Goal: Task Accomplishment & Management: Manage account settings

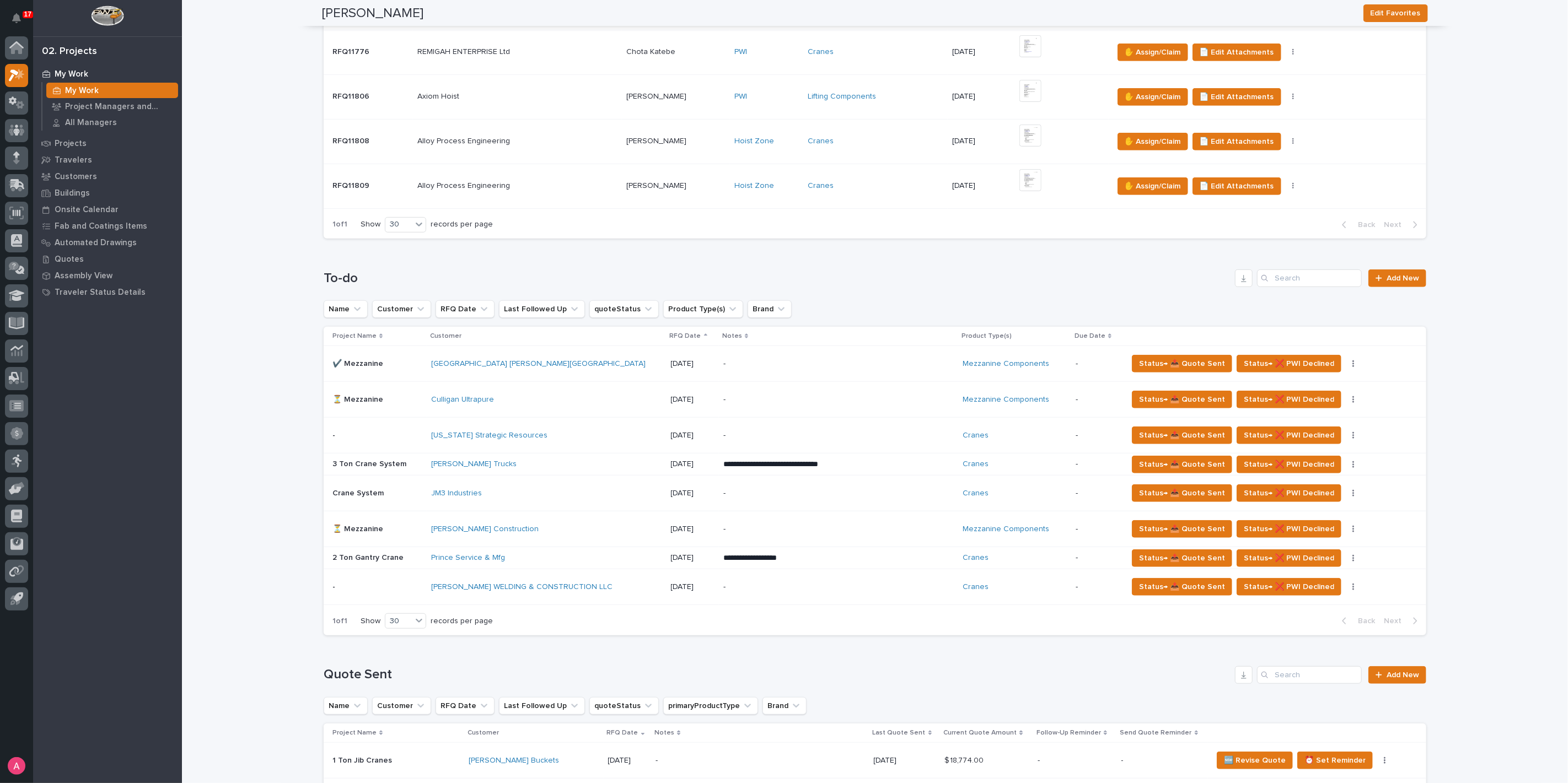
scroll to position [489, 0]
click at [784, 363] on p "-" at bounding box center [820, 363] width 193 height 9
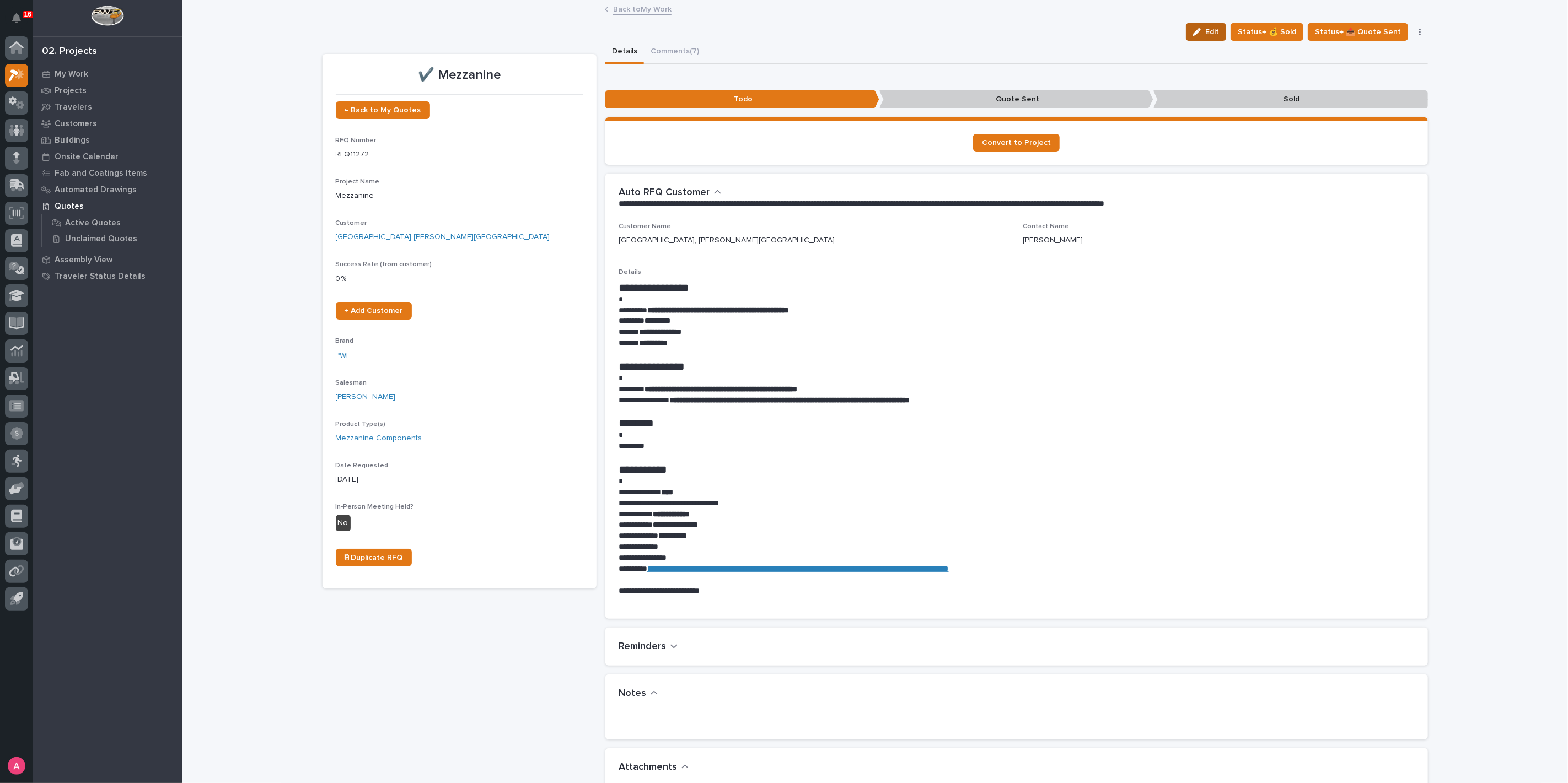
click at [1201, 26] on button "Edit" at bounding box center [1206, 32] width 41 height 17
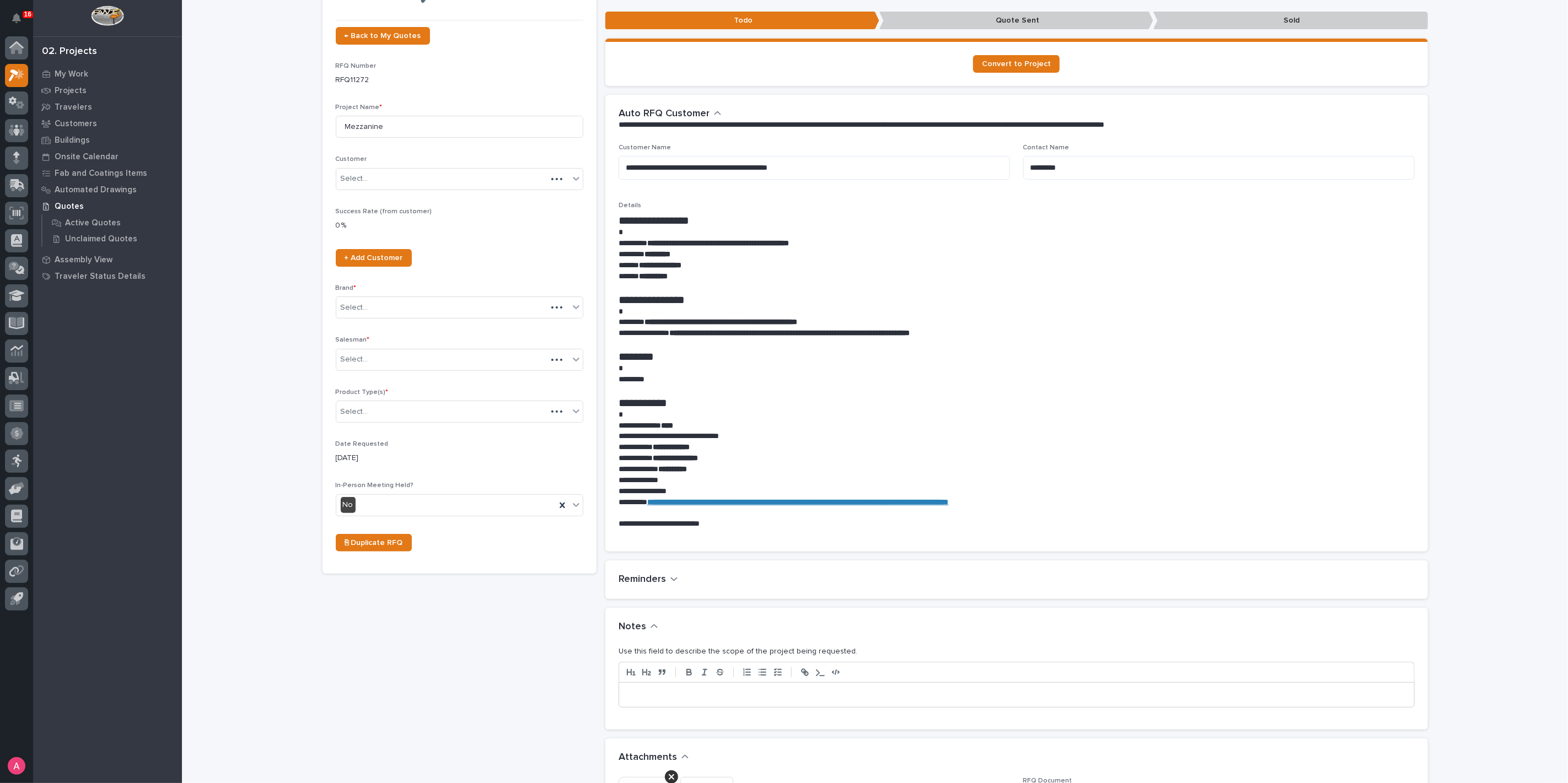
scroll to position [183, 0]
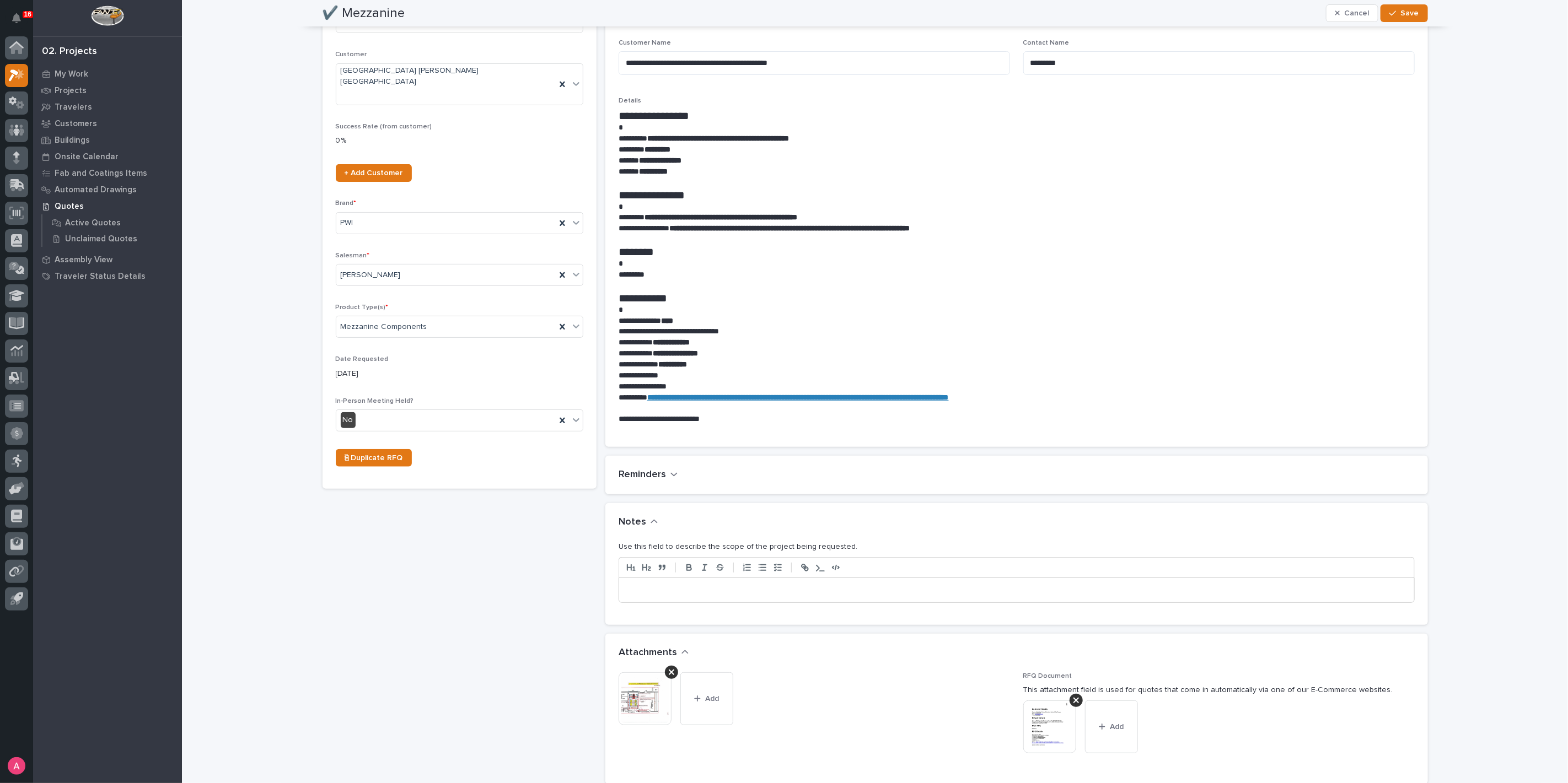
click at [707, 592] on p at bounding box center [1017, 590] width 778 height 11
click at [1408, 7] on button "Save" at bounding box center [1403, 13] width 47 height 17
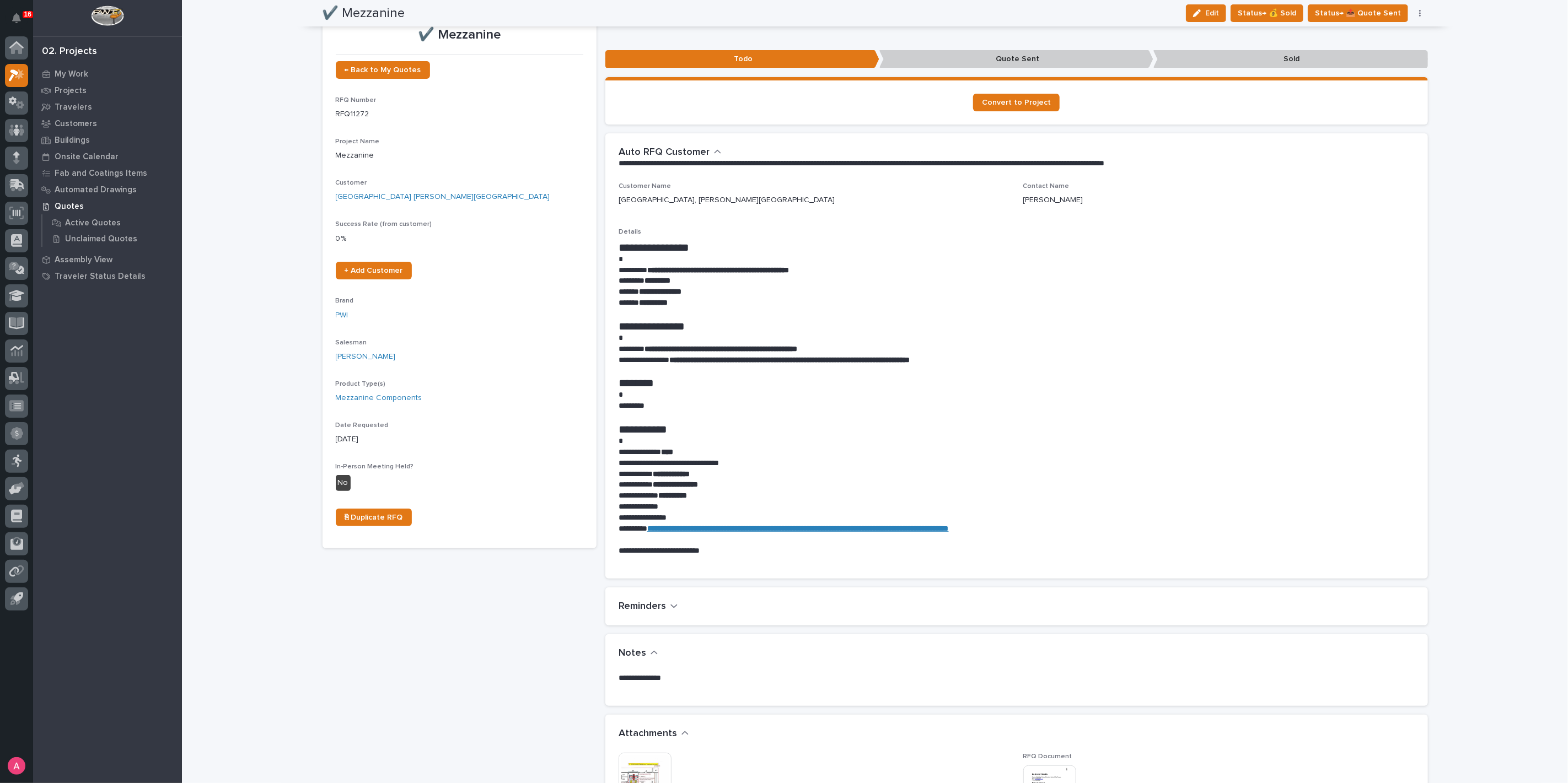
scroll to position [0, 0]
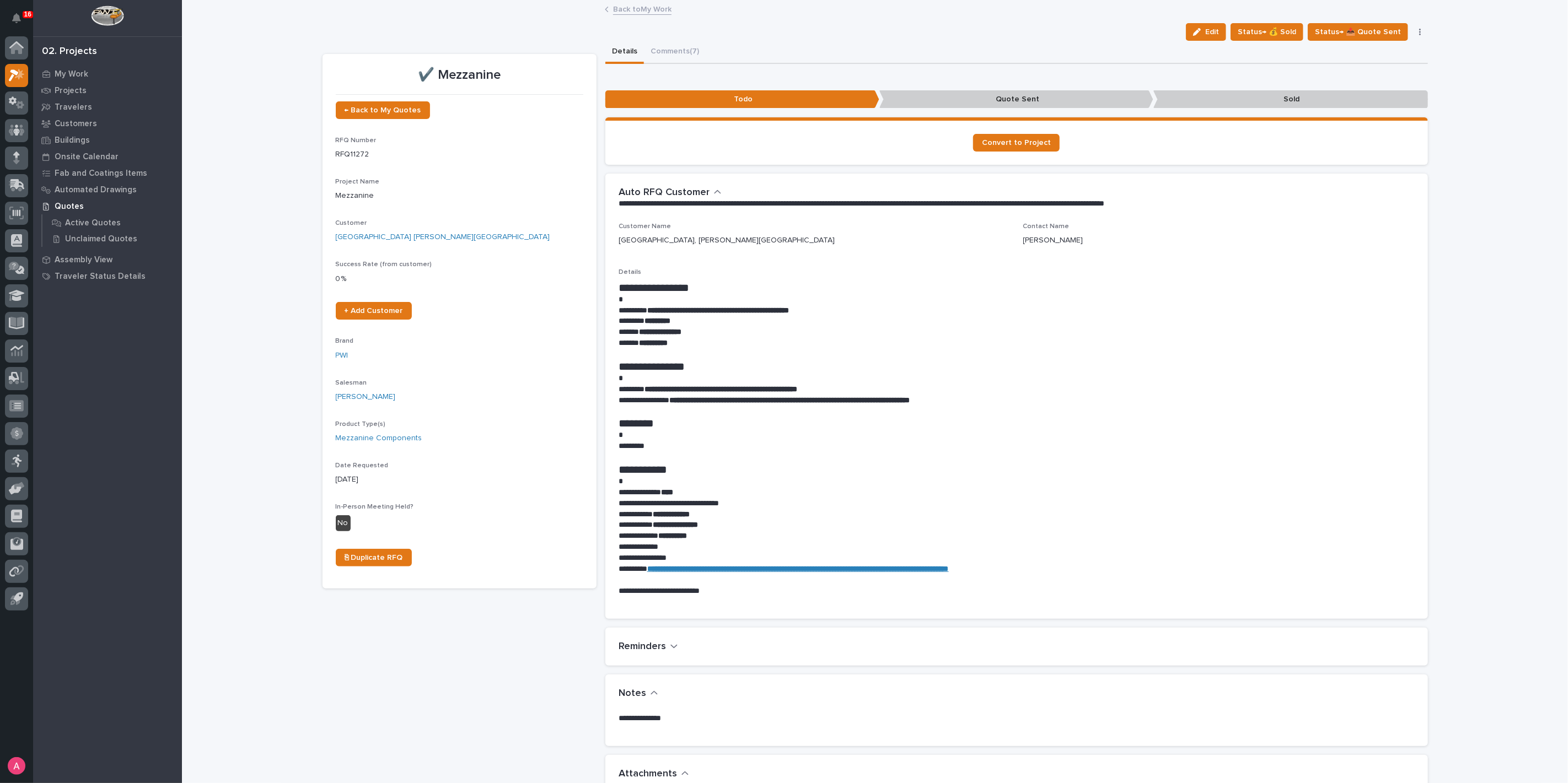
click at [634, 7] on link "Back to My Work" at bounding box center [642, 9] width 59 height 12
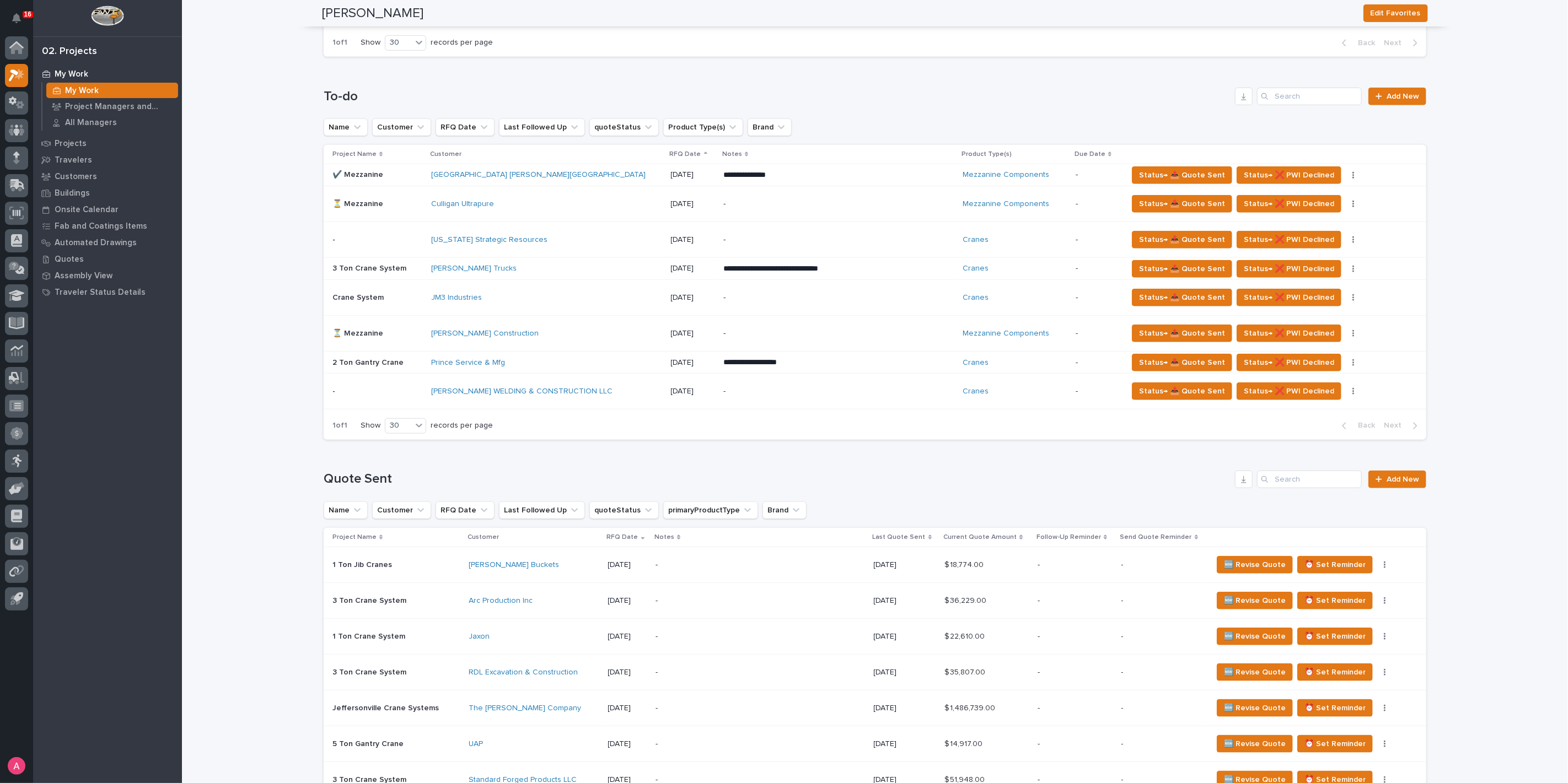
scroll to position [673, 0]
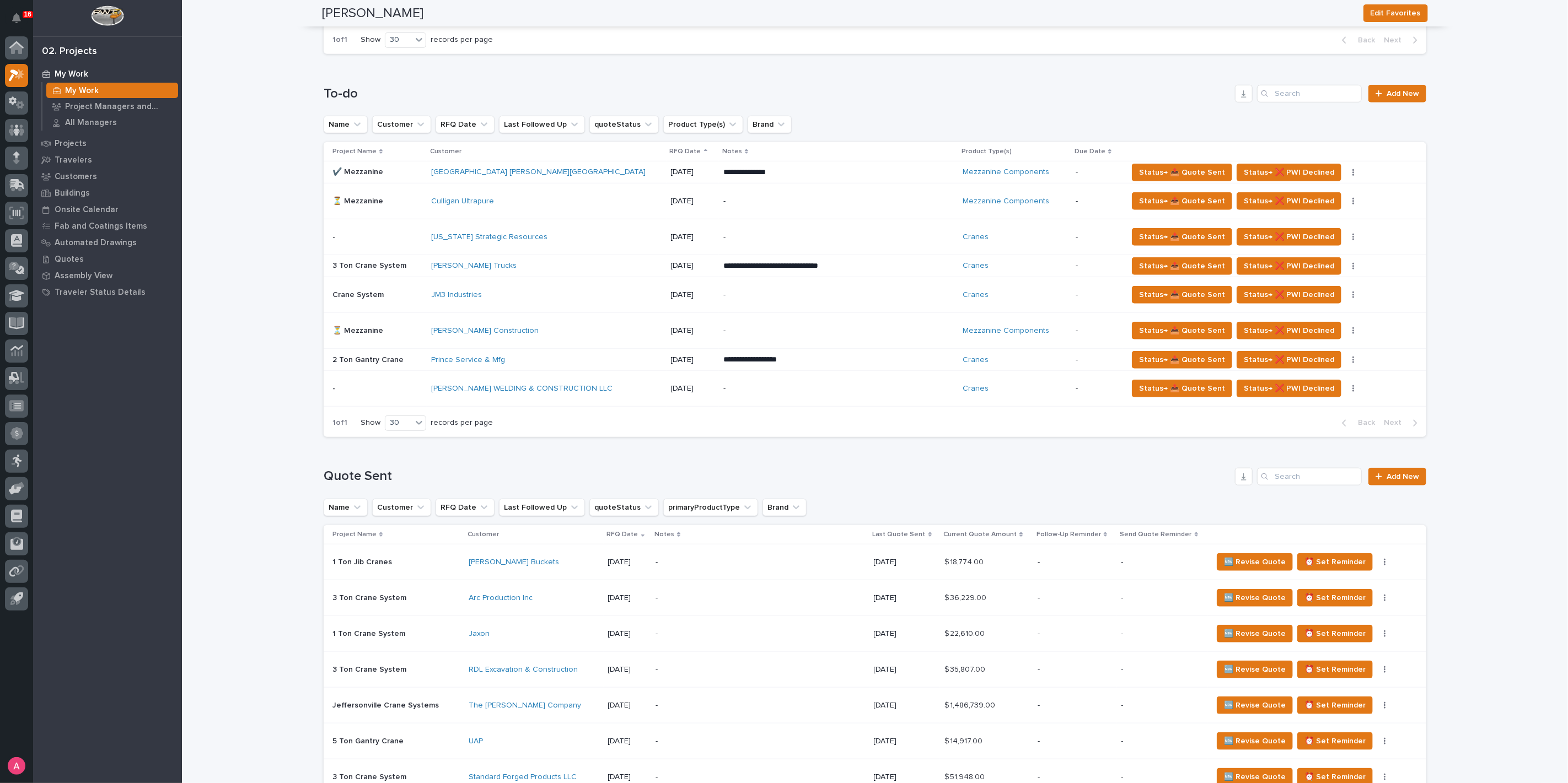
click at [563, 322] on div "Whisler Construction" at bounding box center [546, 330] width 230 height 18
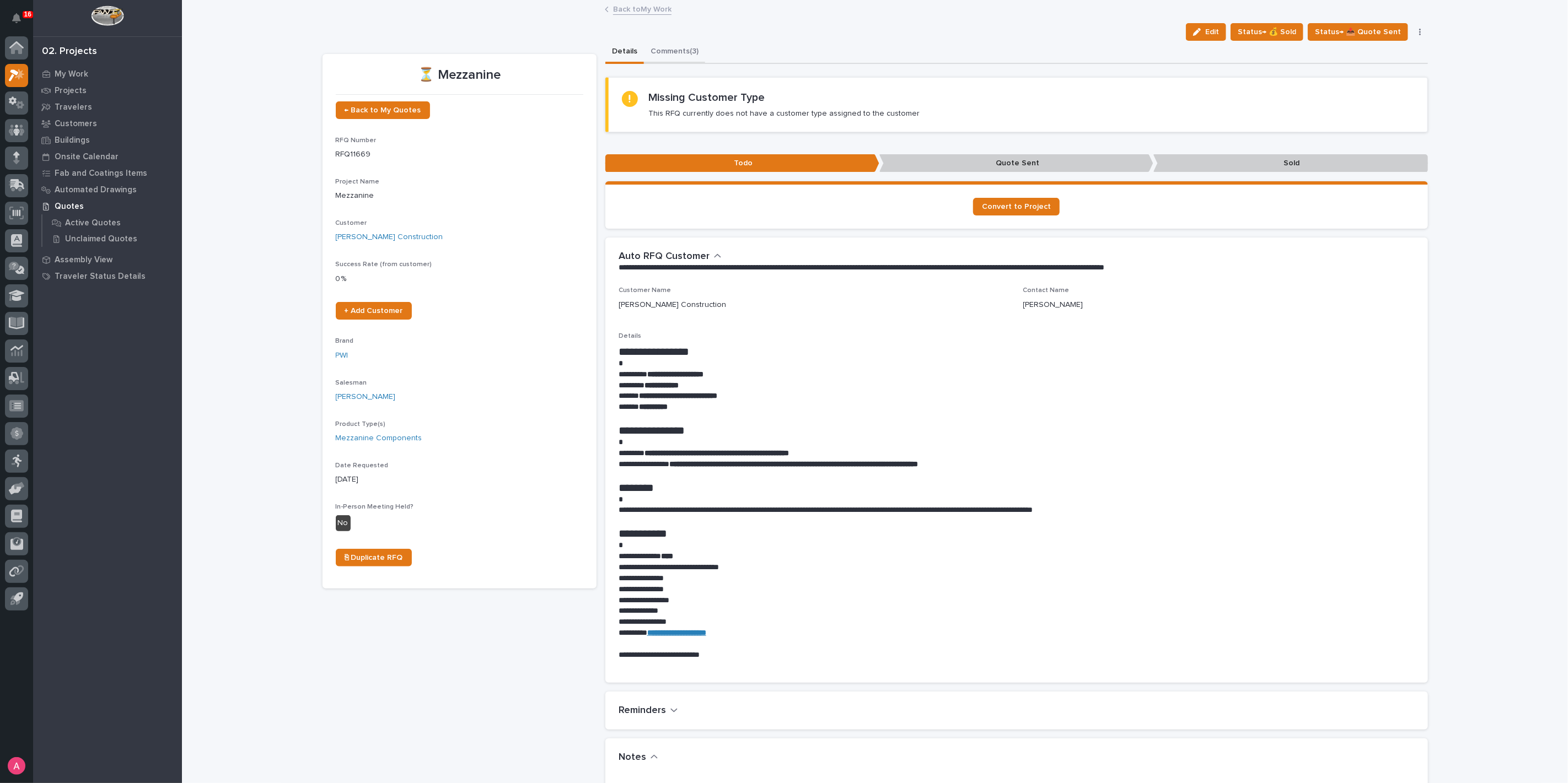
click at [680, 55] on button "Comments (3)" at bounding box center [674, 52] width 61 height 23
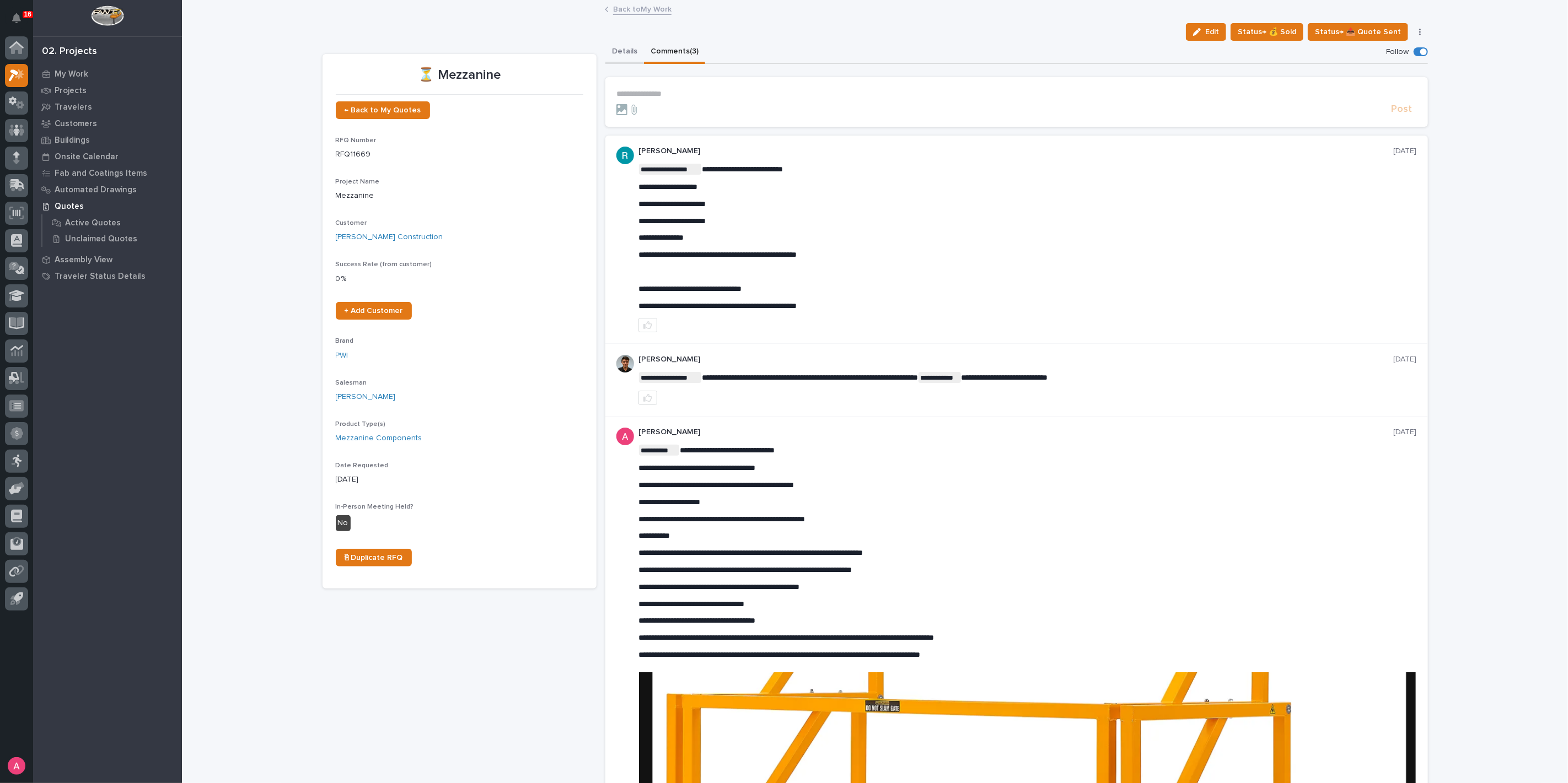
click at [623, 52] on button "Details" at bounding box center [625, 52] width 39 height 23
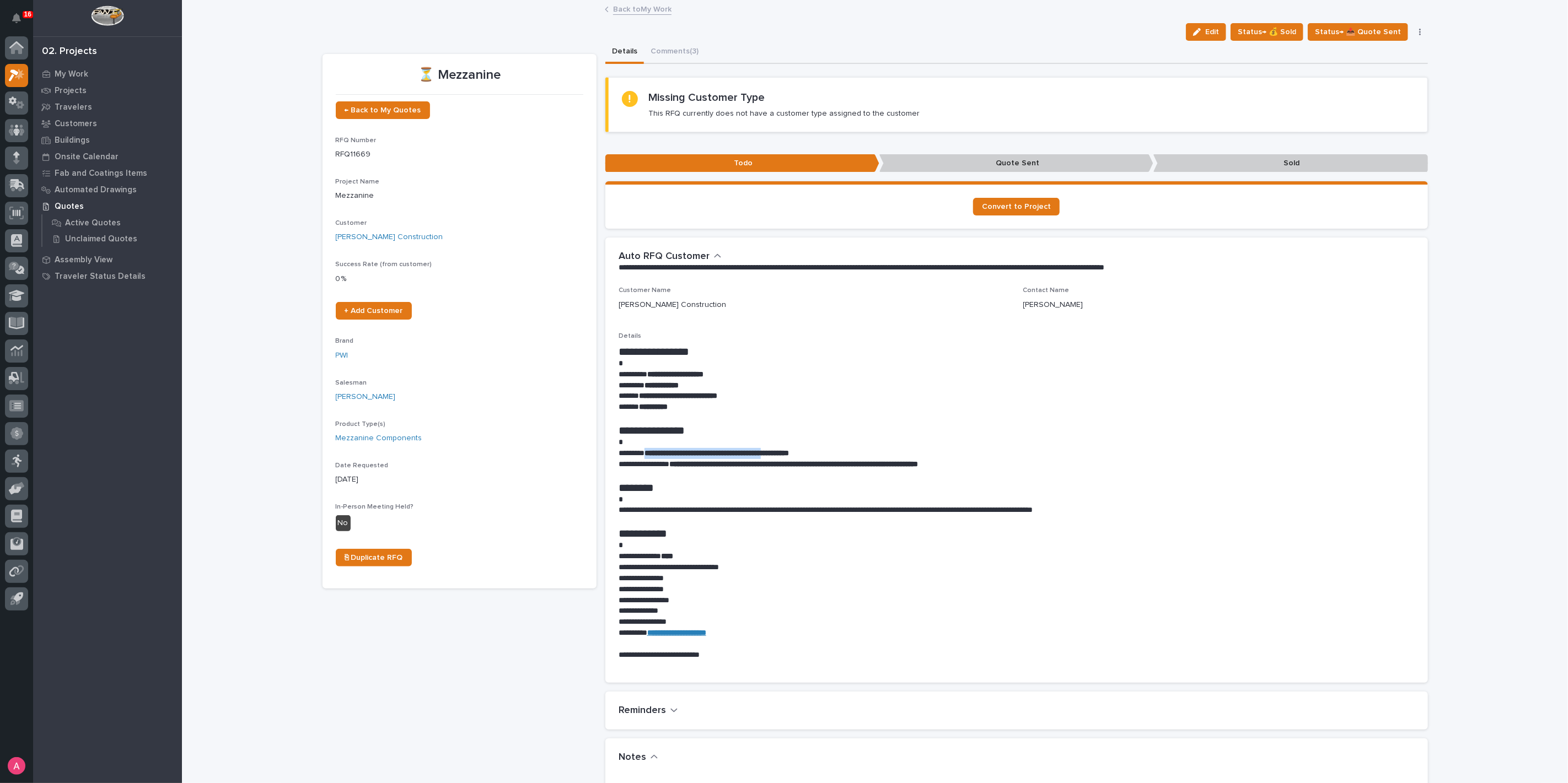
drag, startPoint x: 801, startPoint y: 453, endPoint x: 646, endPoint y: 456, distance: 155.0
click at [646, 456] on strong "**********" at bounding box center [717, 453] width 145 height 7
copy strong "**********"
click at [672, 50] on button "Comments (3)" at bounding box center [674, 52] width 61 height 23
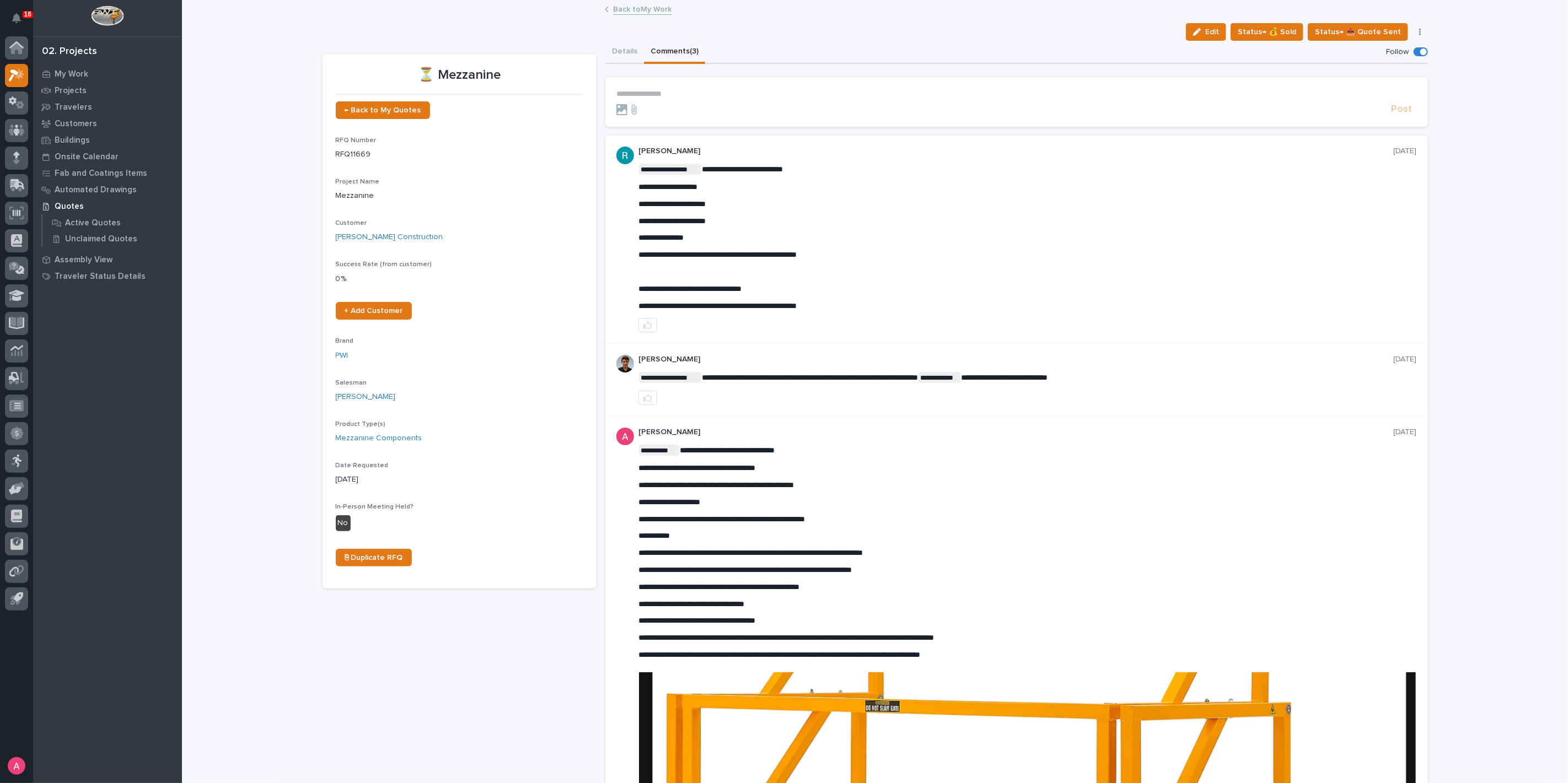
click at [980, 226] on div "**********" at bounding box center [1028, 237] width 778 height 147
drag, startPoint x: 969, startPoint y: 251, endPoint x: 907, endPoint y: 206, distance: 76.6
click at [907, 206] on p "**********" at bounding box center [1028, 204] width 778 height 9
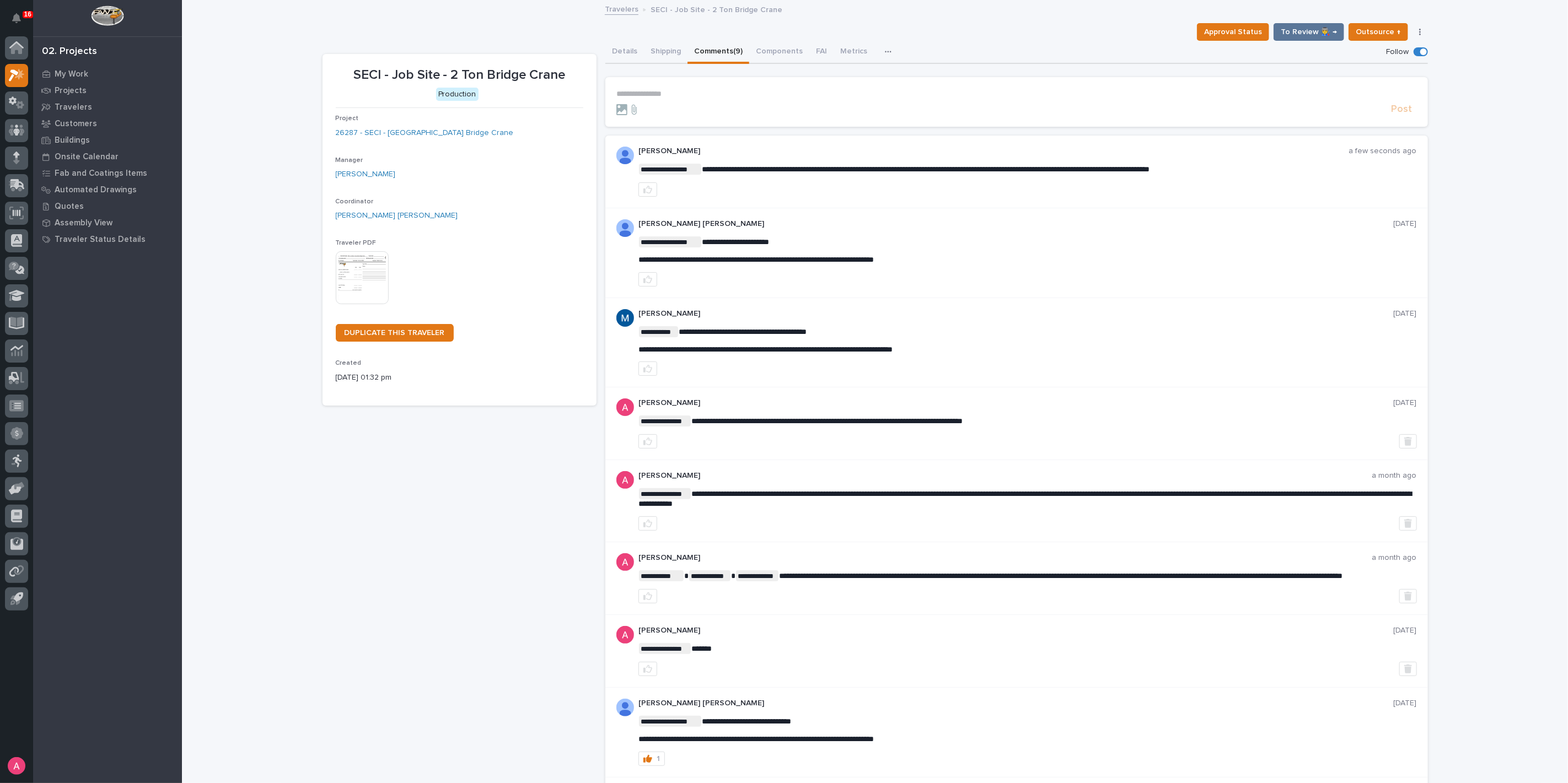
click at [616, 7] on link "Travelers" at bounding box center [622, 9] width 34 height 12
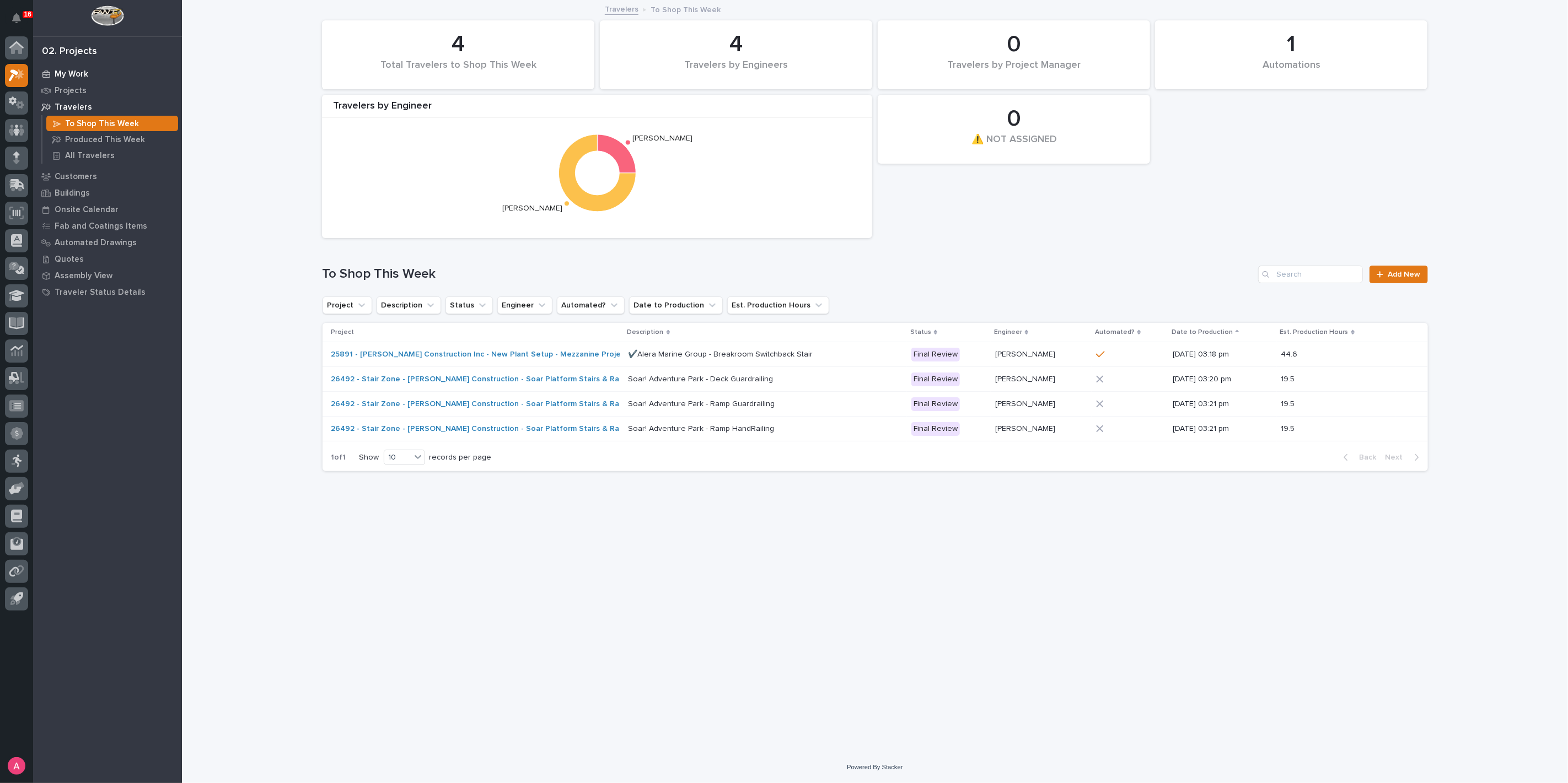
click at [76, 72] on p "My Work" at bounding box center [72, 74] width 34 height 10
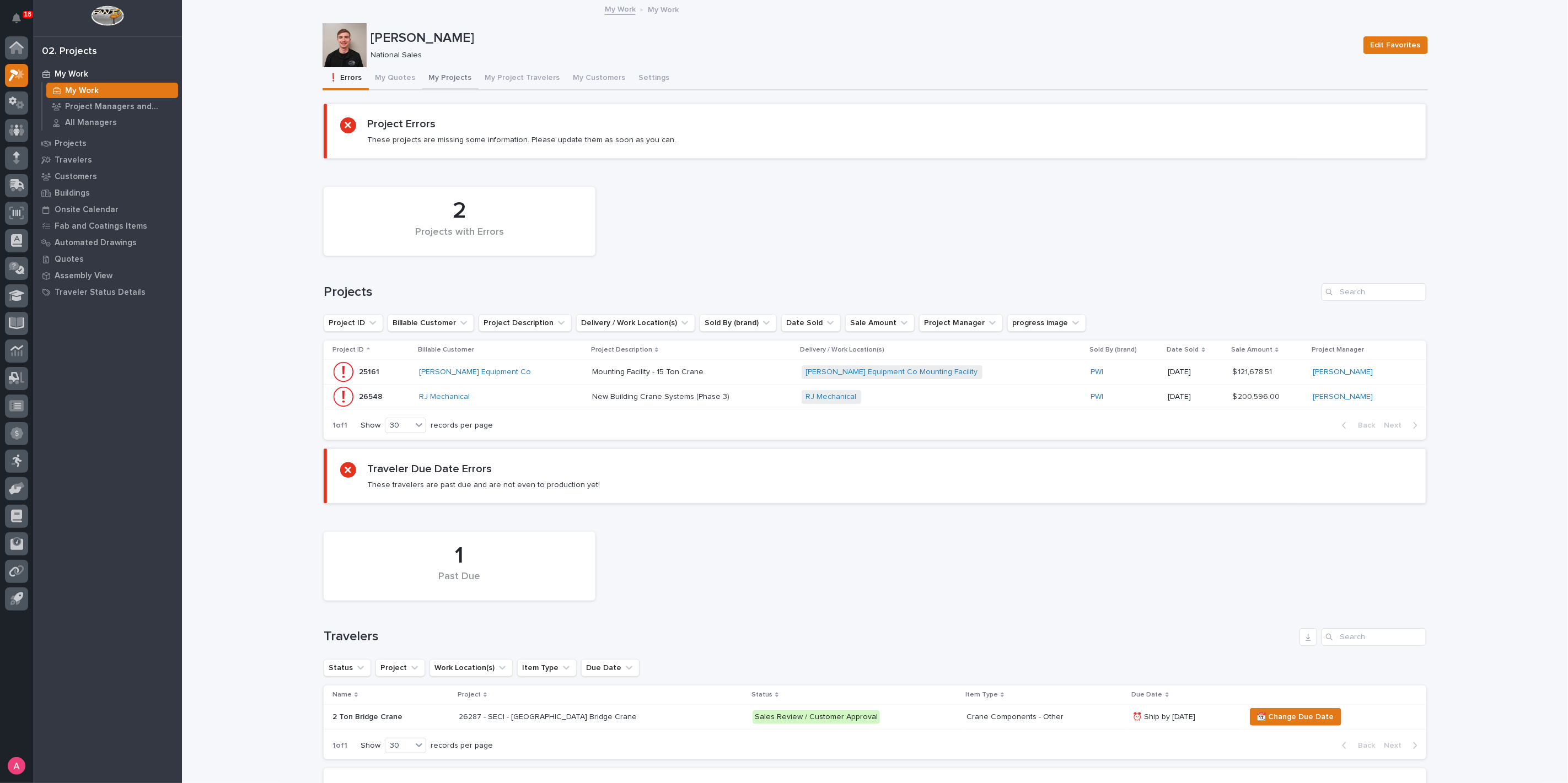
click at [436, 83] on button "My Projects" at bounding box center [450, 79] width 56 height 23
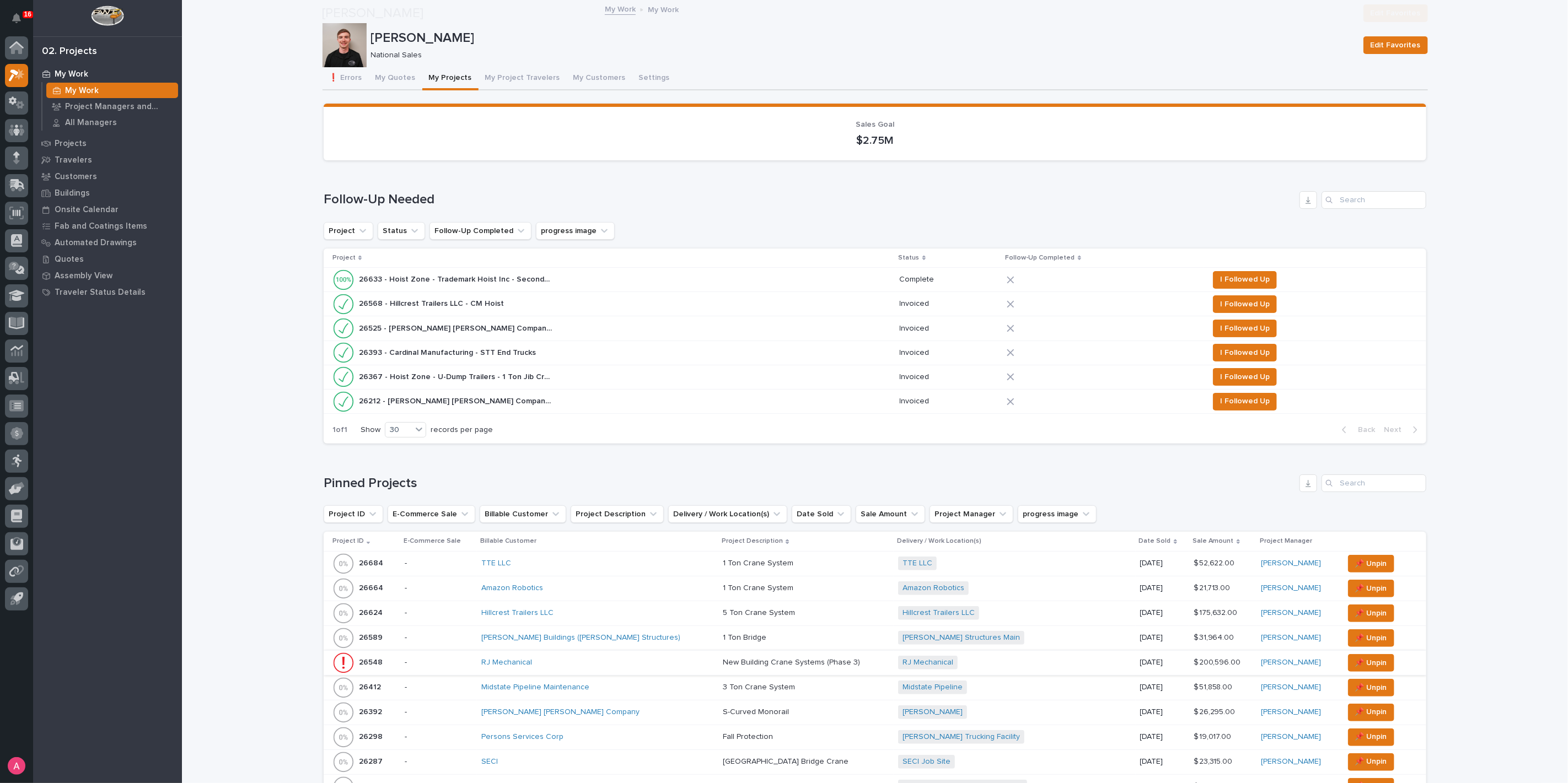
scroll to position [367, 0]
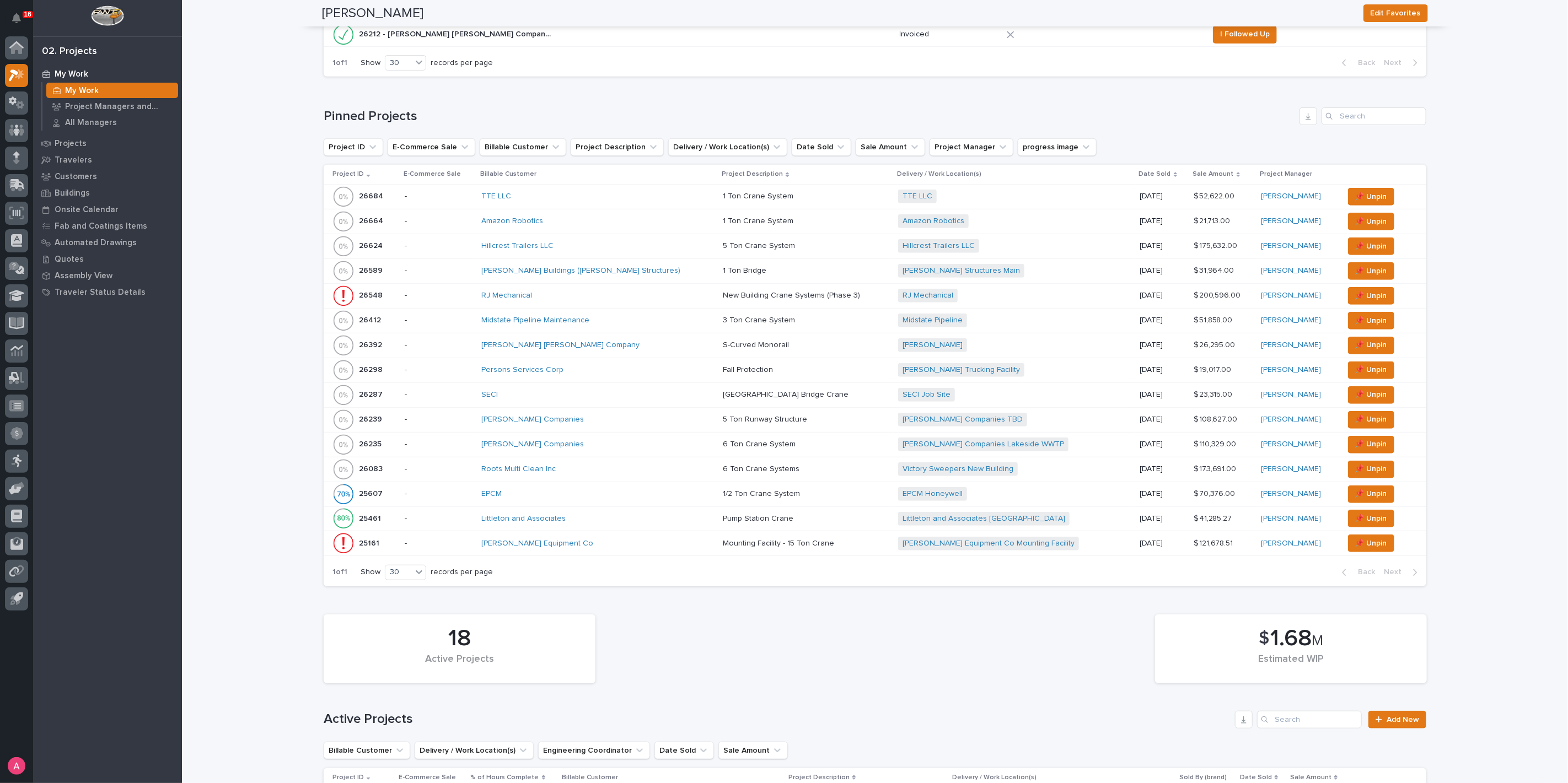
click at [528, 387] on div "SECI" at bounding box center [598, 395] width 233 height 18
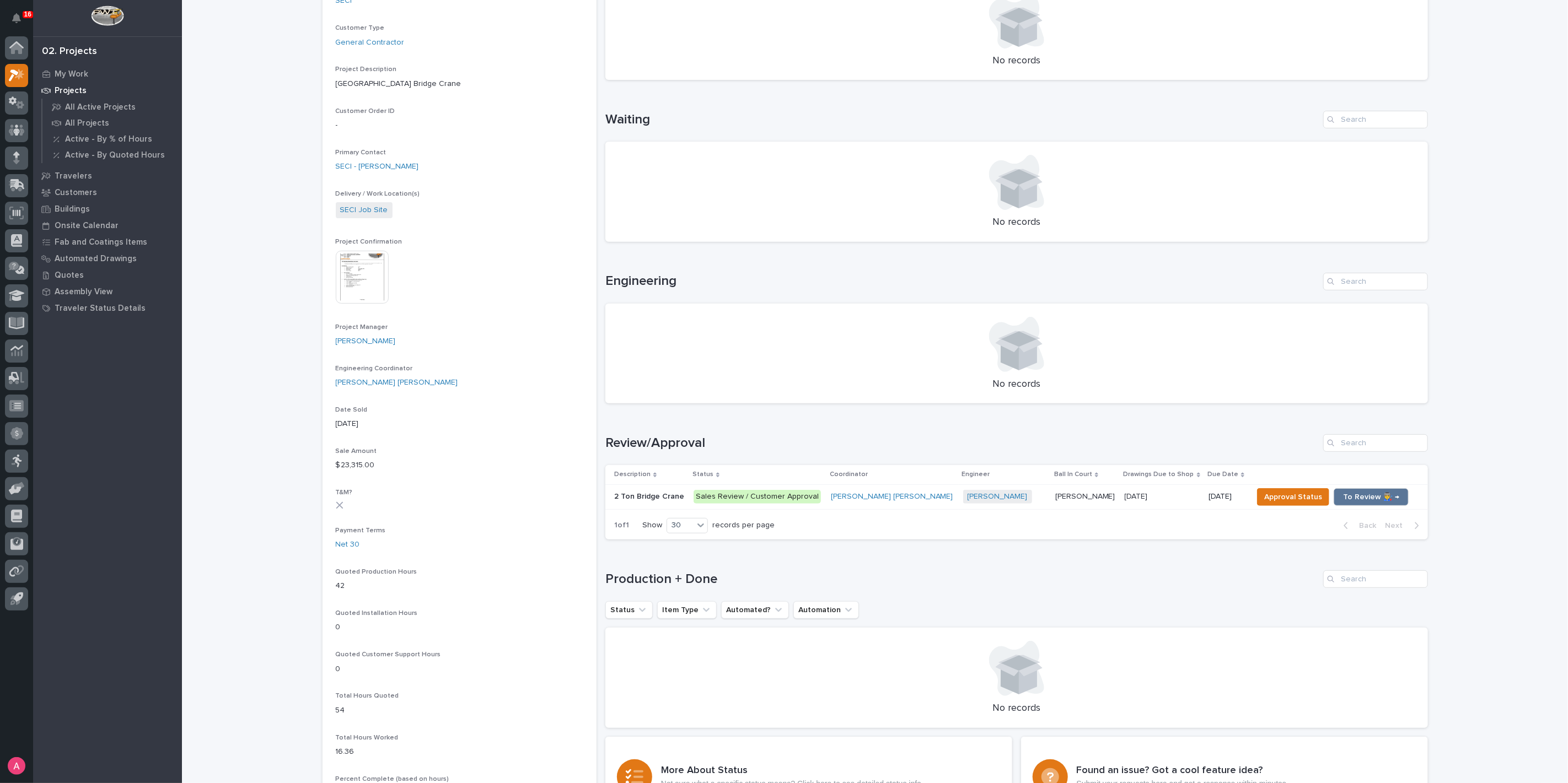
scroll to position [244, 0]
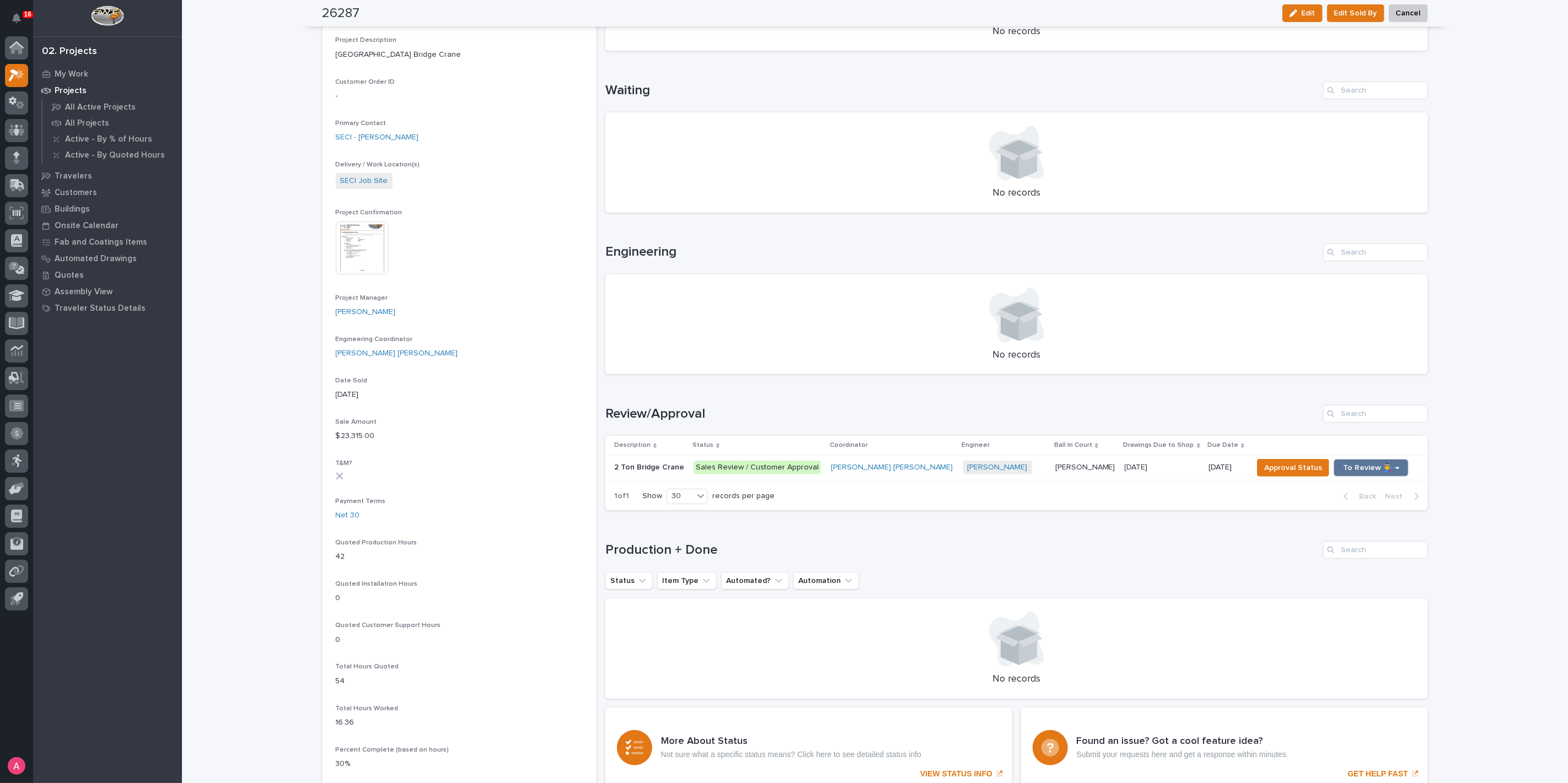
click at [1149, 473] on div "07/31/2025 07/31/2025" at bounding box center [1162, 467] width 75 height 18
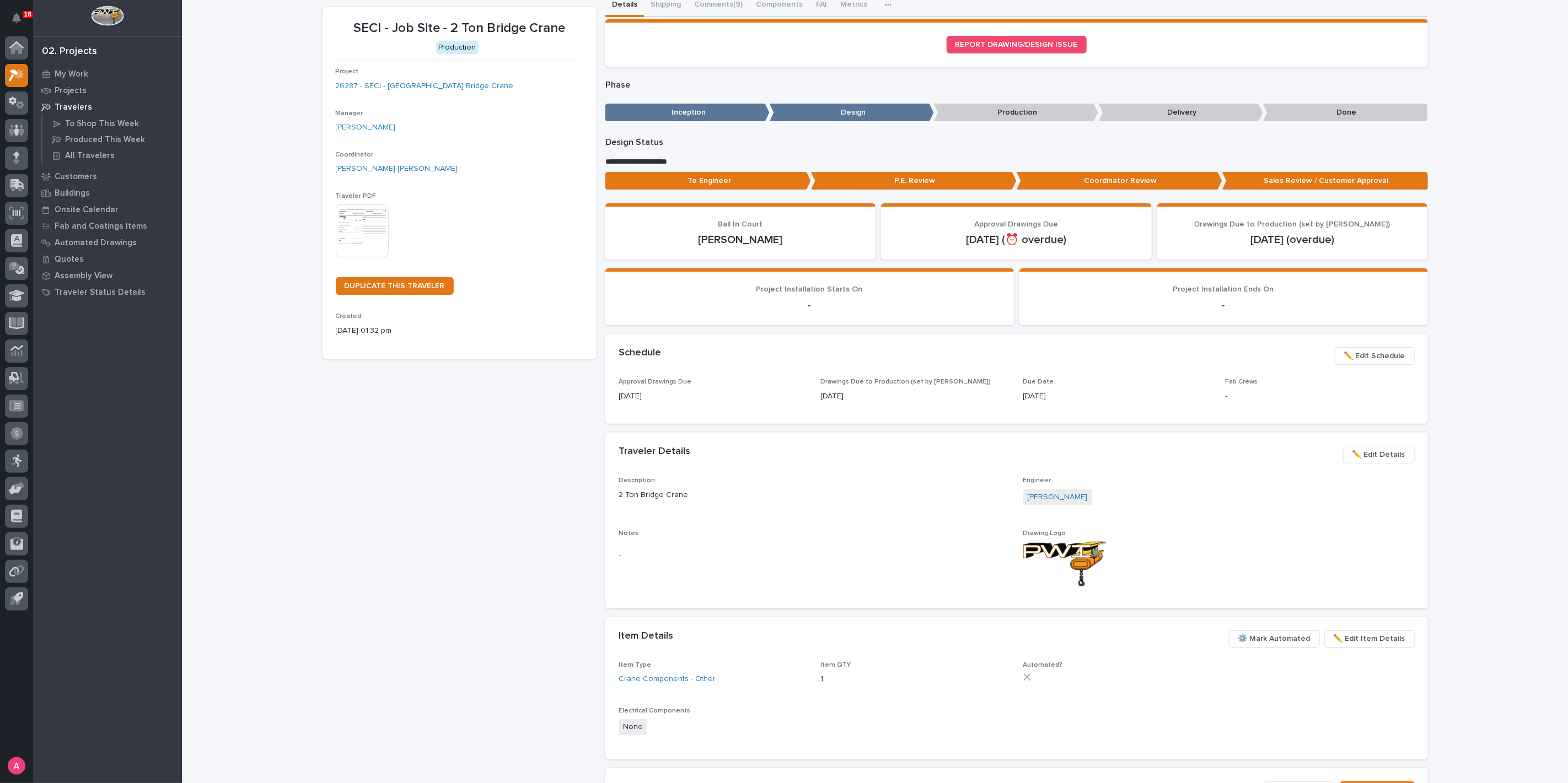
scroll to position [122, 0]
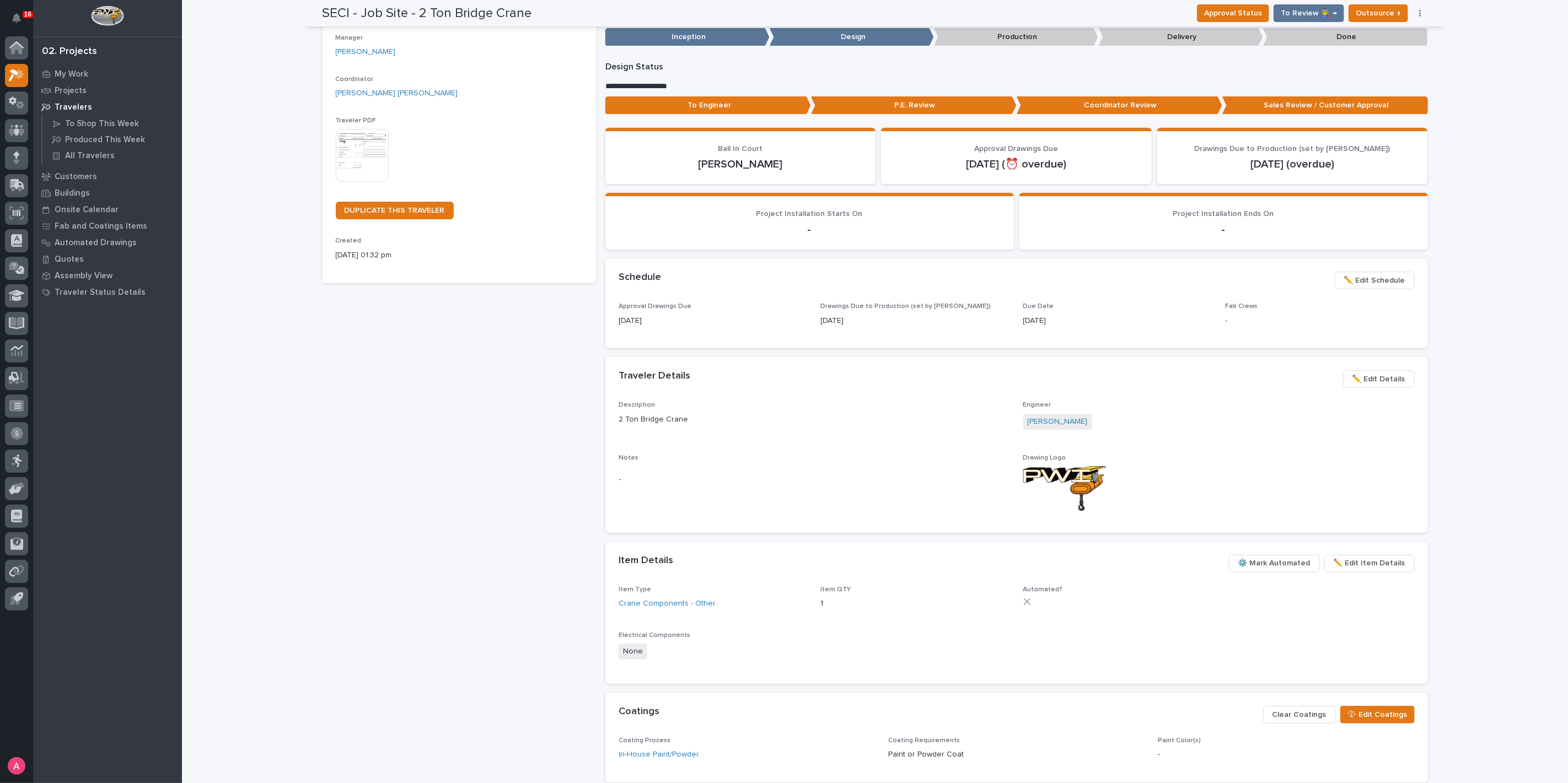
click at [1401, 279] on button "✏️ Edit Schedule" at bounding box center [1375, 281] width 80 height 17
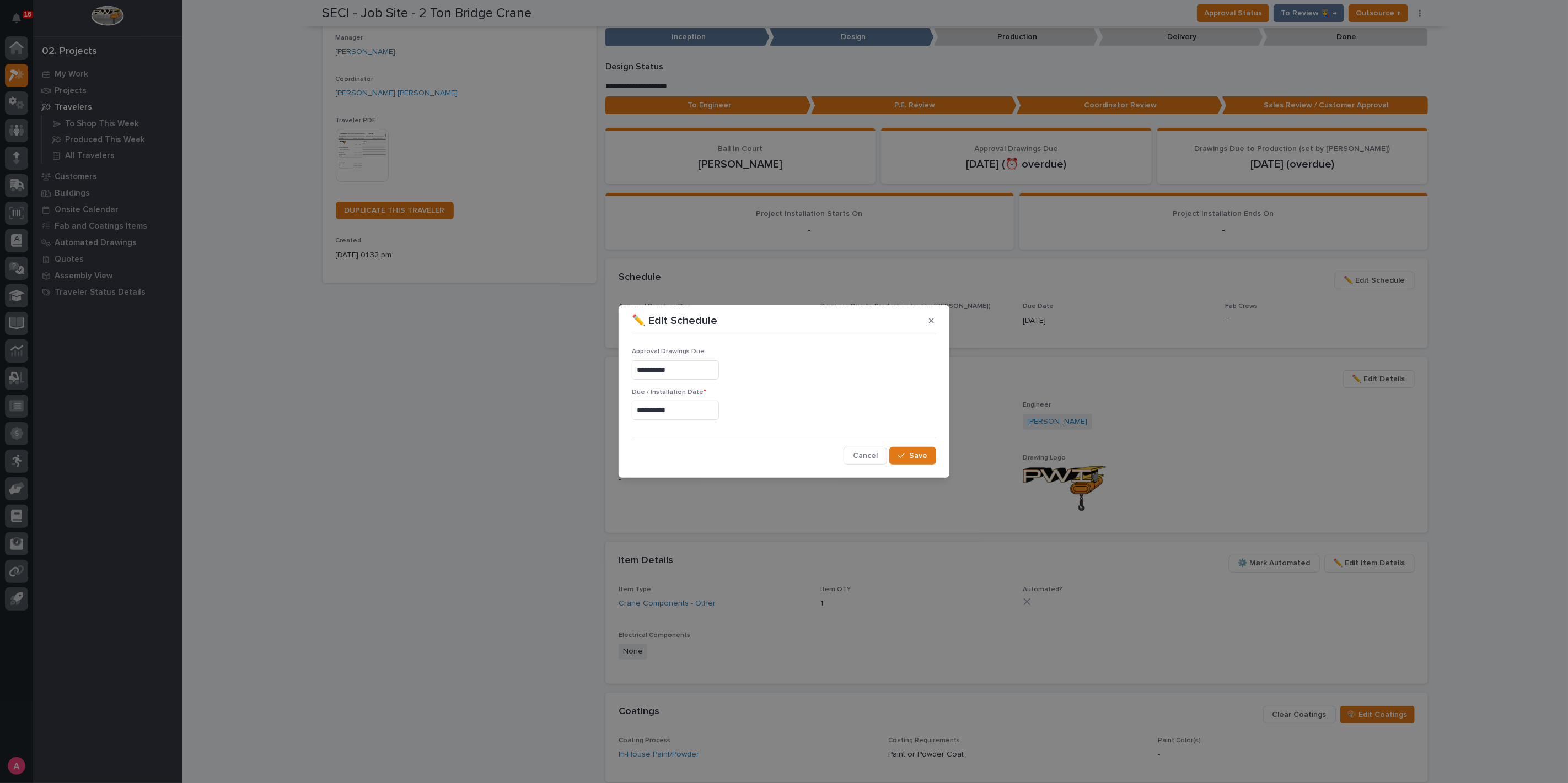
click at [693, 407] on input "**********" at bounding box center [675, 410] width 87 height 19
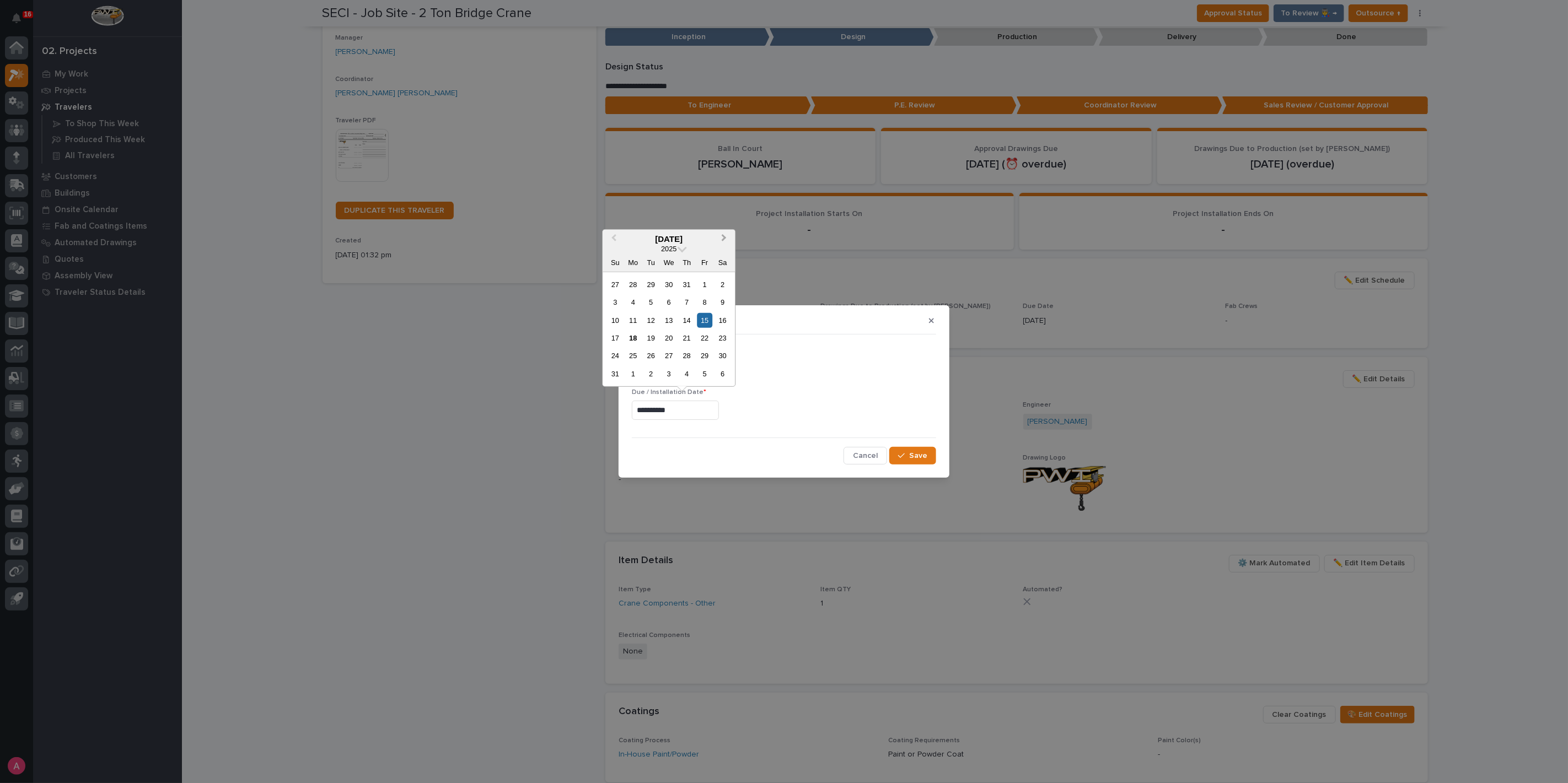
click at [727, 238] on button "Next Month" at bounding box center [725, 239] width 17 height 17
click at [663, 320] on div "15" at bounding box center [669, 320] width 15 height 15
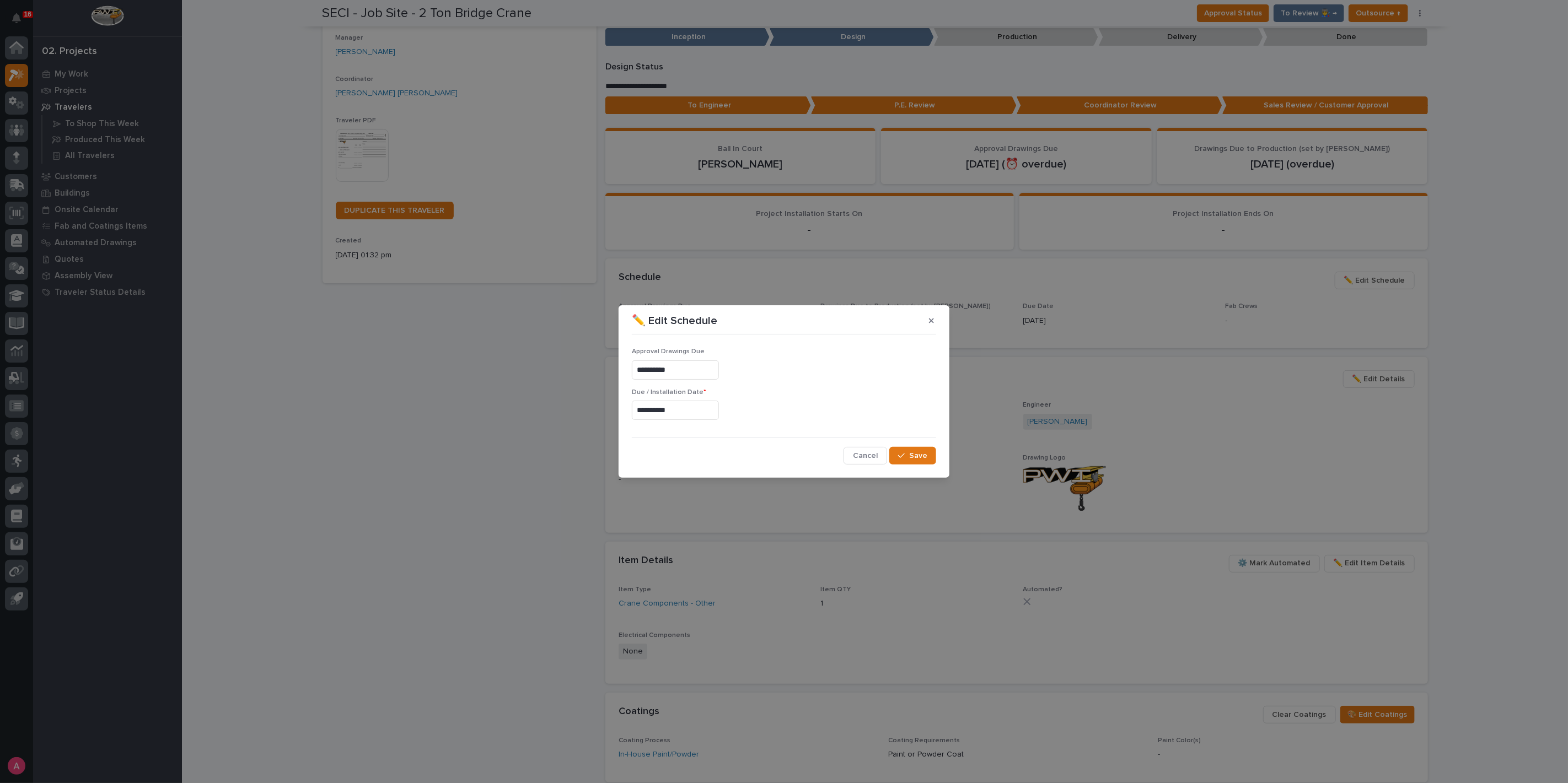
type input "**********"
click at [918, 454] on span "Save" at bounding box center [918, 456] width 18 height 10
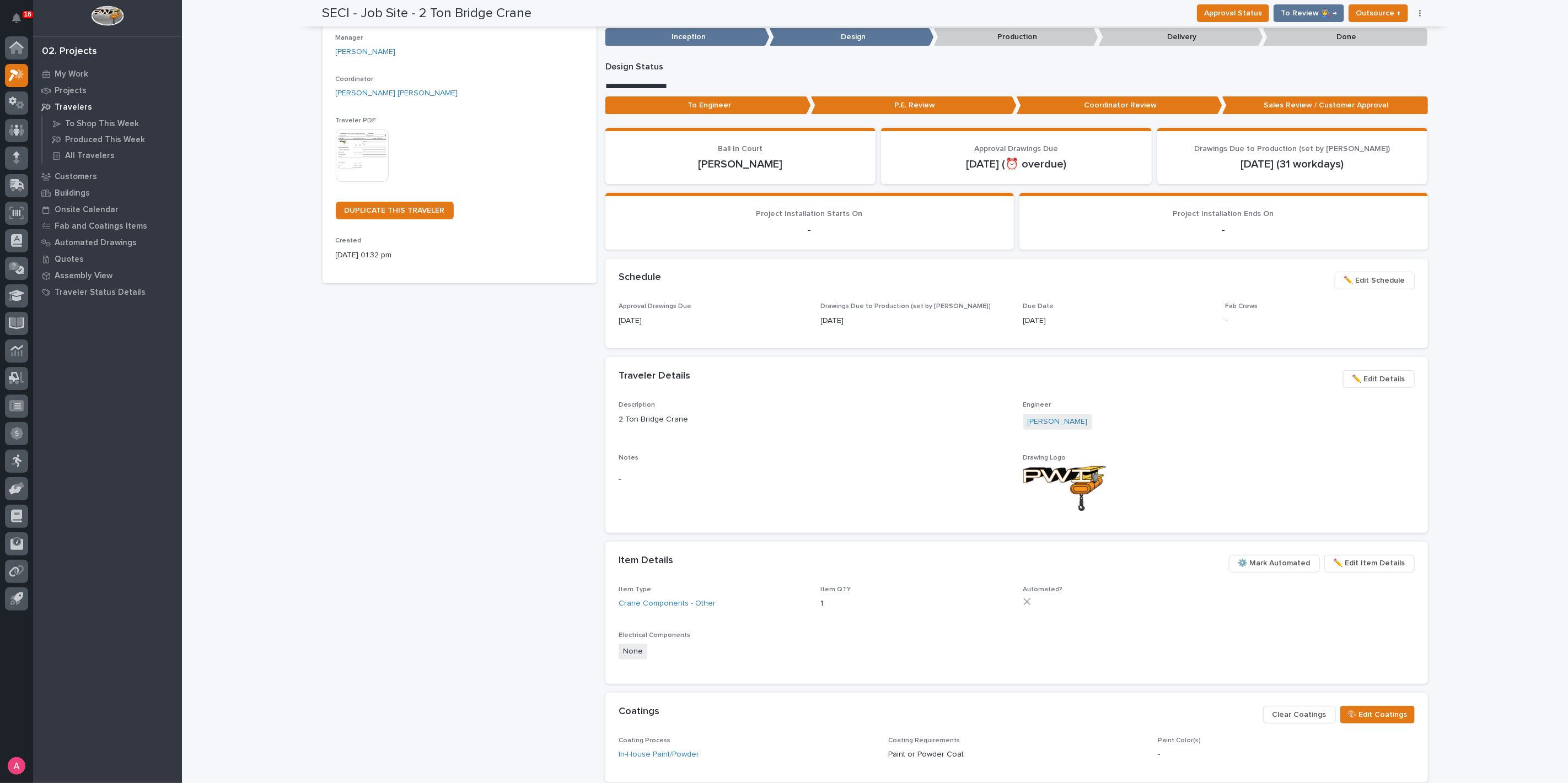
click at [1355, 279] on span "✏️ Edit Schedule" at bounding box center [1375, 280] width 61 height 13
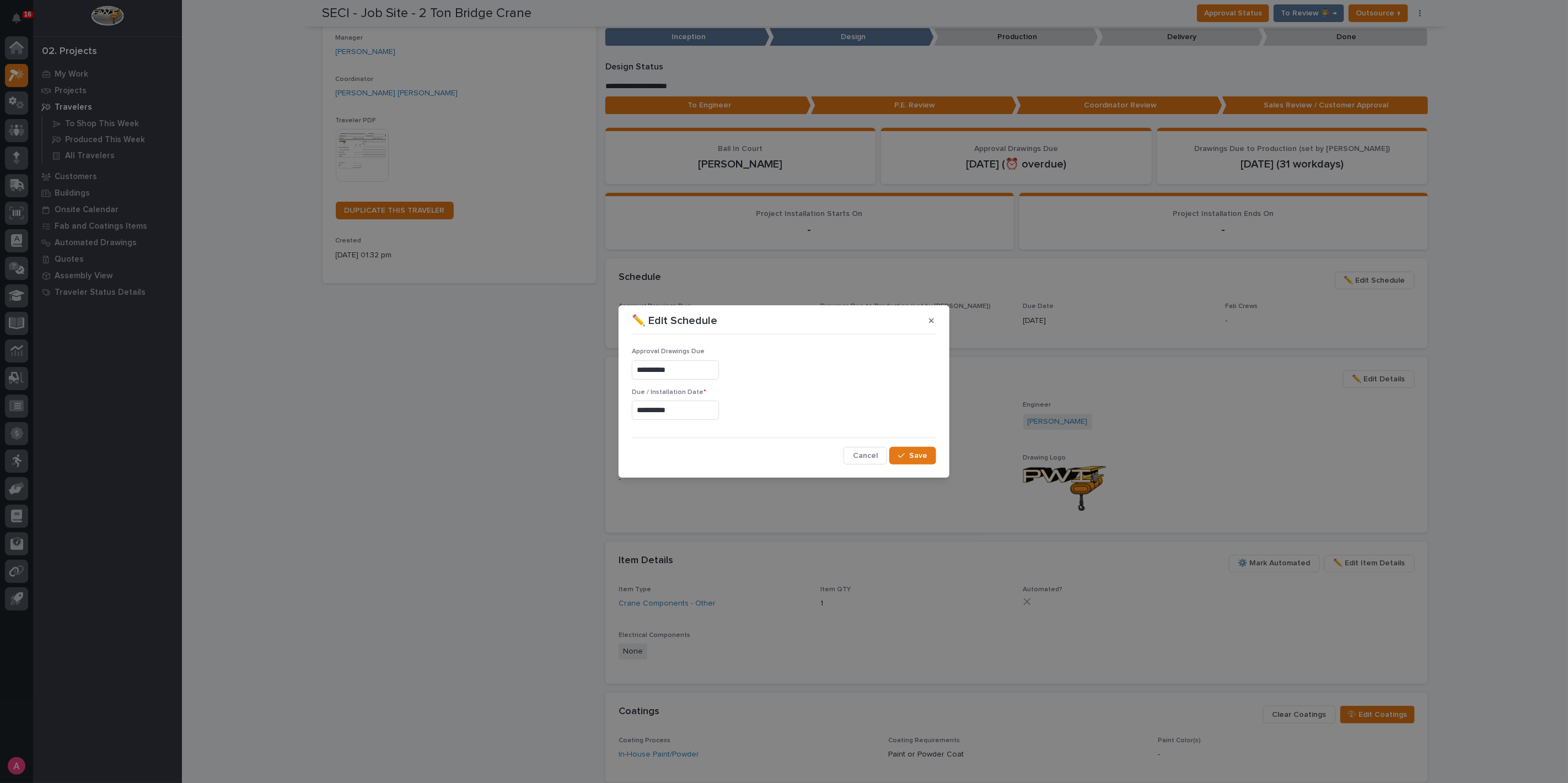
click at [664, 372] on input "**********" at bounding box center [675, 370] width 87 height 19
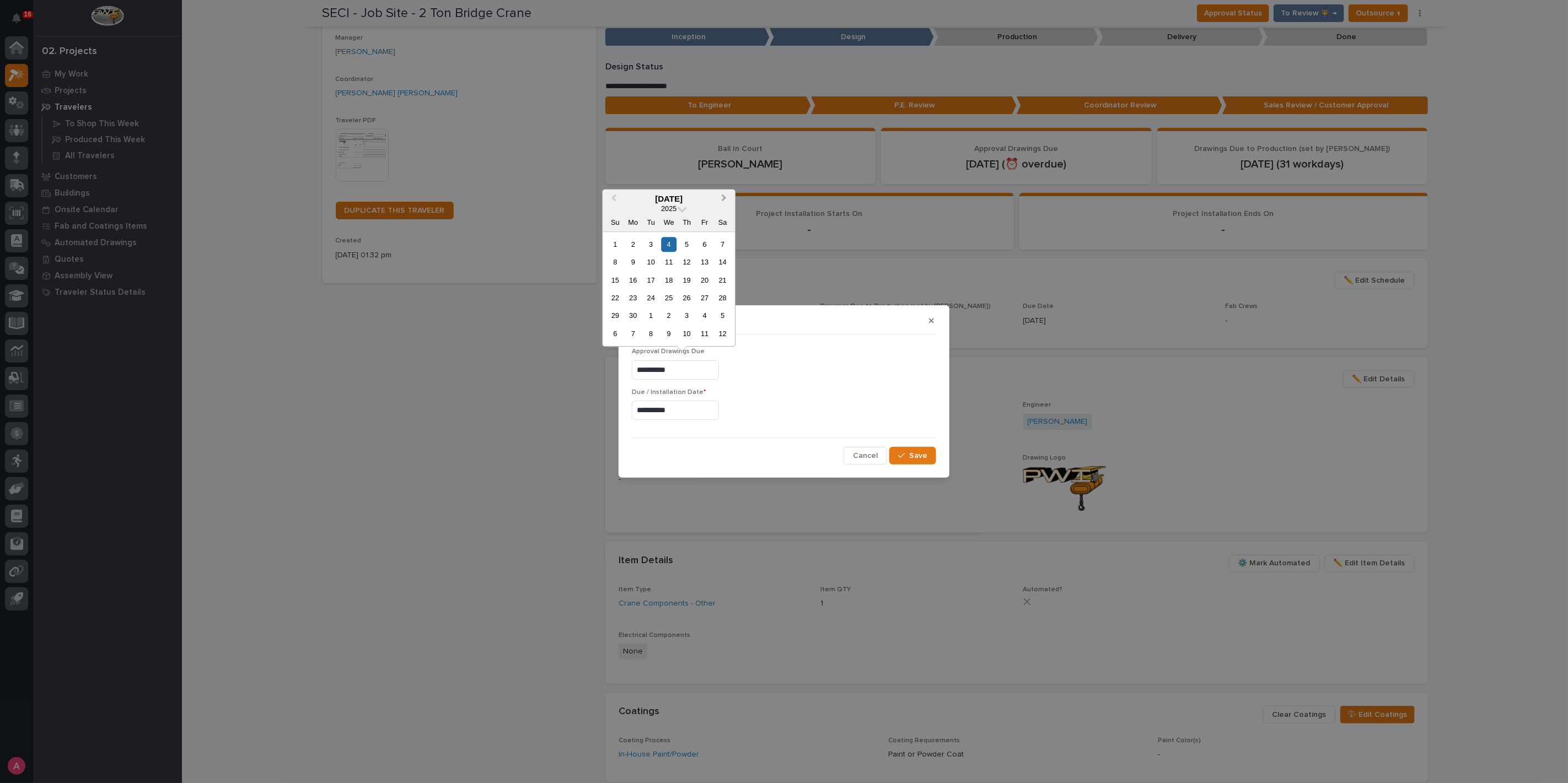
click at [727, 202] on button "Next Month" at bounding box center [725, 199] width 17 height 17
click at [731, 194] on button "Next Month" at bounding box center [725, 199] width 17 height 17
click at [629, 280] on div "15" at bounding box center [633, 281] width 15 height 15
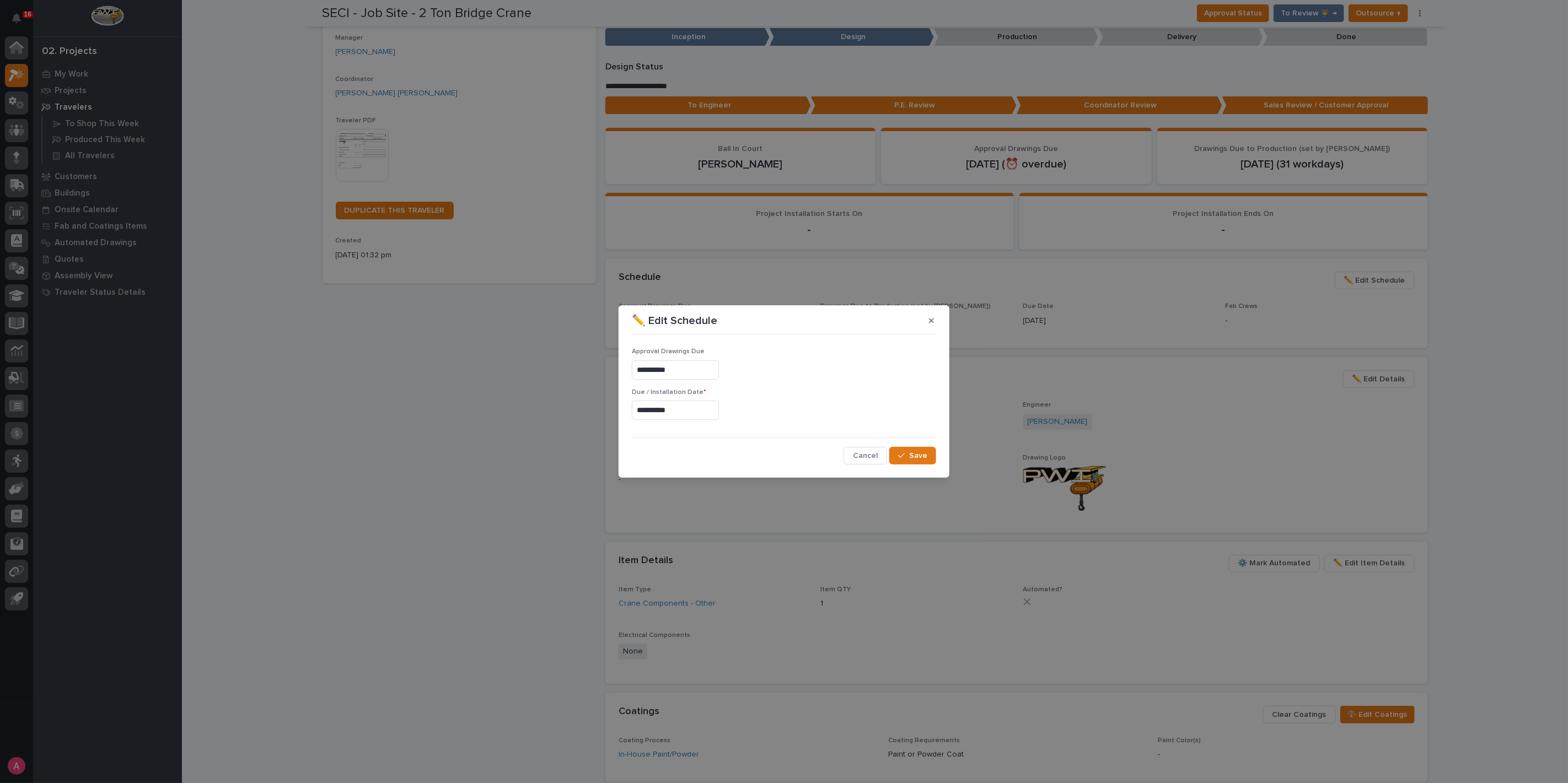
type input "**********"
click at [910, 454] on span "Save" at bounding box center [918, 456] width 18 height 10
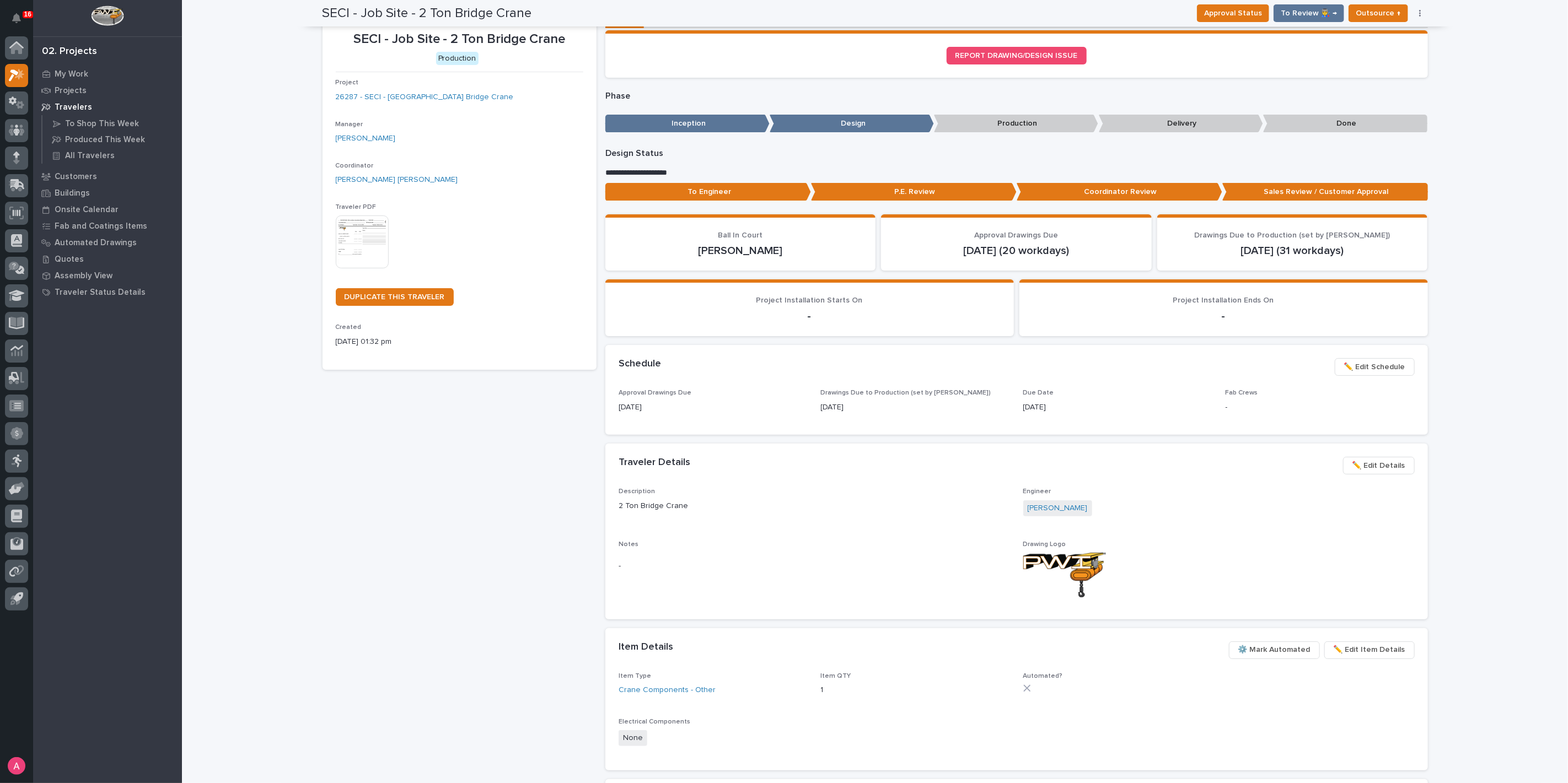
scroll to position [0, 0]
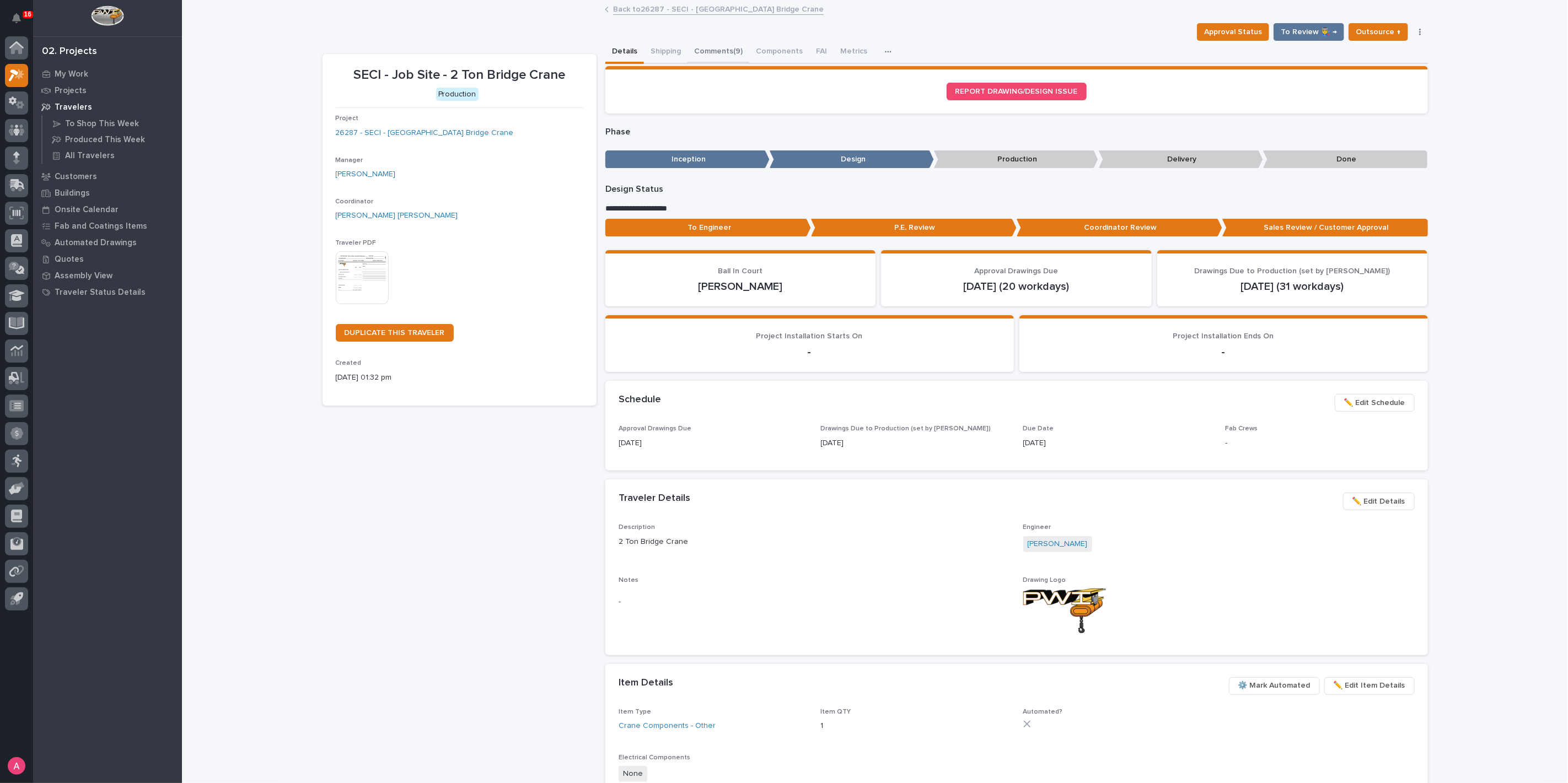
click at [704, 44] on button "Comments (9)" at bounding box center [718, 52] width 62 height 23
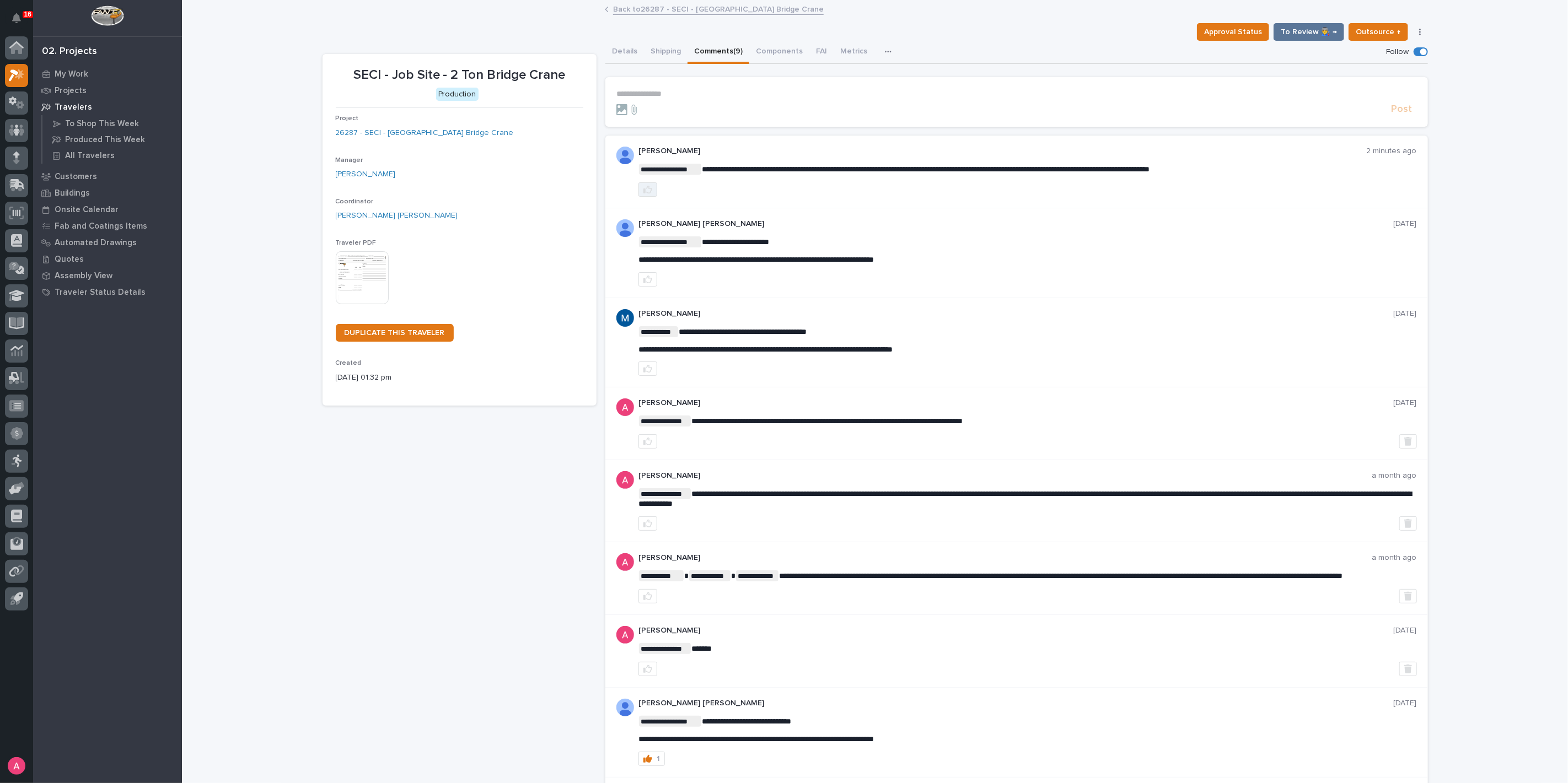
click at [644, 190] on icon "button" at bounding box center [648, 190] width 9 height 9
click at [688, 91] on p "**********" at bounding box center [1017, 94] width 801 height 9
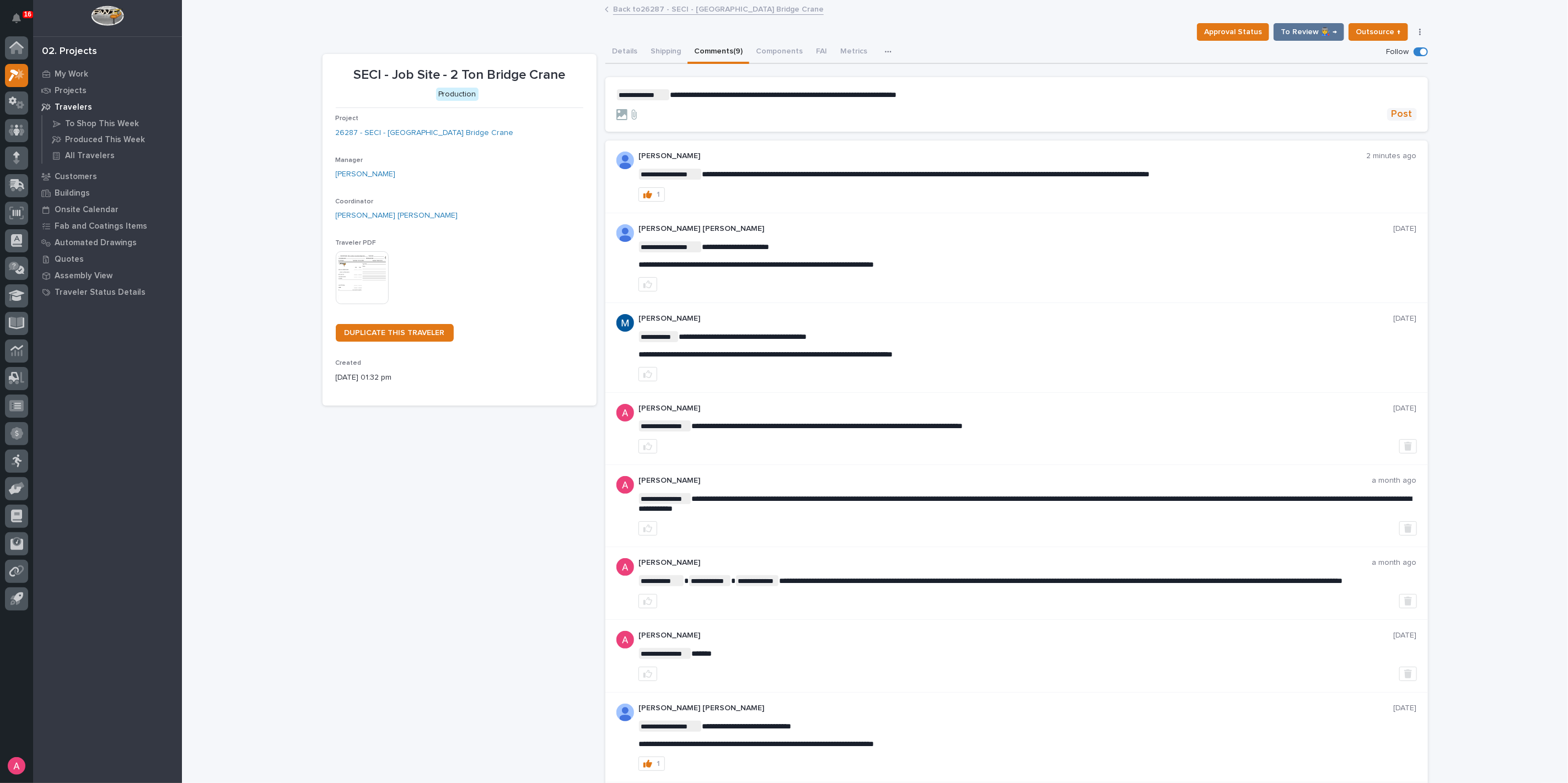
click at [1401, 108] on span "Post" at bounding box center [1402, 114] width 21 height 12
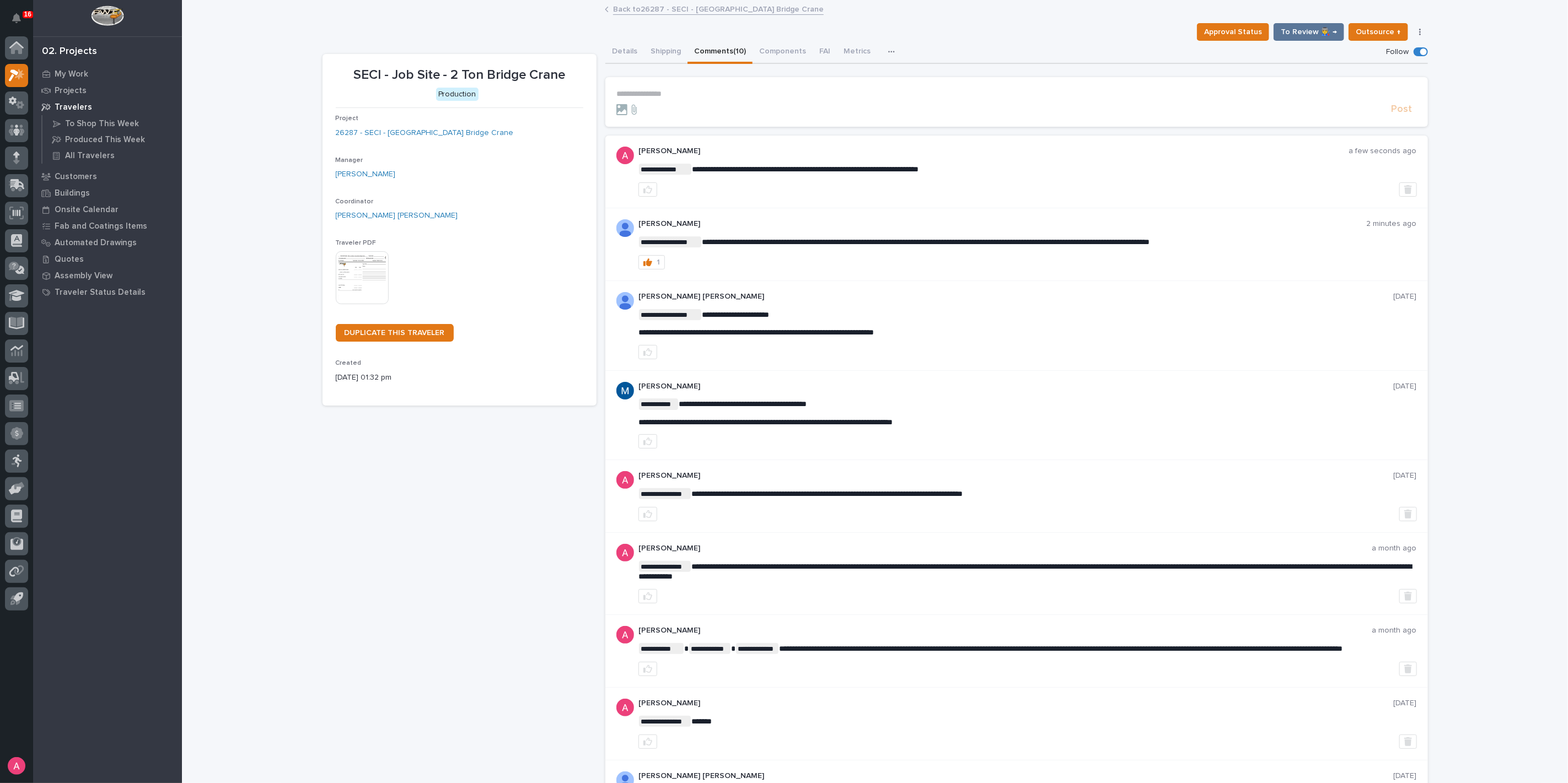
click at [644, 12] on link "Back to 26287 - SECI - Pump Station Bridge Crane" at bounding box center [719, 9] width 211 height 12
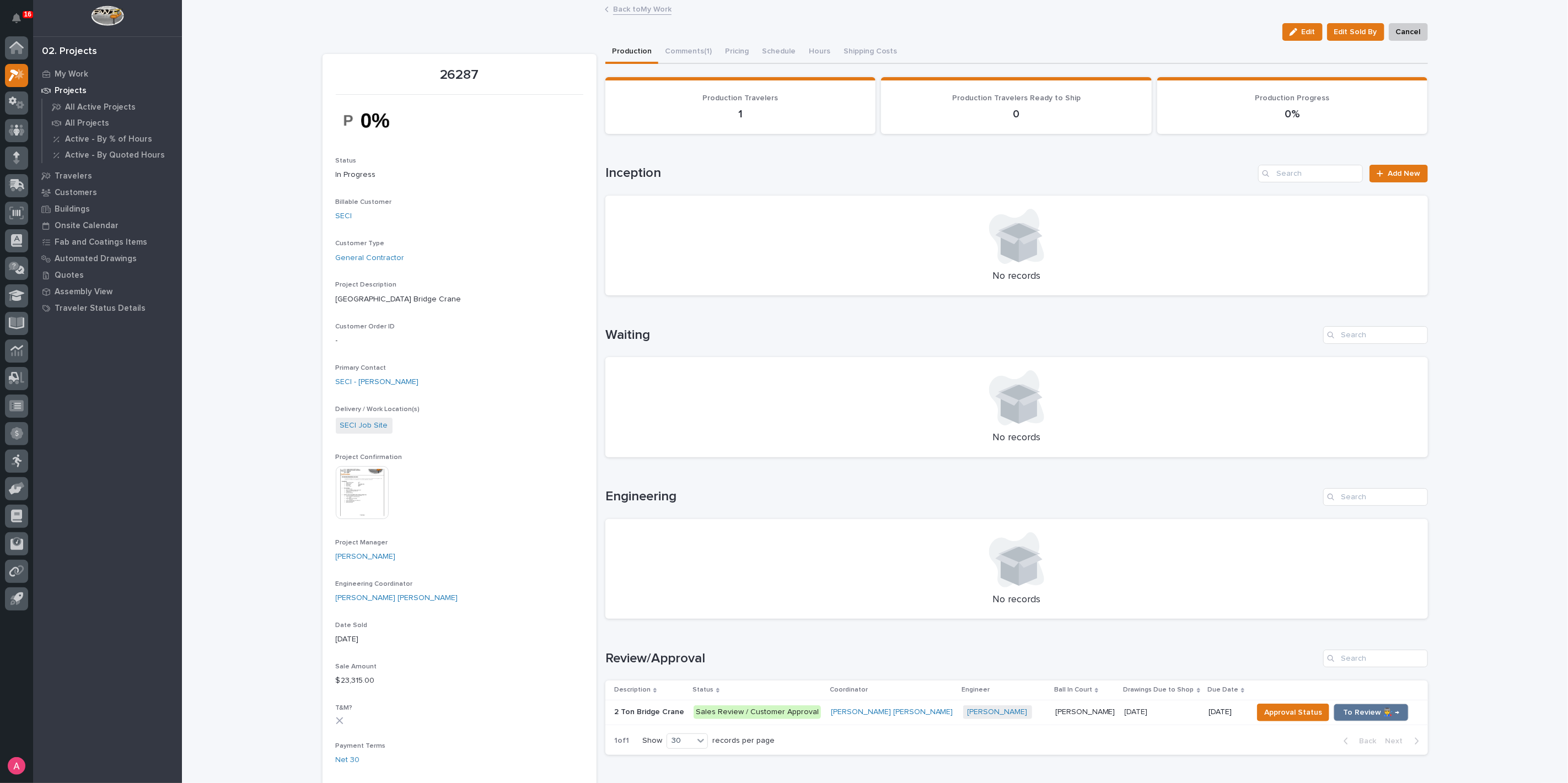
click at [644, 12] on link "Back to My Work" at bounding box center [642, 9] width 59 height 12
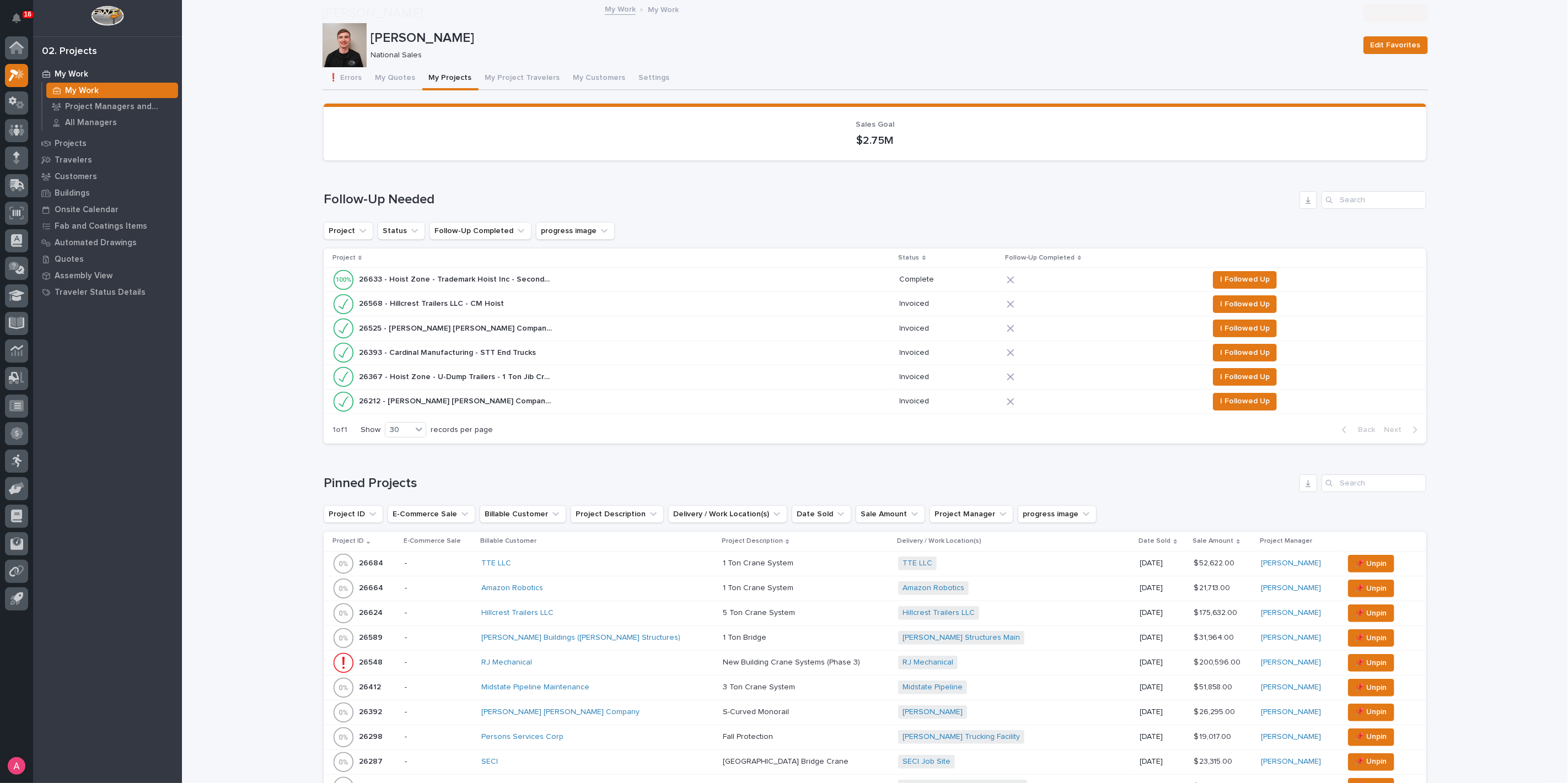
scroll to position [367, 0]
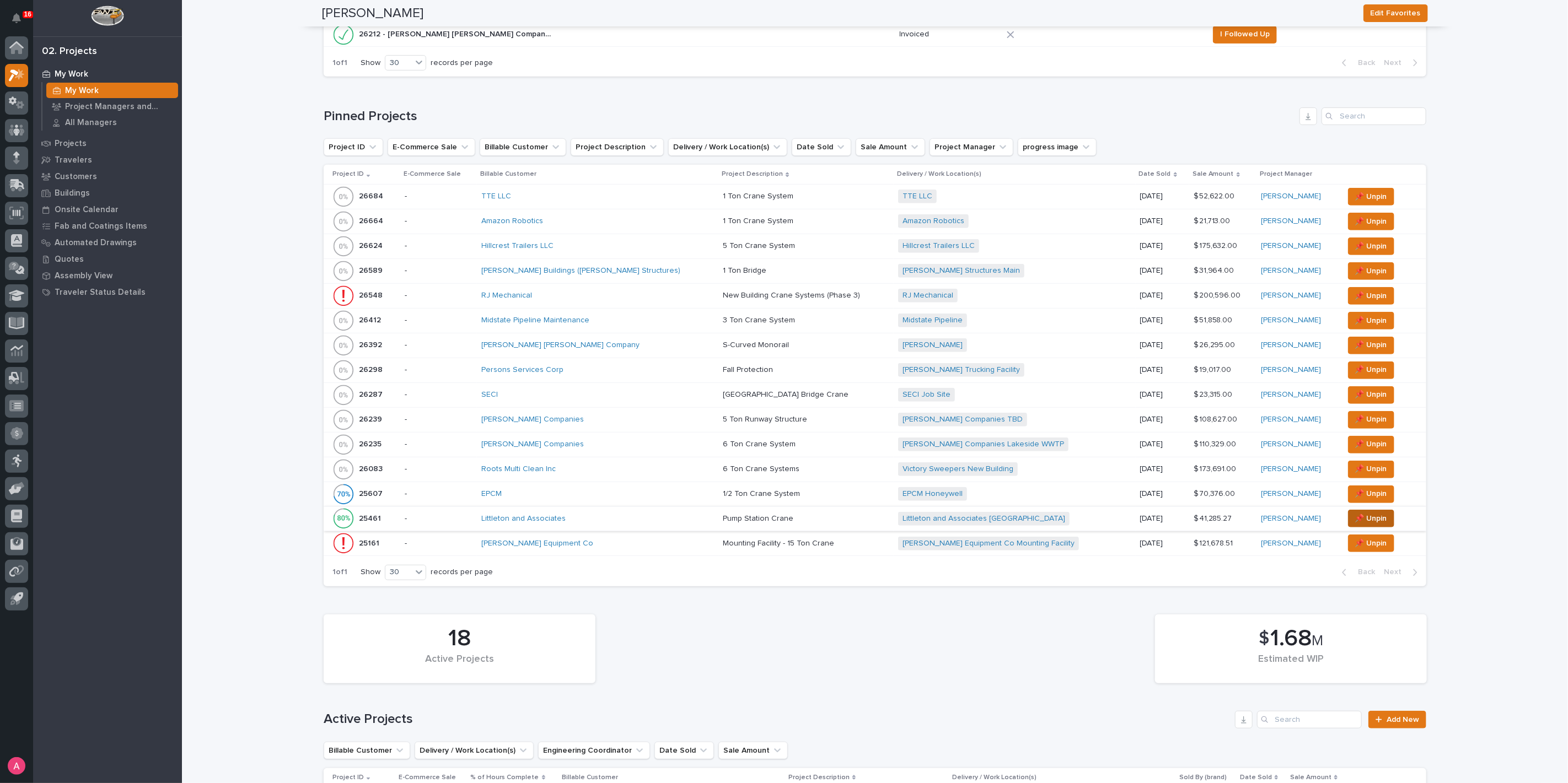
click at [1355, 512] on span "📌 Unpin" at bounding box center [1371, 518] width 32 height 13
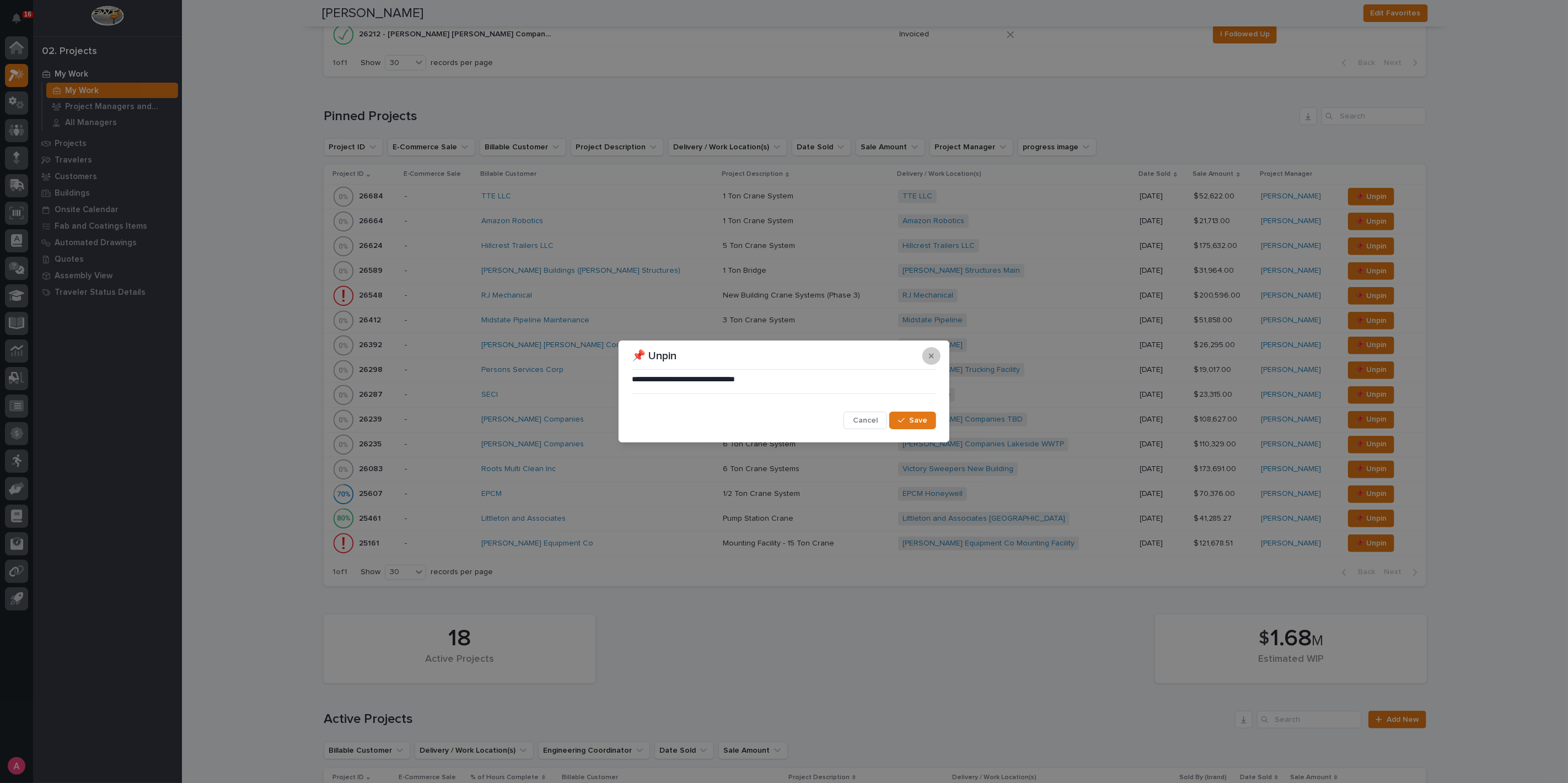
click at [935, 354] on button "button" at bounding box center [931, 356] width 18 height 17
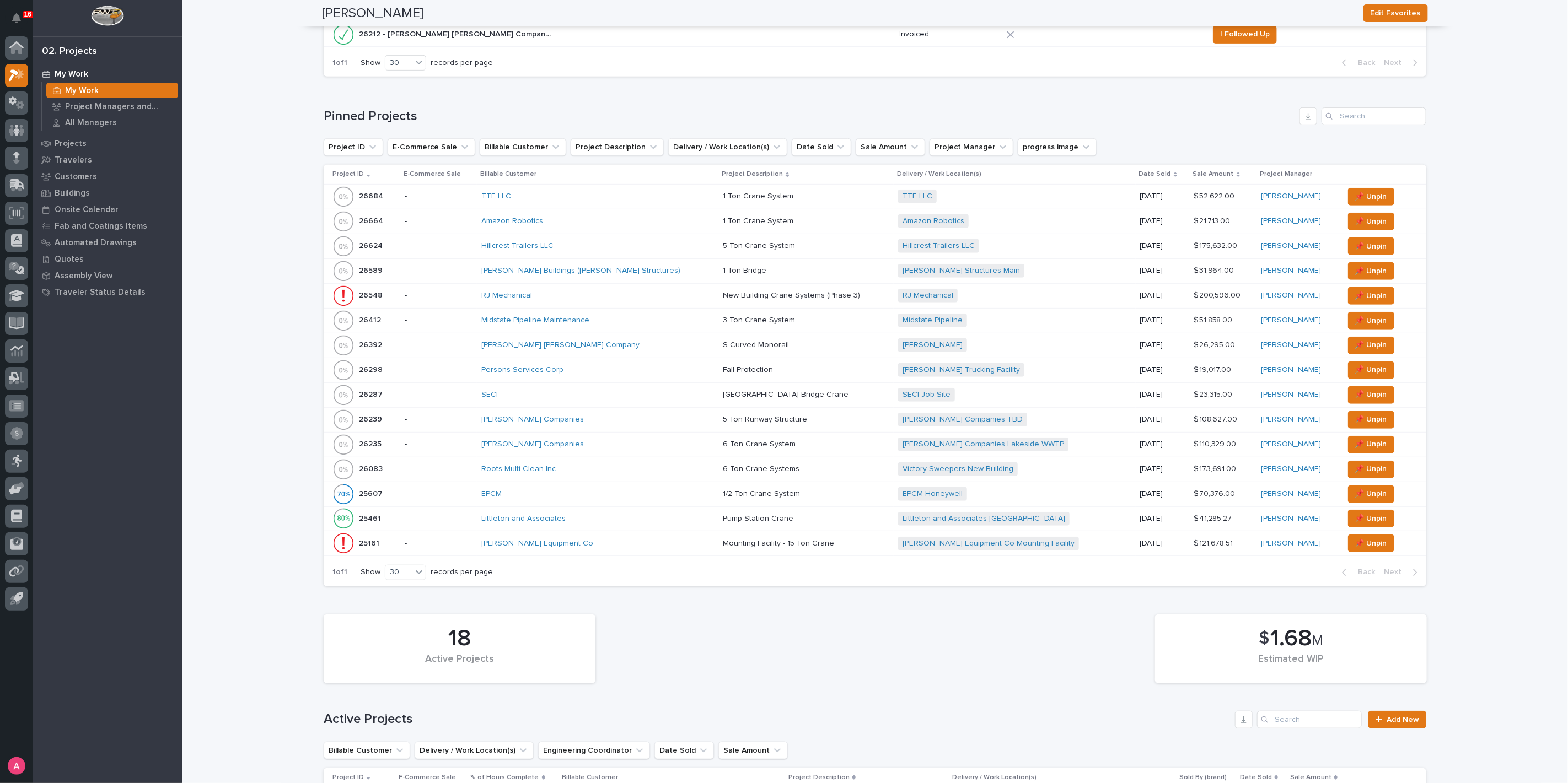
click at [606, 514] on div "Littleton and Associates" at bounding box center [578, 519] width 193 height 9
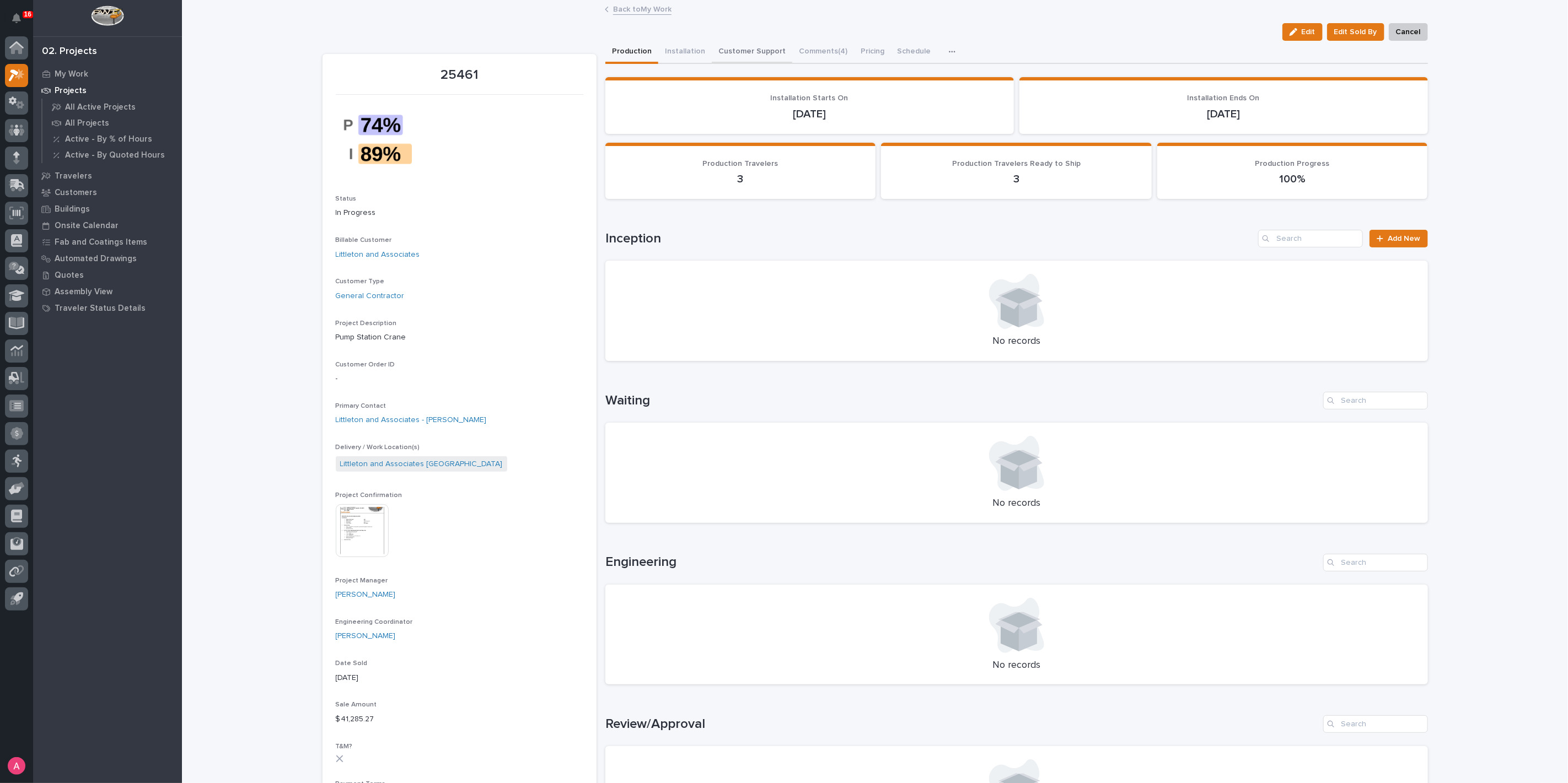
click at [762, 55] on button "Customer Support" at bounding box center [752, 52] width 80 height 23
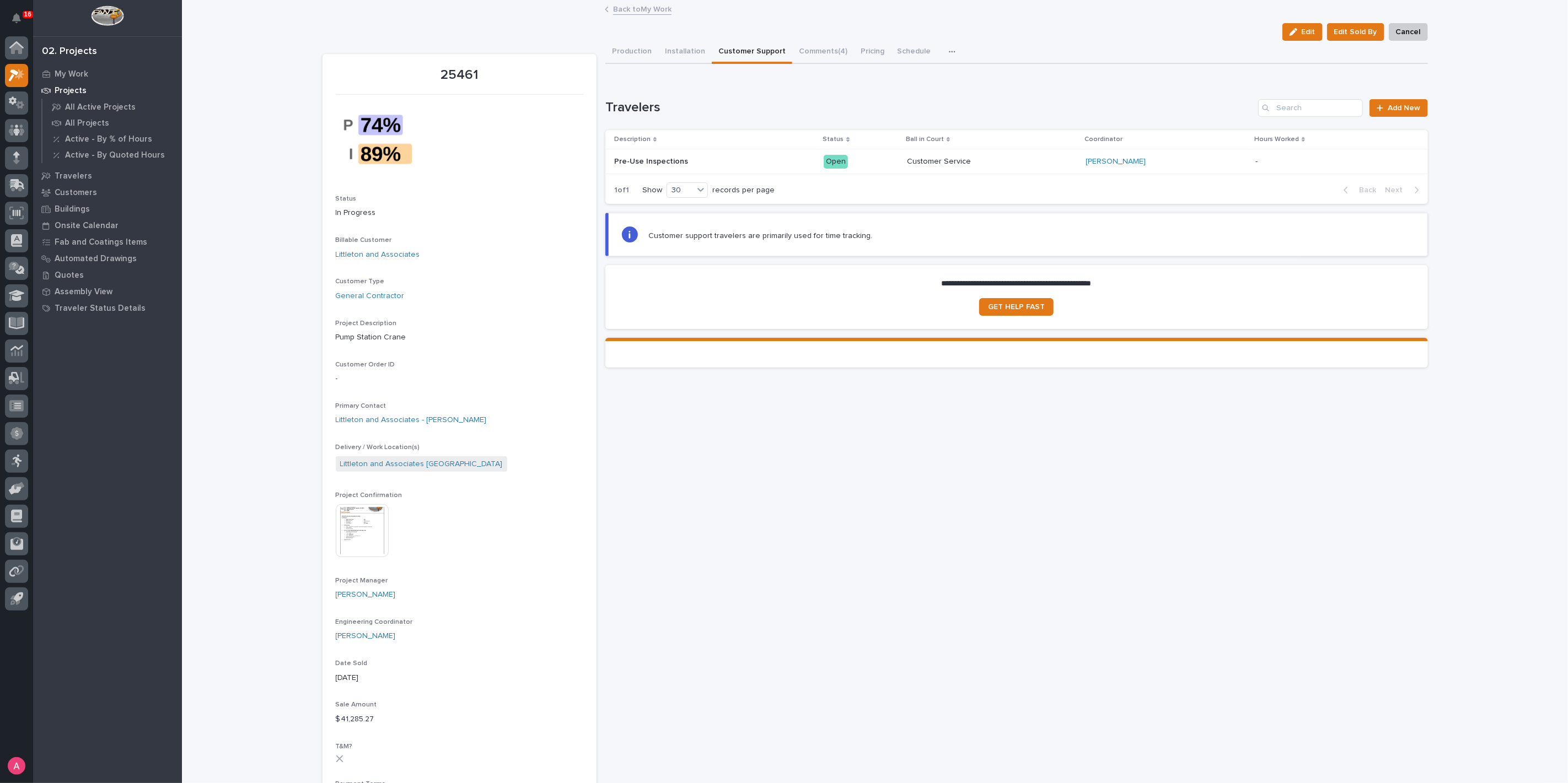
click at [645, 4] on link "Back to My Work" at bounding box center [642, 9] width 59 height 12
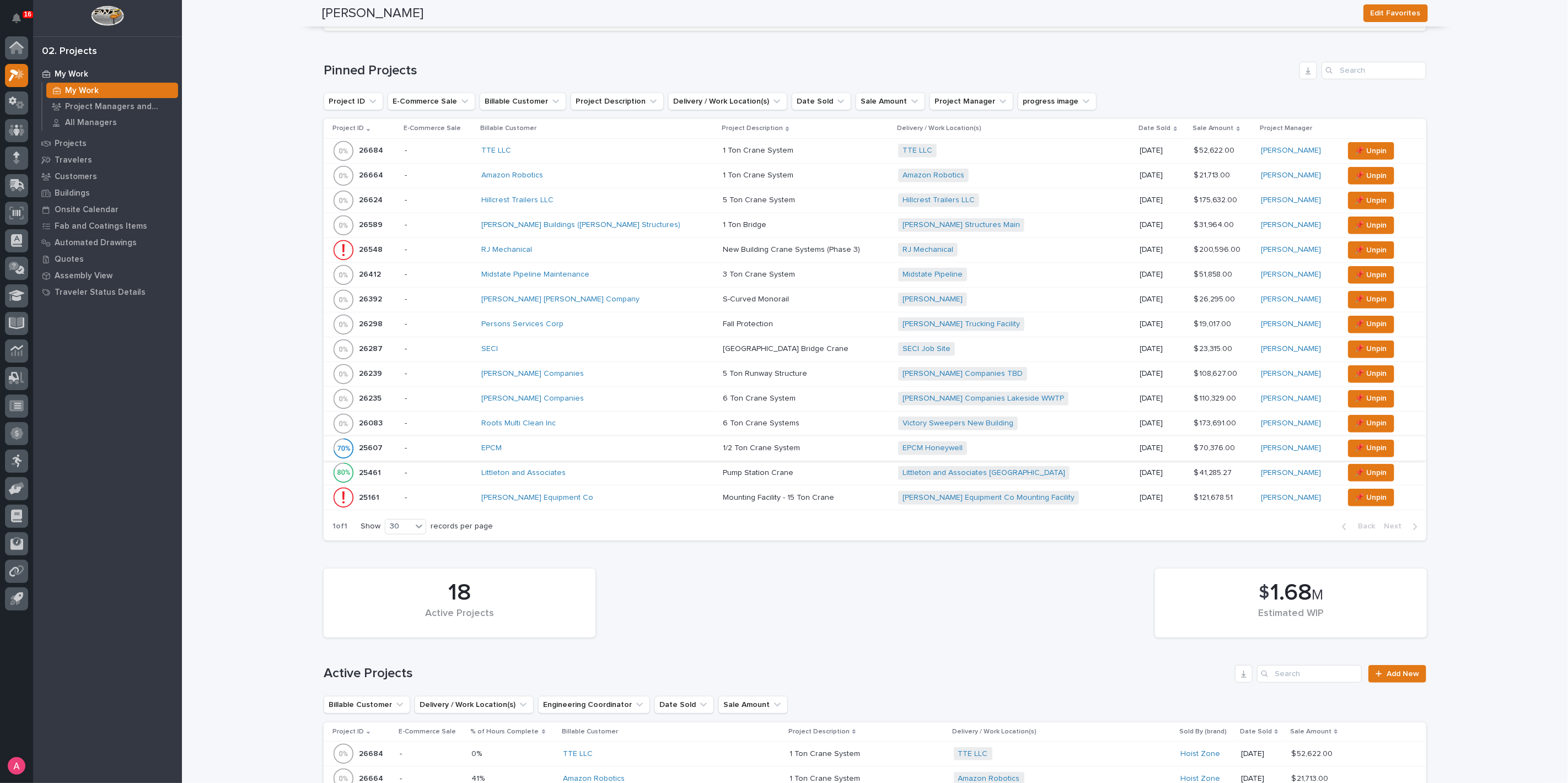
scroll to position [428, 0]
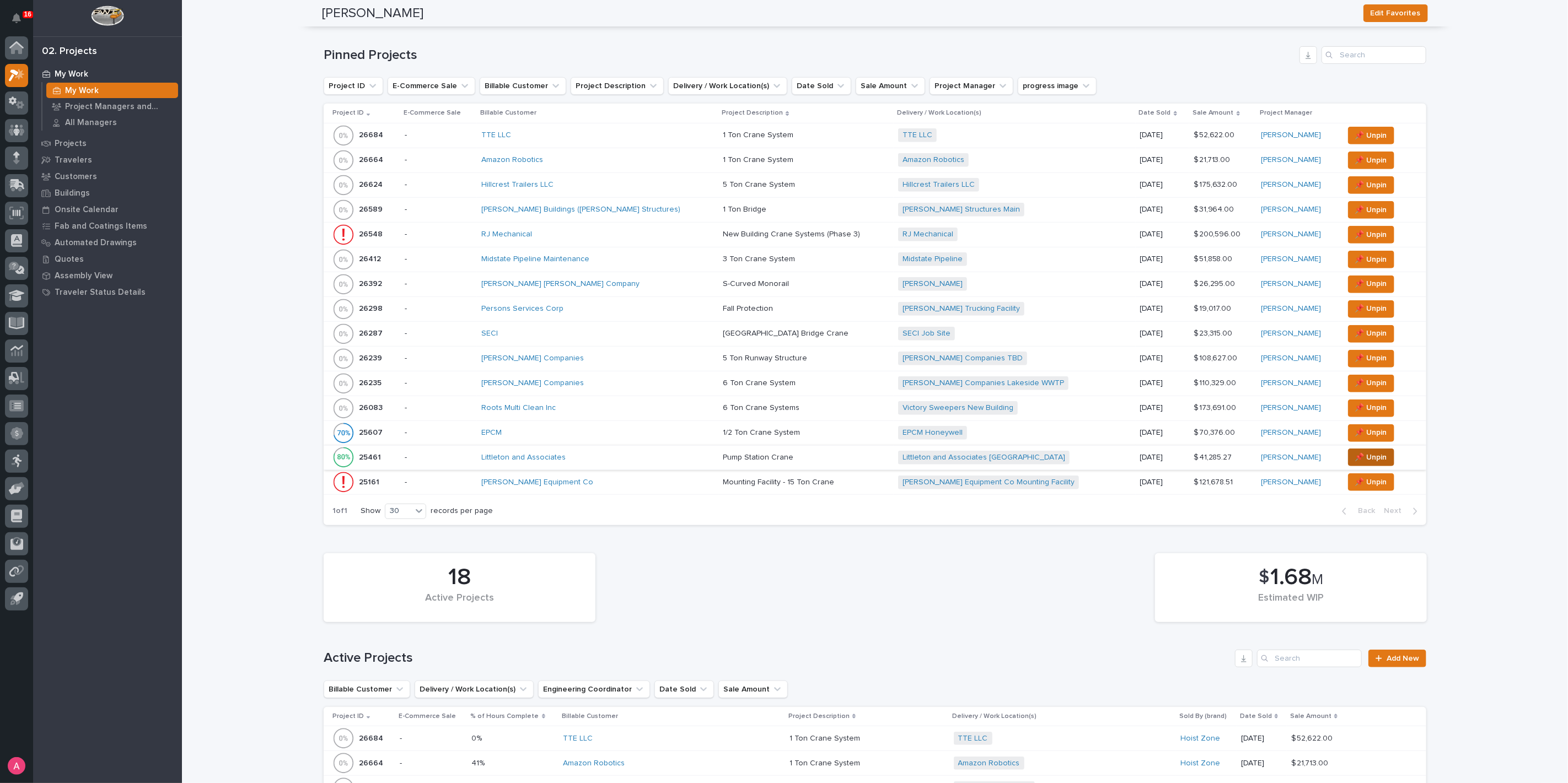
click at [1368, 453] on button "📌 Unpin" at bounding box center [1371, 458] width 46 height 17
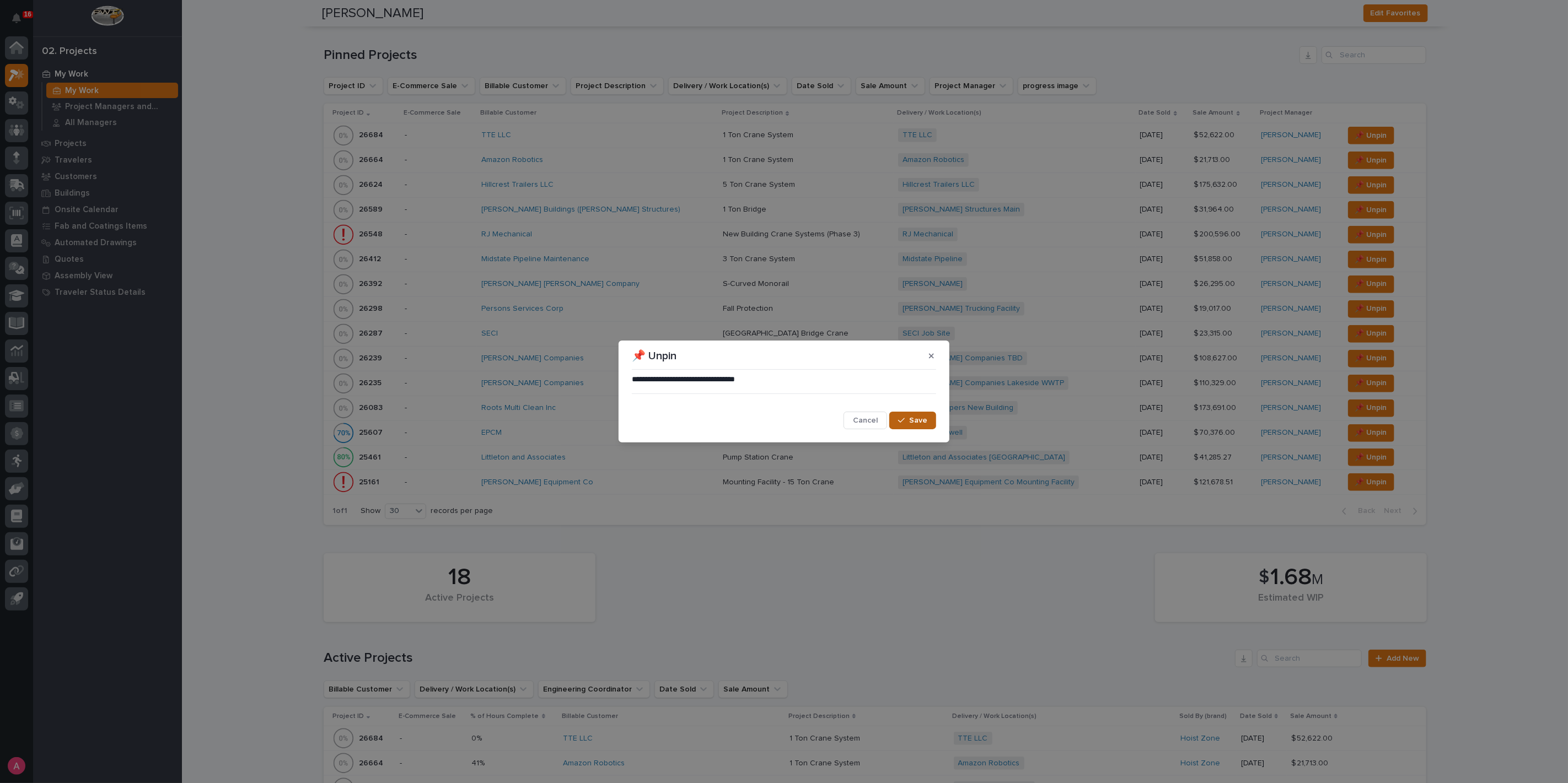
click at [917, 425] on span "Save" at bounding box center [918, 421] width 18 height 10
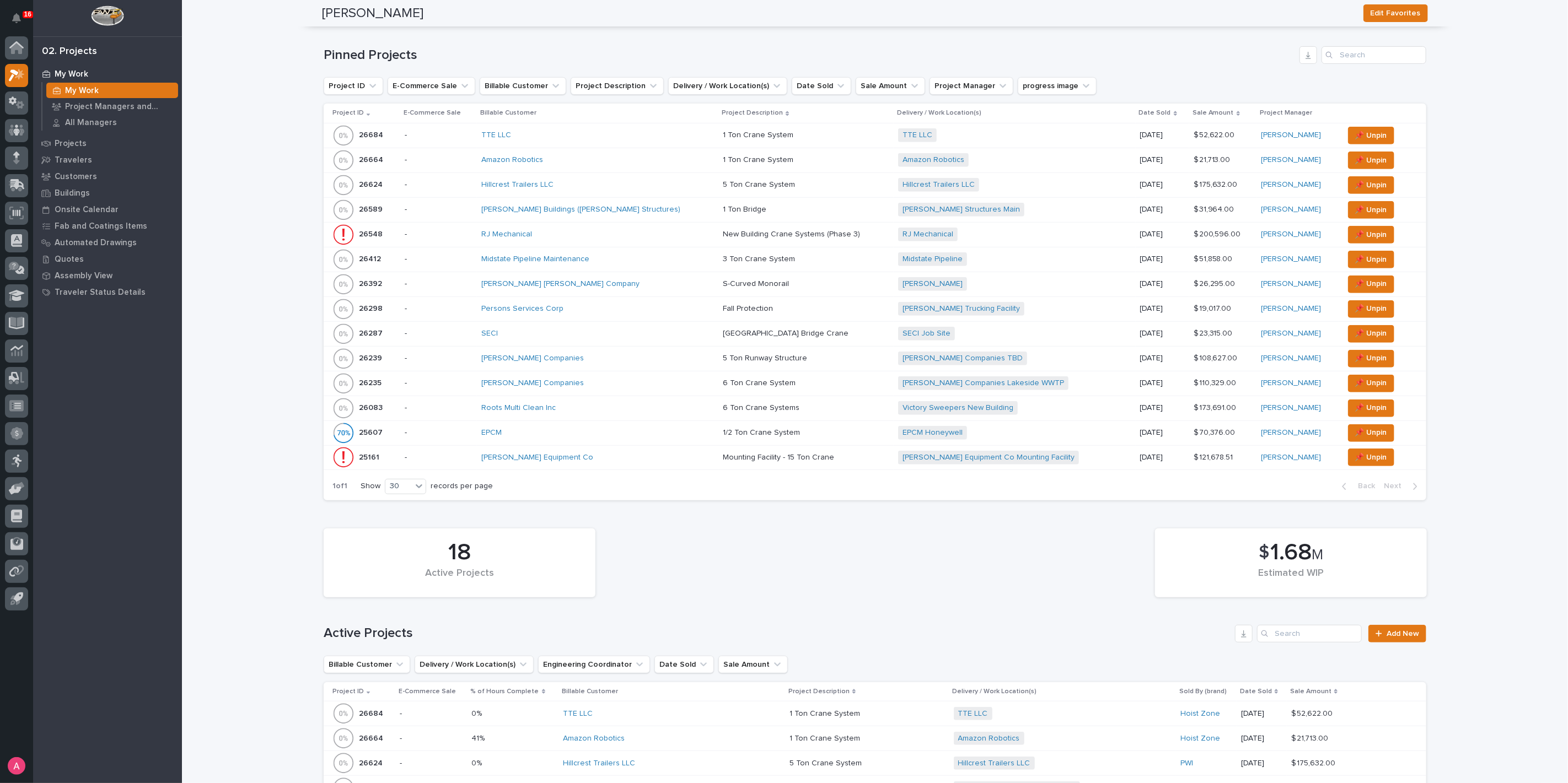
click at [610, 453] on div "Elliott Equipment Co" at bounding box center [578, 458] width 193 height 9
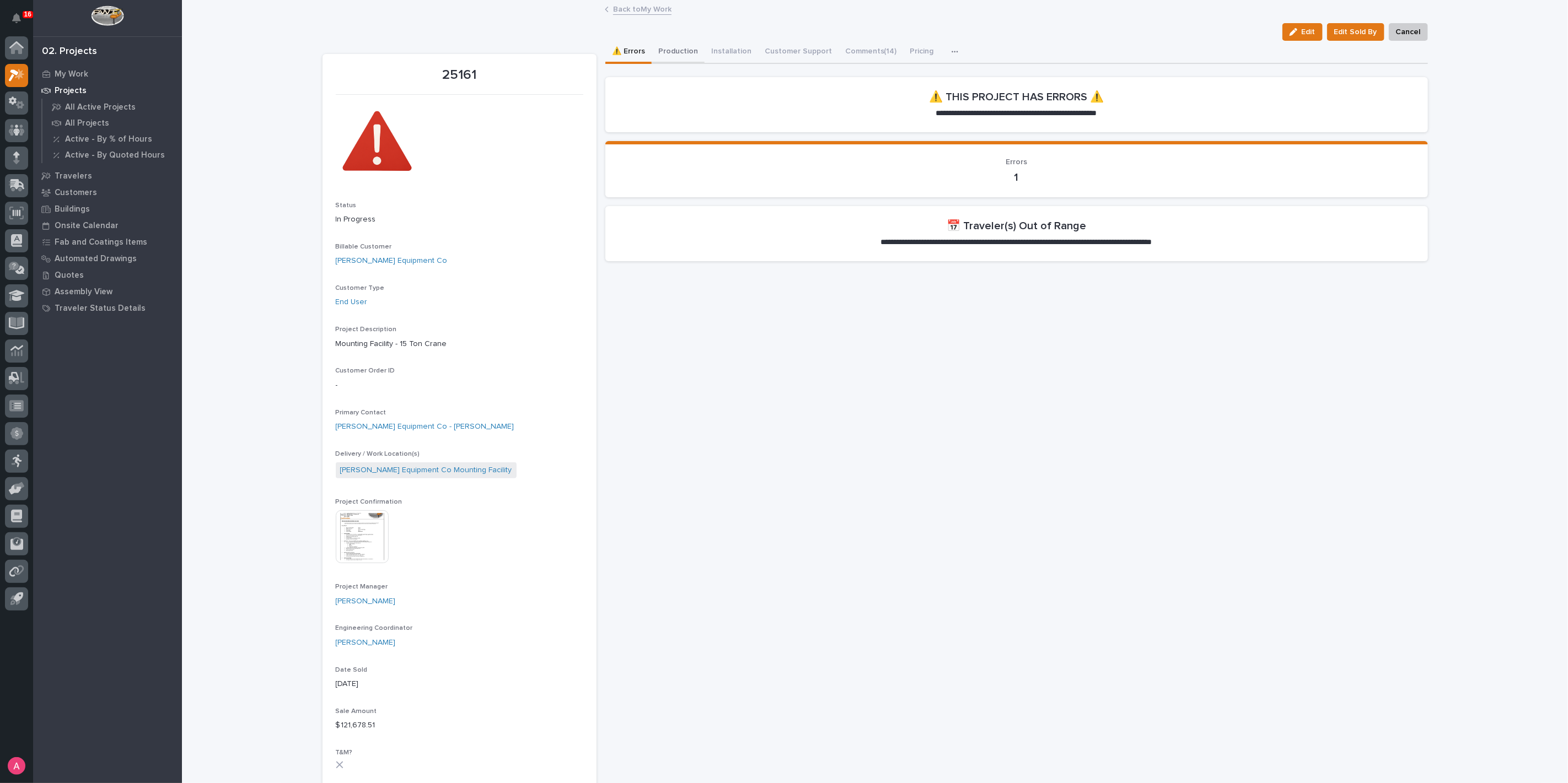
drag, startPoint x: 677, startPoint y: 46, endPoint x: 695, endPoint y: 44, distance: 18.1
click at [684, 45] on button "Production" at bounding box center [678, 52] width 53 height 23
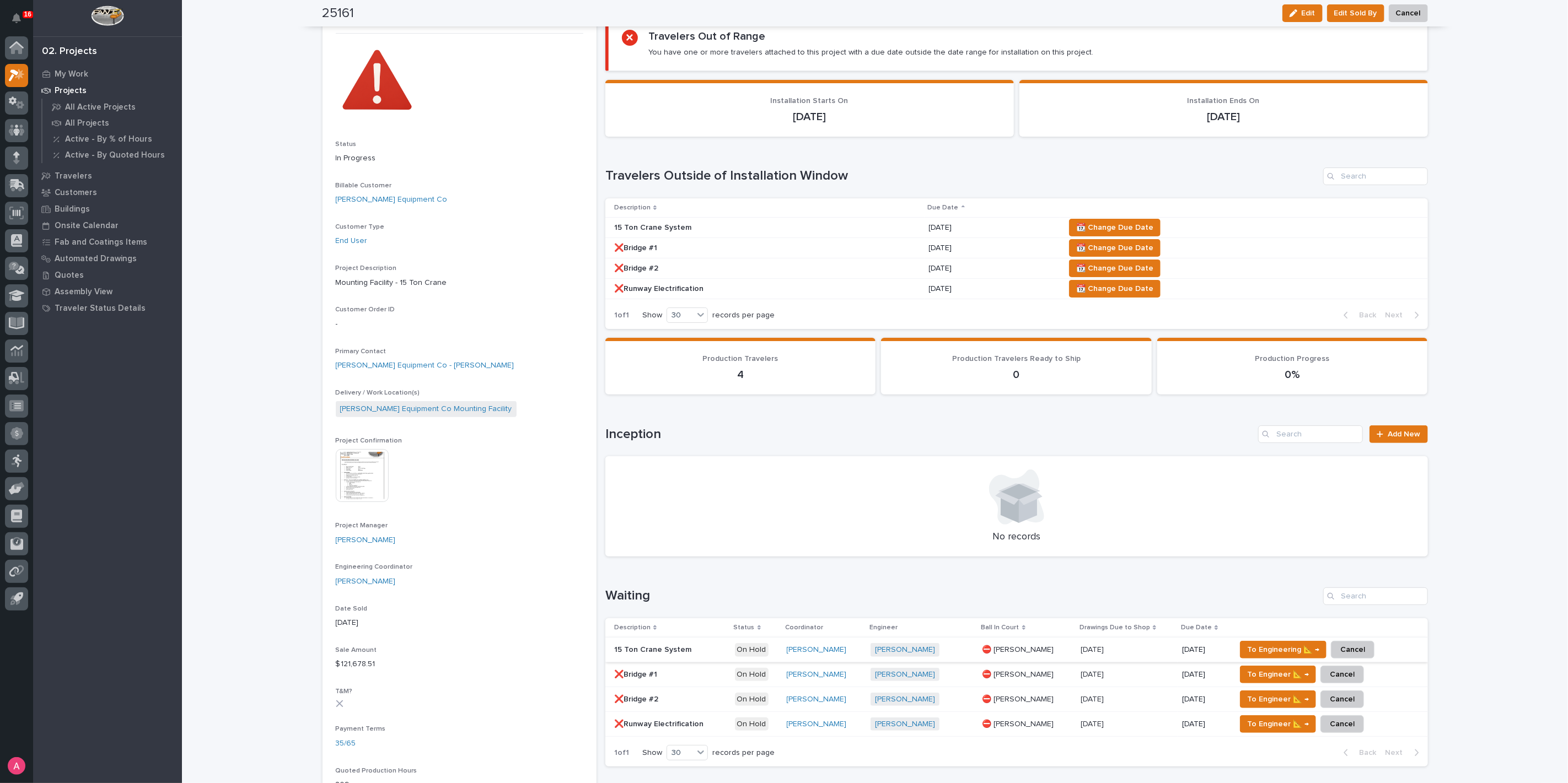
scroll to position [61, 0]
click at [1124, 224] on span "📆 Change Due Date" at bounding box center [1115, 227] width 77 height 13
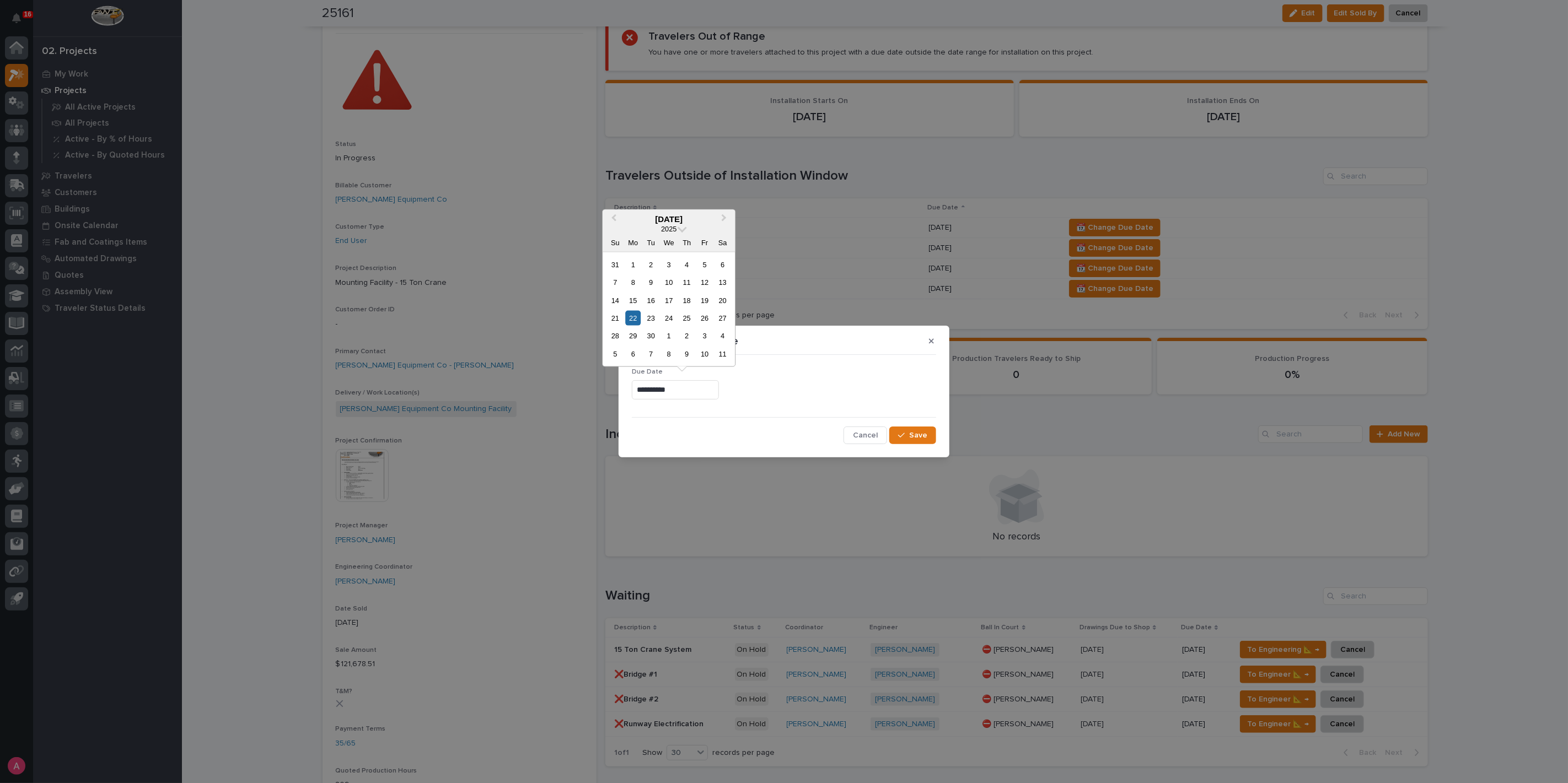
click at [709, 393] on input "**********" at bounding box center [675, 390] width 87 height 19
click at [727, 221] on button "Next Month" at bounding box center [725, 219] width 17 height 17
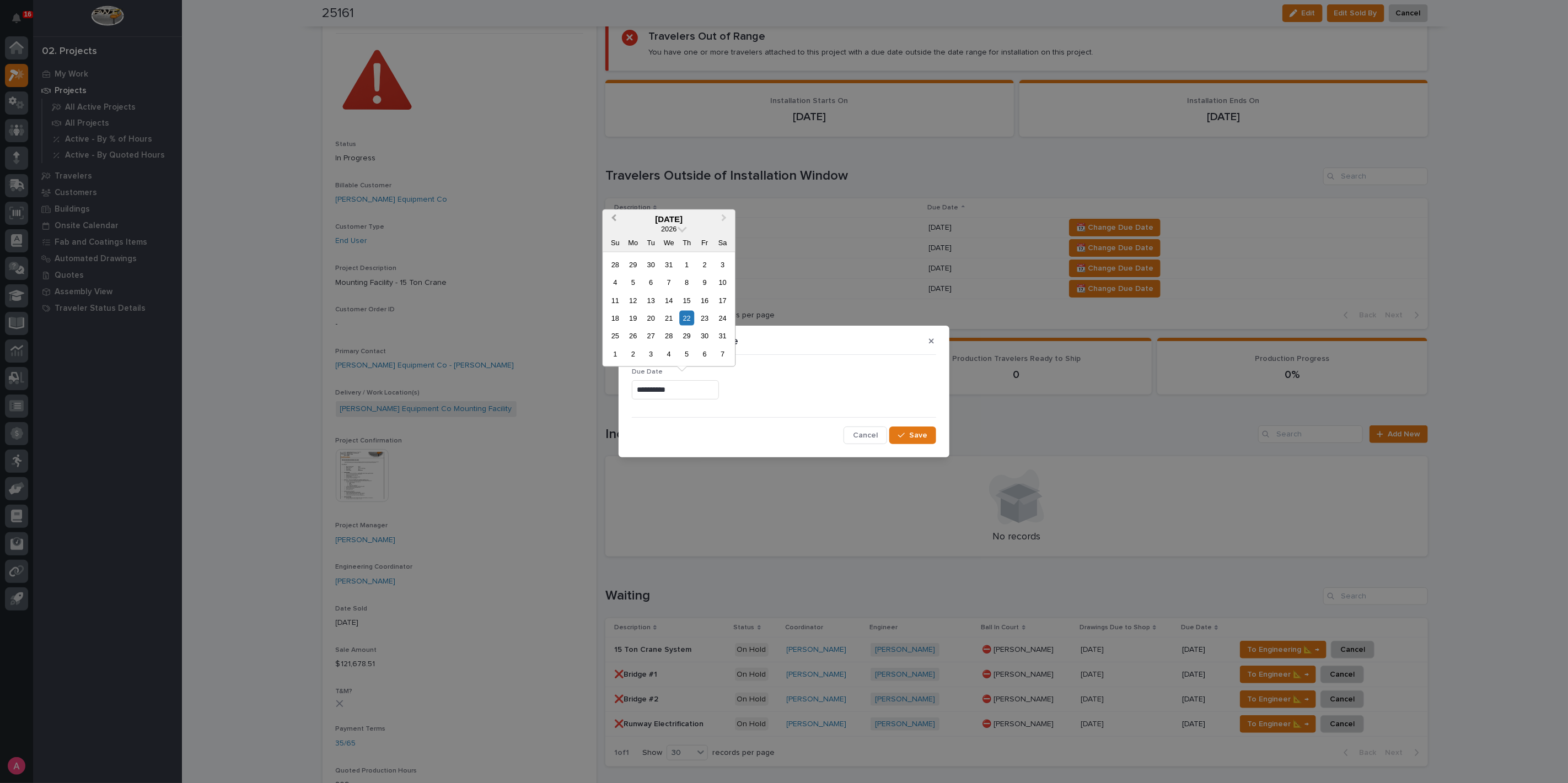
click at [614, 223] on button "Previous Month" at bounding box center [612, 219] width 17 height 17
click at [631, 262] on div "1" at bounding box center [633, 264] width 15 height 15
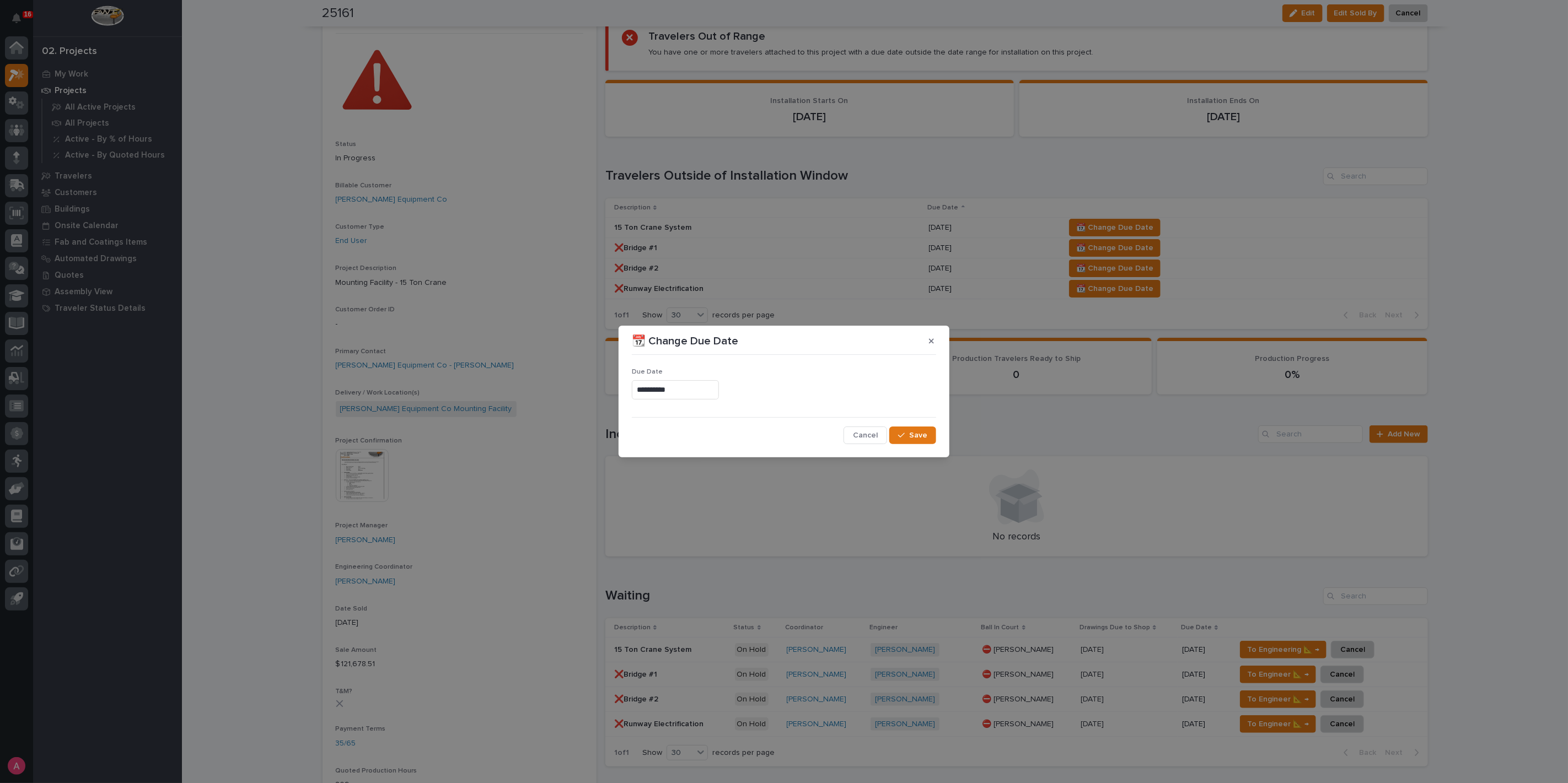
type input "**********"
click at [910, 438] on button "Save" at bounding box center [912, 435] width 47 height 17
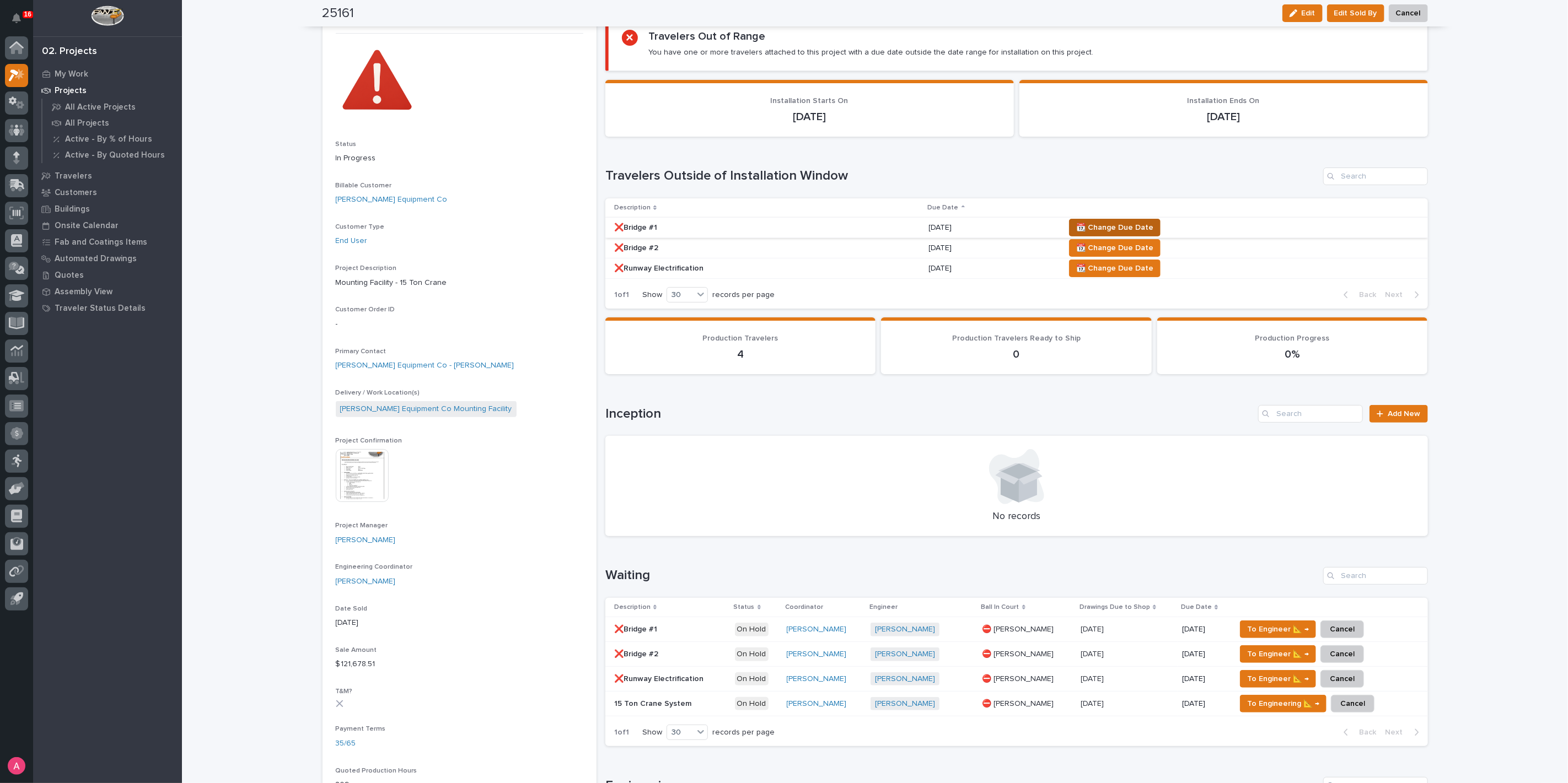
click at [1124, 223] on span "📆 Change Due Date" at bounding box center [1115, 227] width 77 height 13
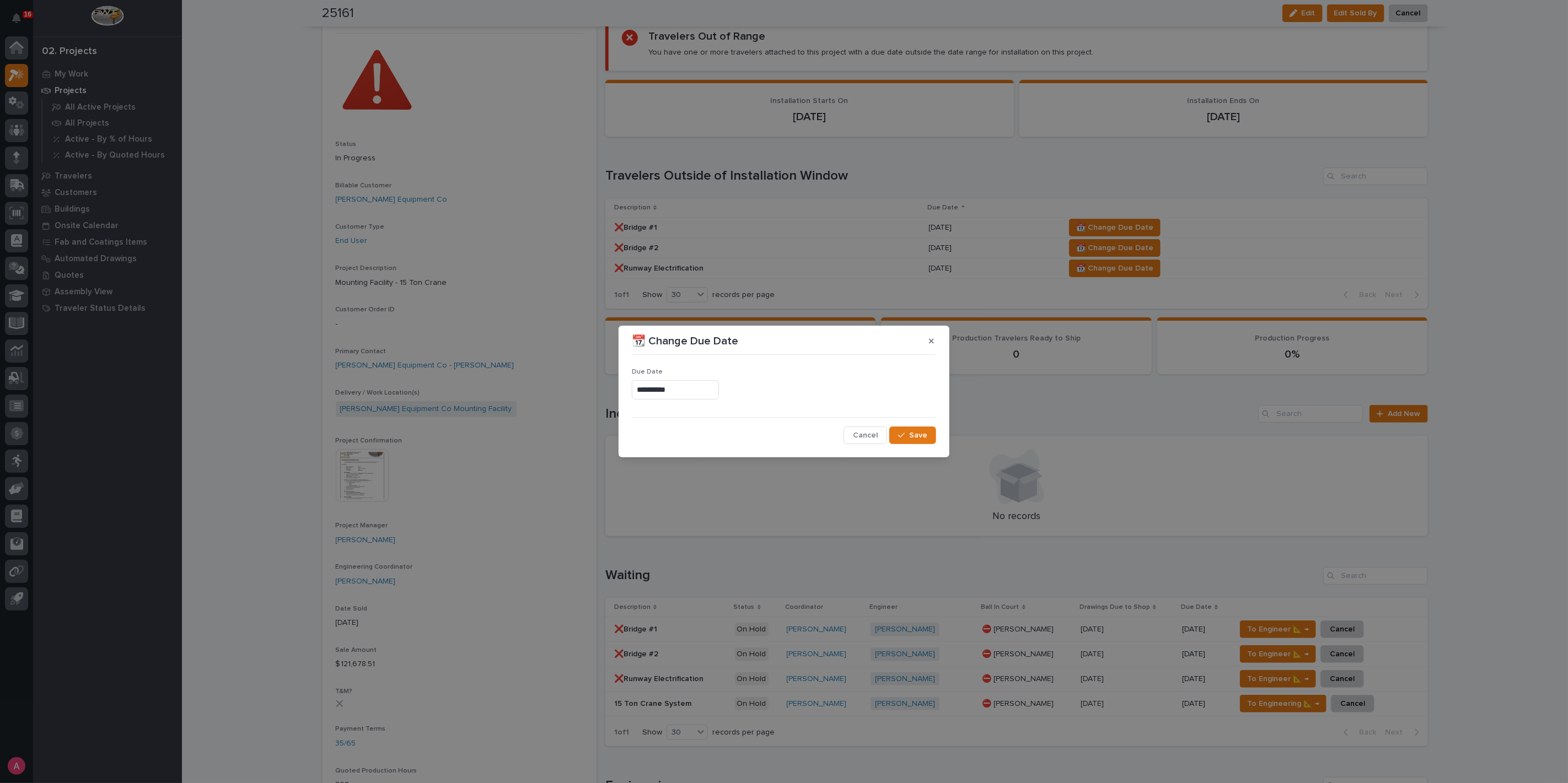
click at [713, 388] on input "**********" at bounding box center [675, 390] width 87 height 19
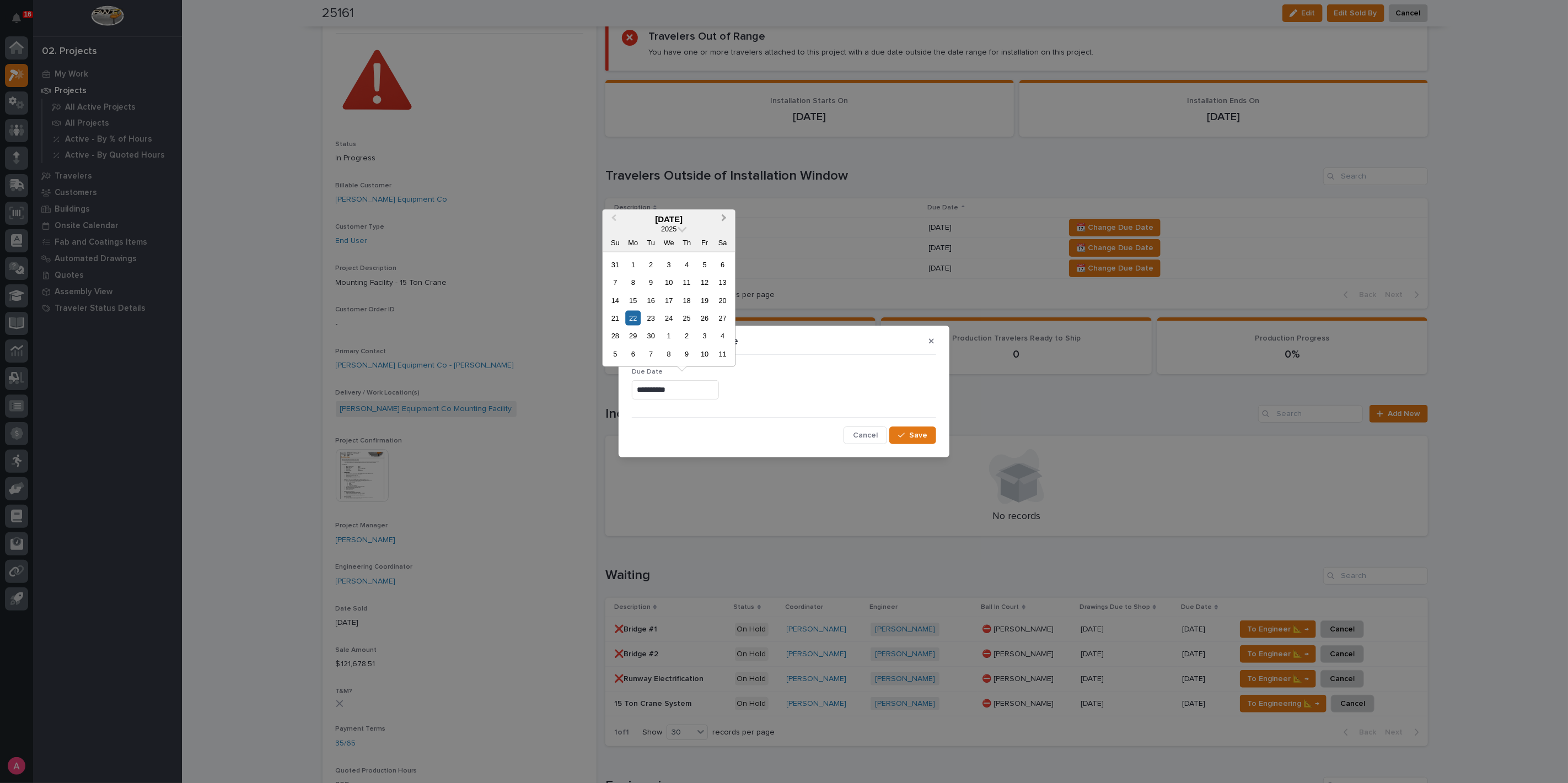
click at [722, 214] on button "Next Month" at bounding box center [725, 219] width 17 height 17
click at [720, 215] on button "Next Month" at bounding box center [725, 219] width 17 height 17
click at [636, 265] on div "1" at bounding box center [633, 264] width 15 height 15
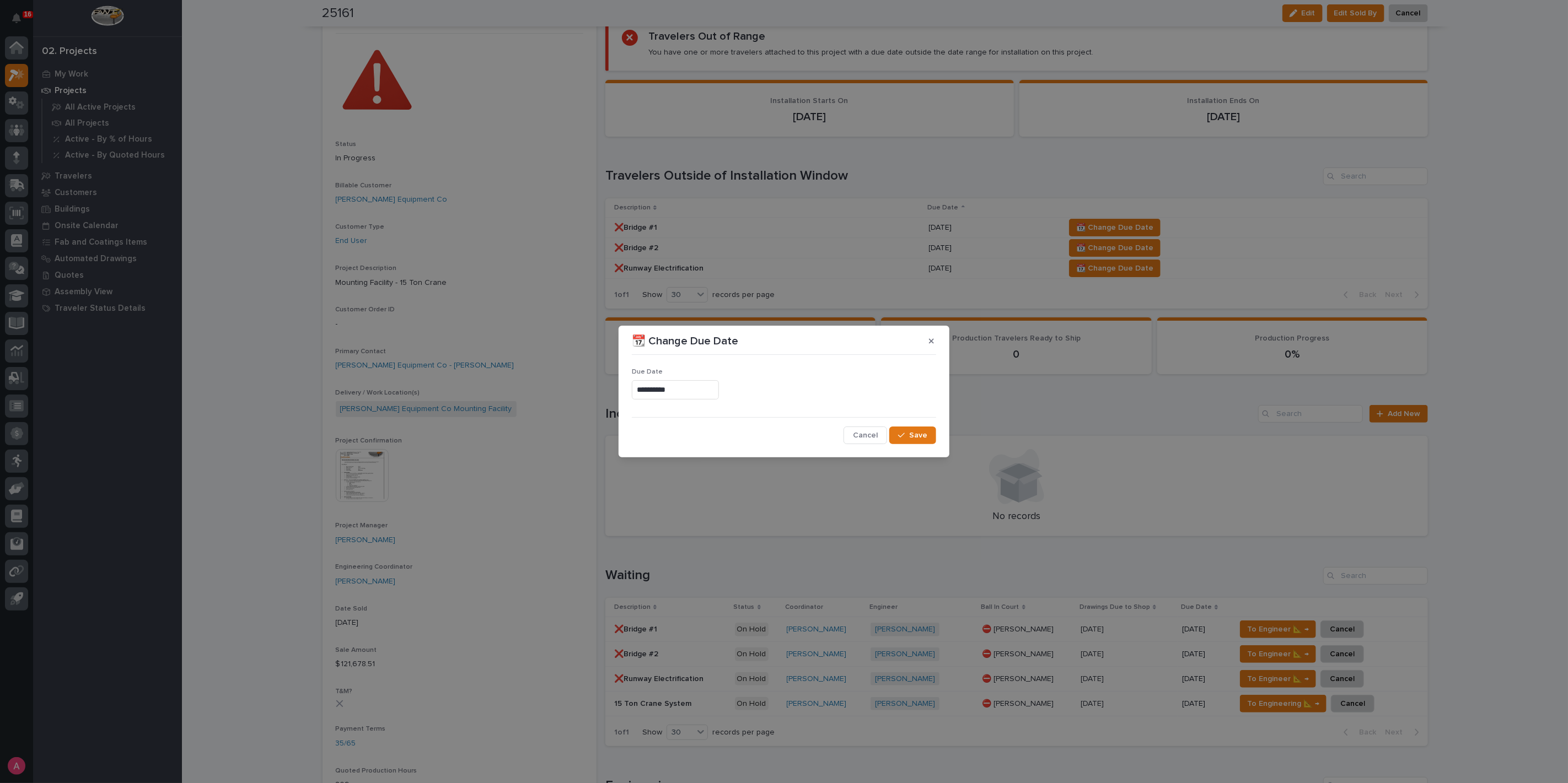
type input "**********"
click at [921, 433] on span "Save" at bounding box center [918, 435] width 18 height 10
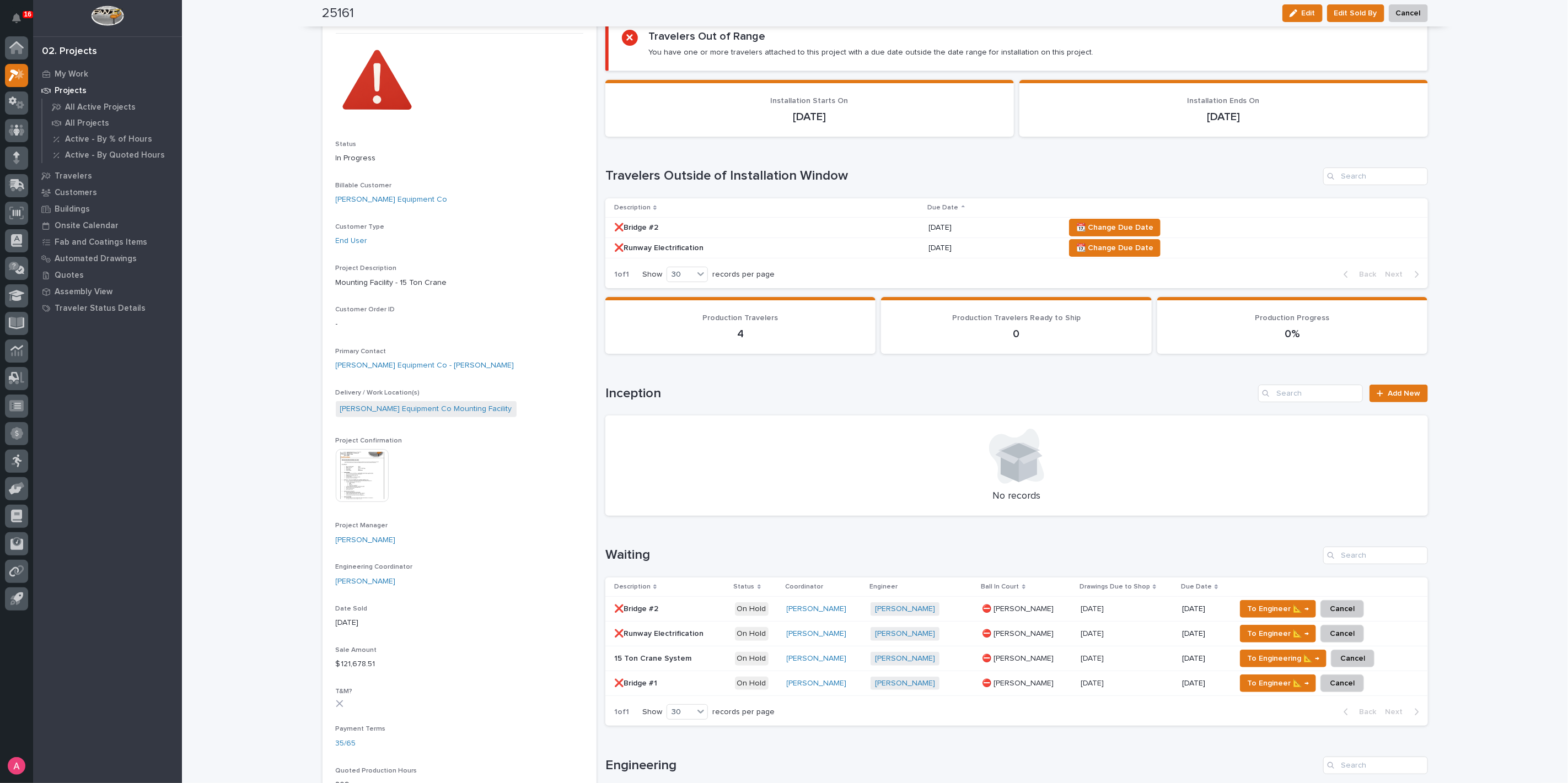
click at [1112, 226] on span "📆 Change Due Date" at bounding box center [1115, 227] width 77 height 13
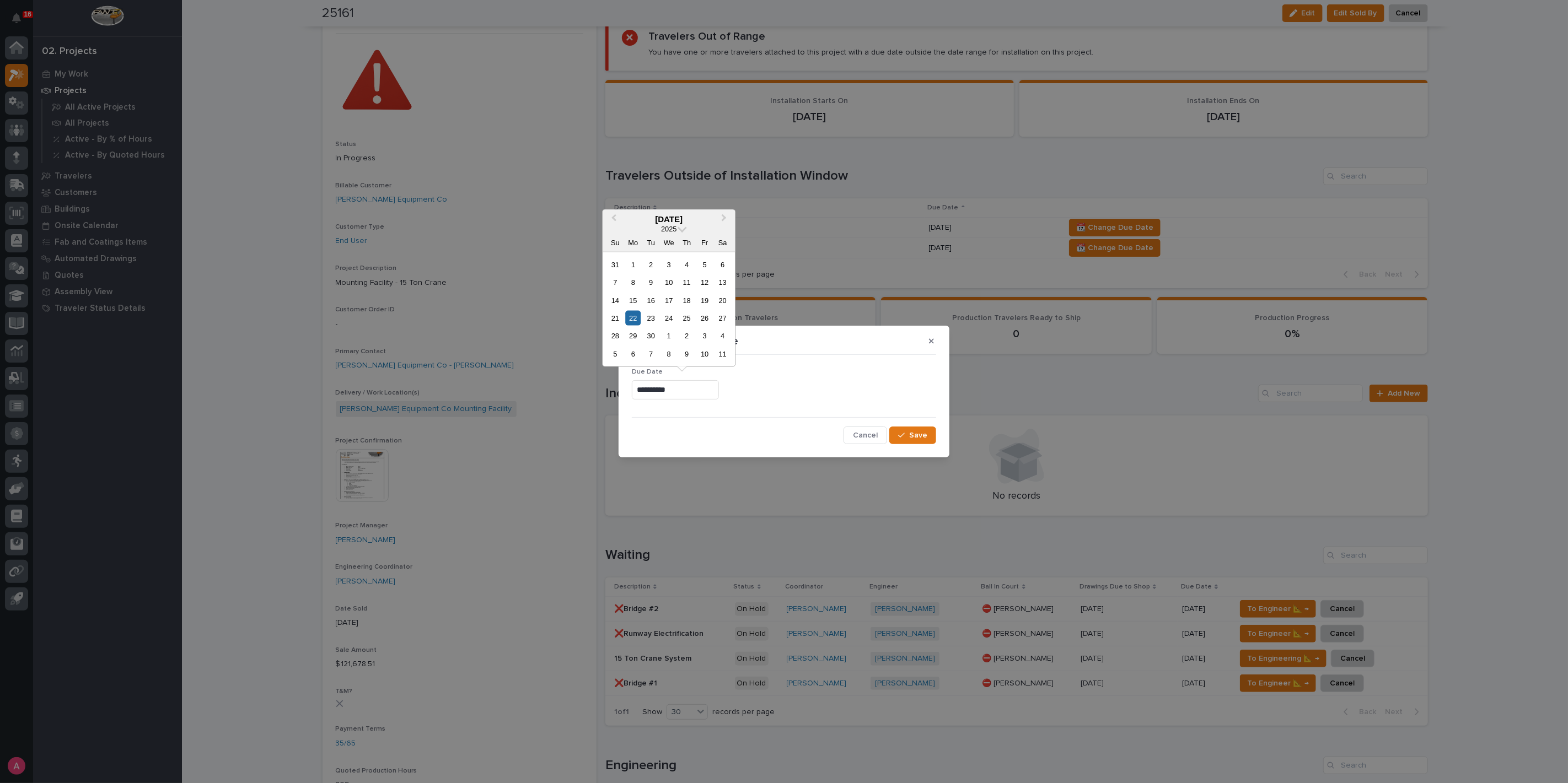
click at [709, 393] on input "**********" at bounding box center [675, 390] width 87 height 19
click at [727, 218] on button "Next Month" at bounding box center [725, 219] width 17 height 17
click at [634, 260] on div "1" at bounding box center [633, 264] width 15 height 15
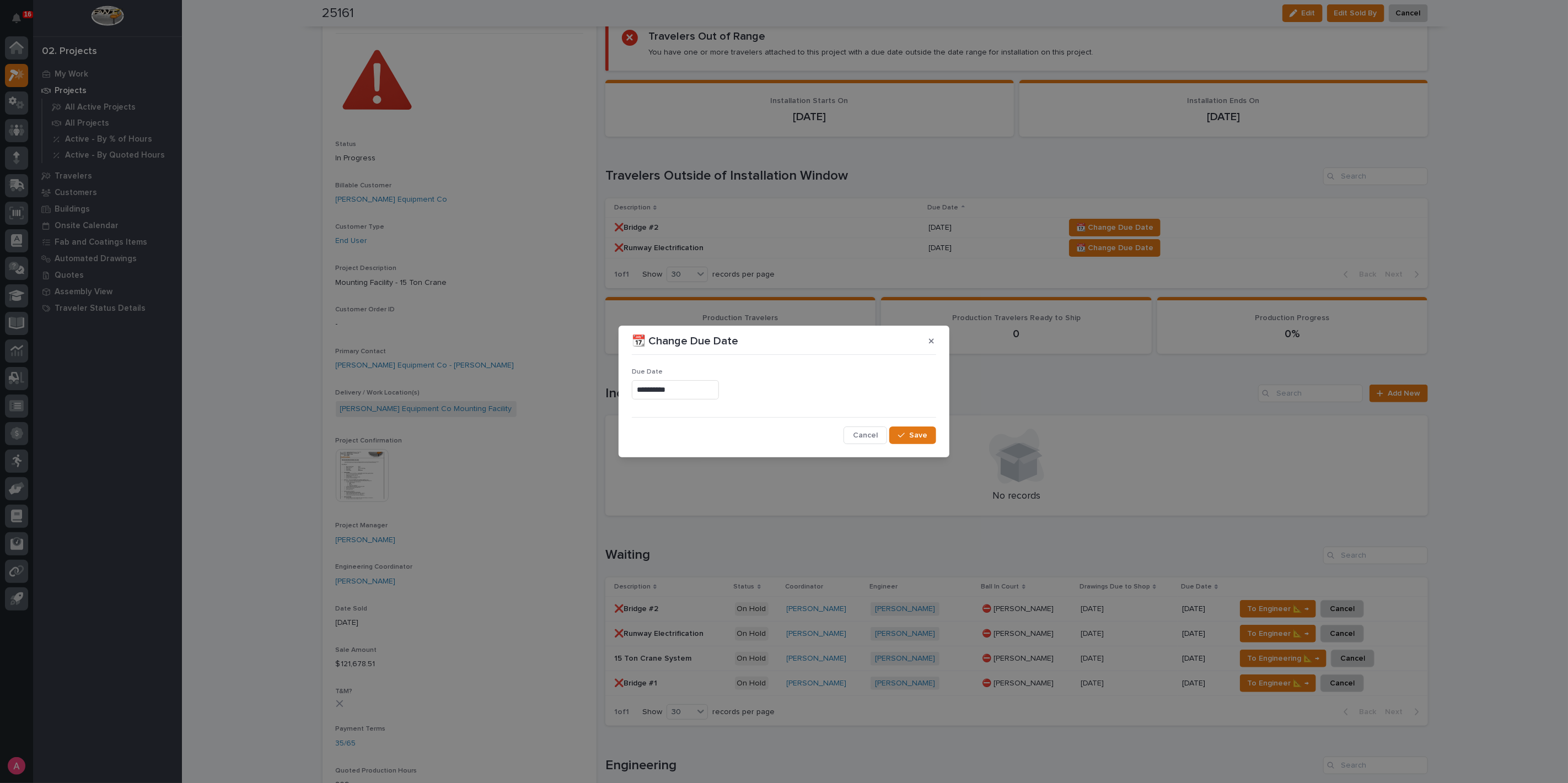
type input "**********"
click at [926, 440] on button "Save" at bounding box center [912, 435] width 47 height 17
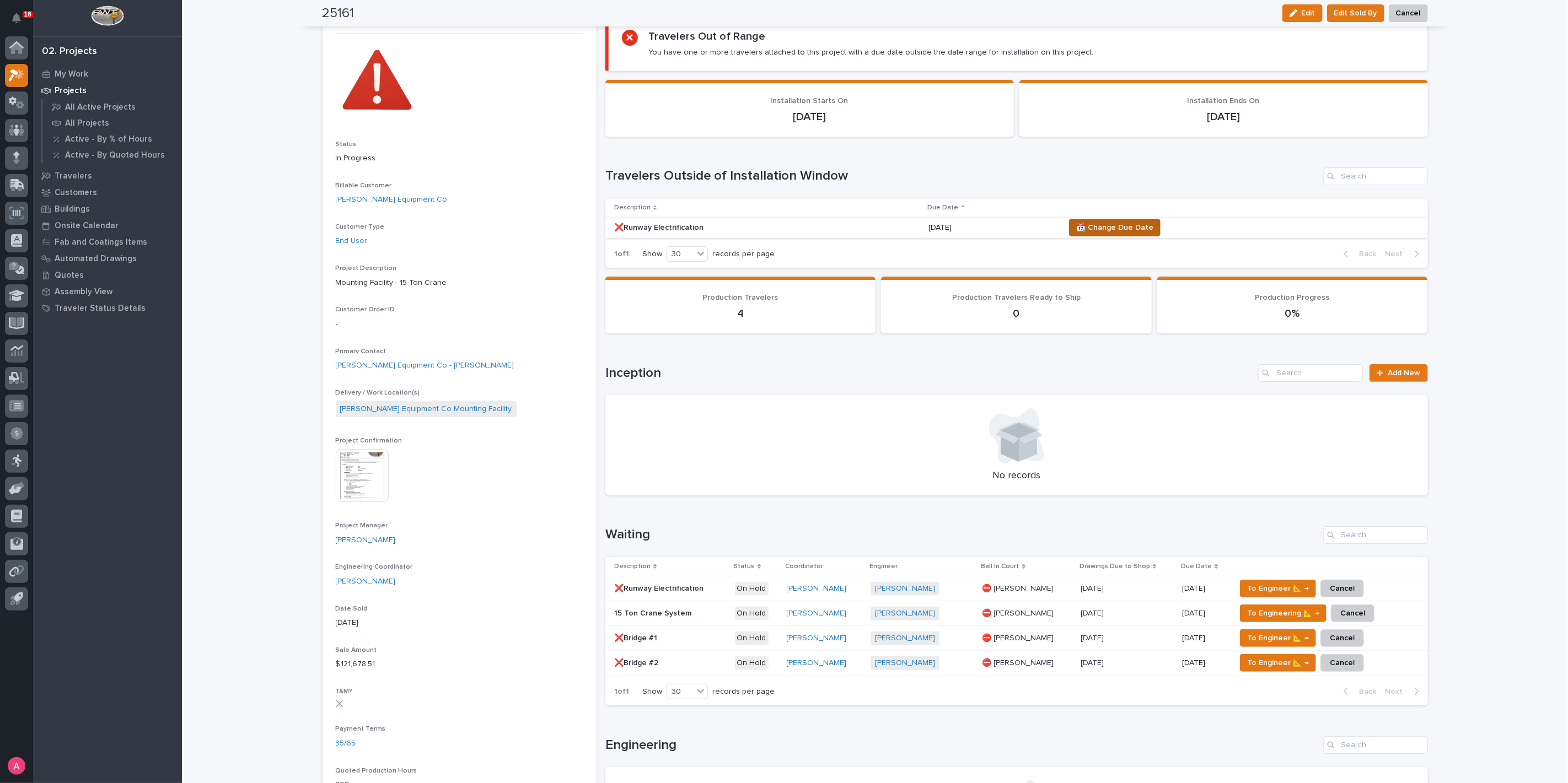
click at [1087, 230] on span "📆 Change Due Date" at bounding box center [1115, 227] width 77 height 13
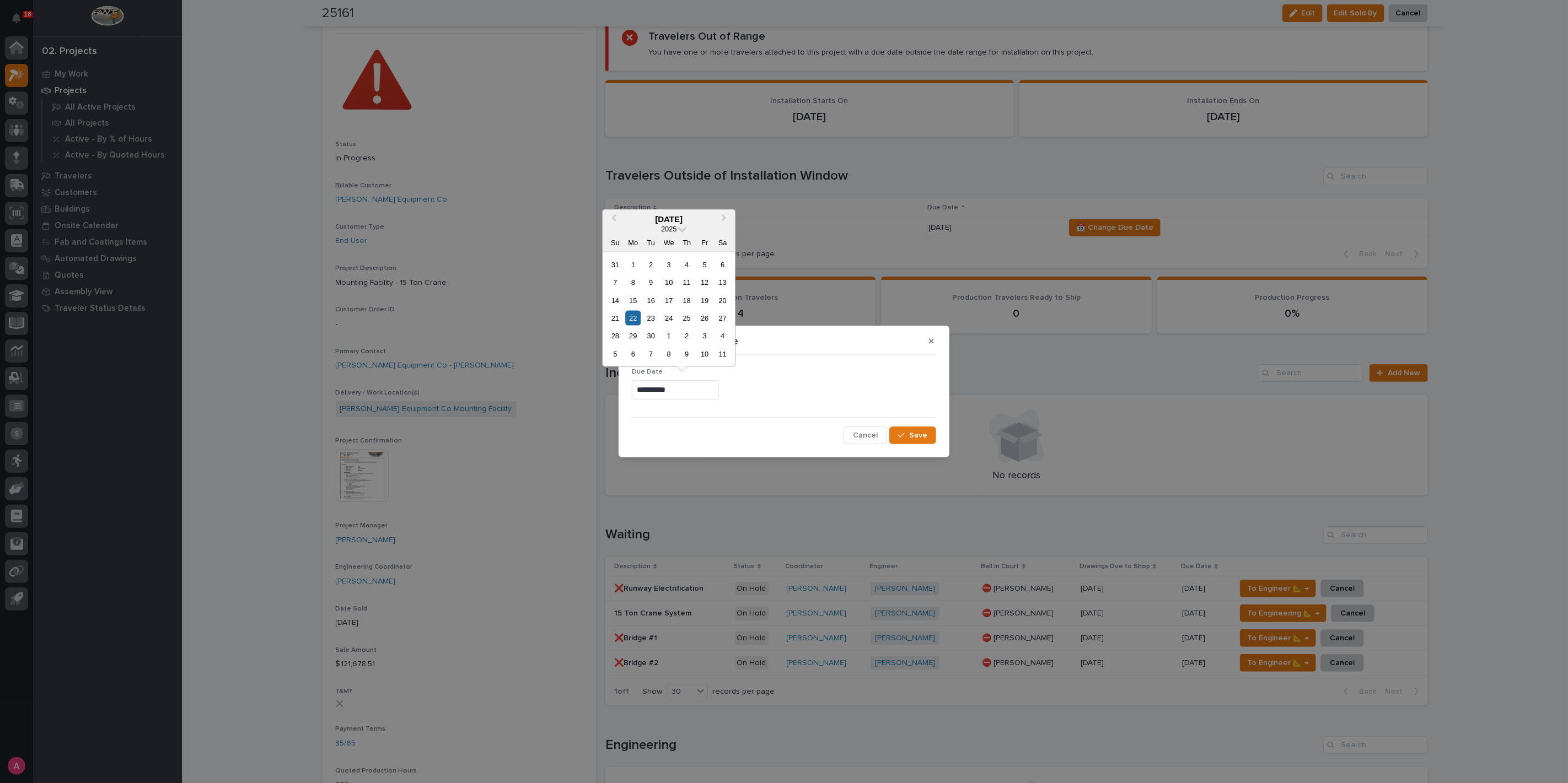
click at [719, 391] on input "**********" at bounding box center [675, 390] width 87 height 19
click at [726, 219] on button "Next Month" at bounding box center [725, 219] width 17 height 17
click at [629, 264] on div "1" at bounding box center [633, 264] width 15 height 15
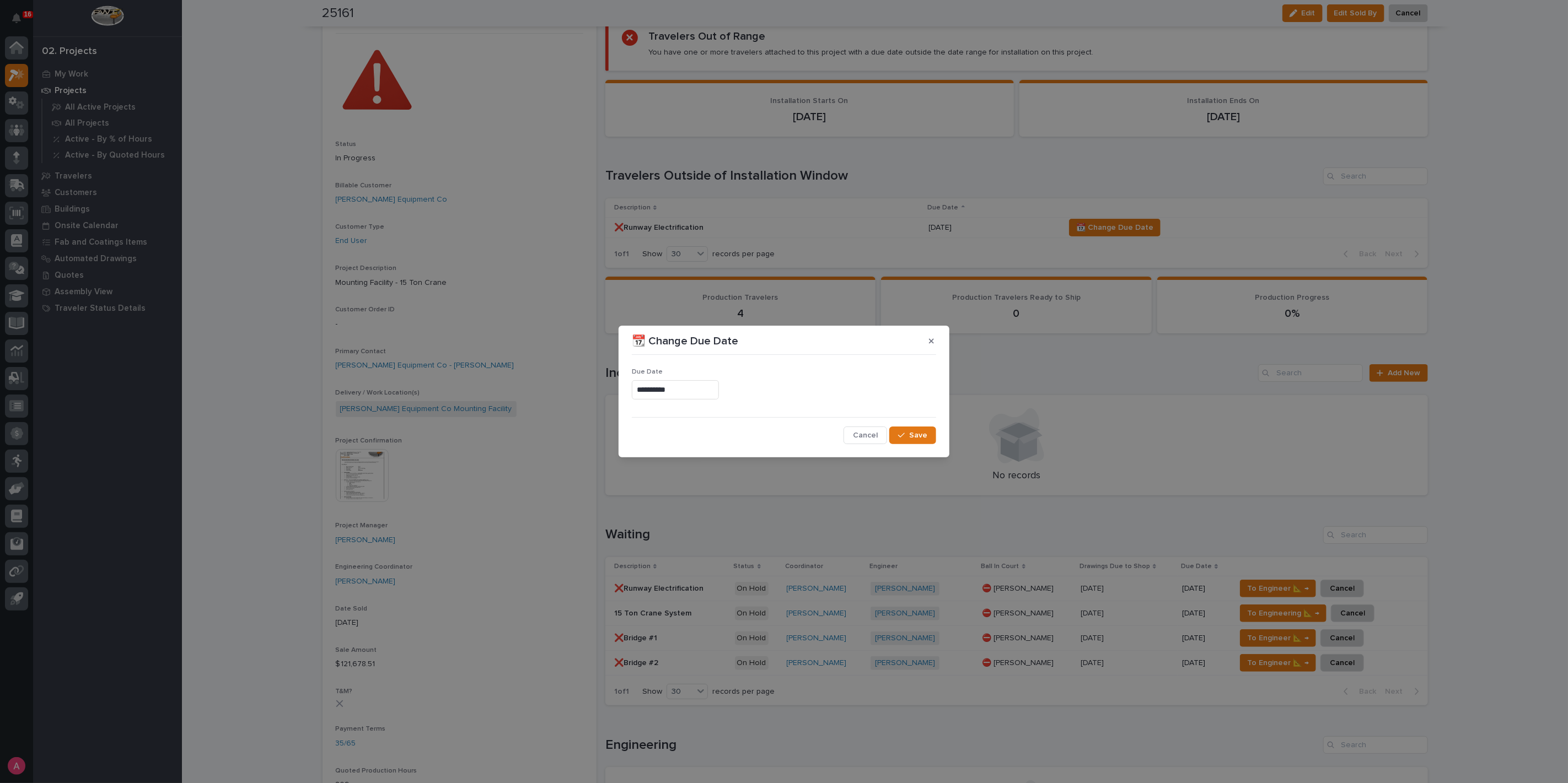
type input "**********"
click at [931, 436] on button "Save" at bounding box center [912, 435] width 47 height 17
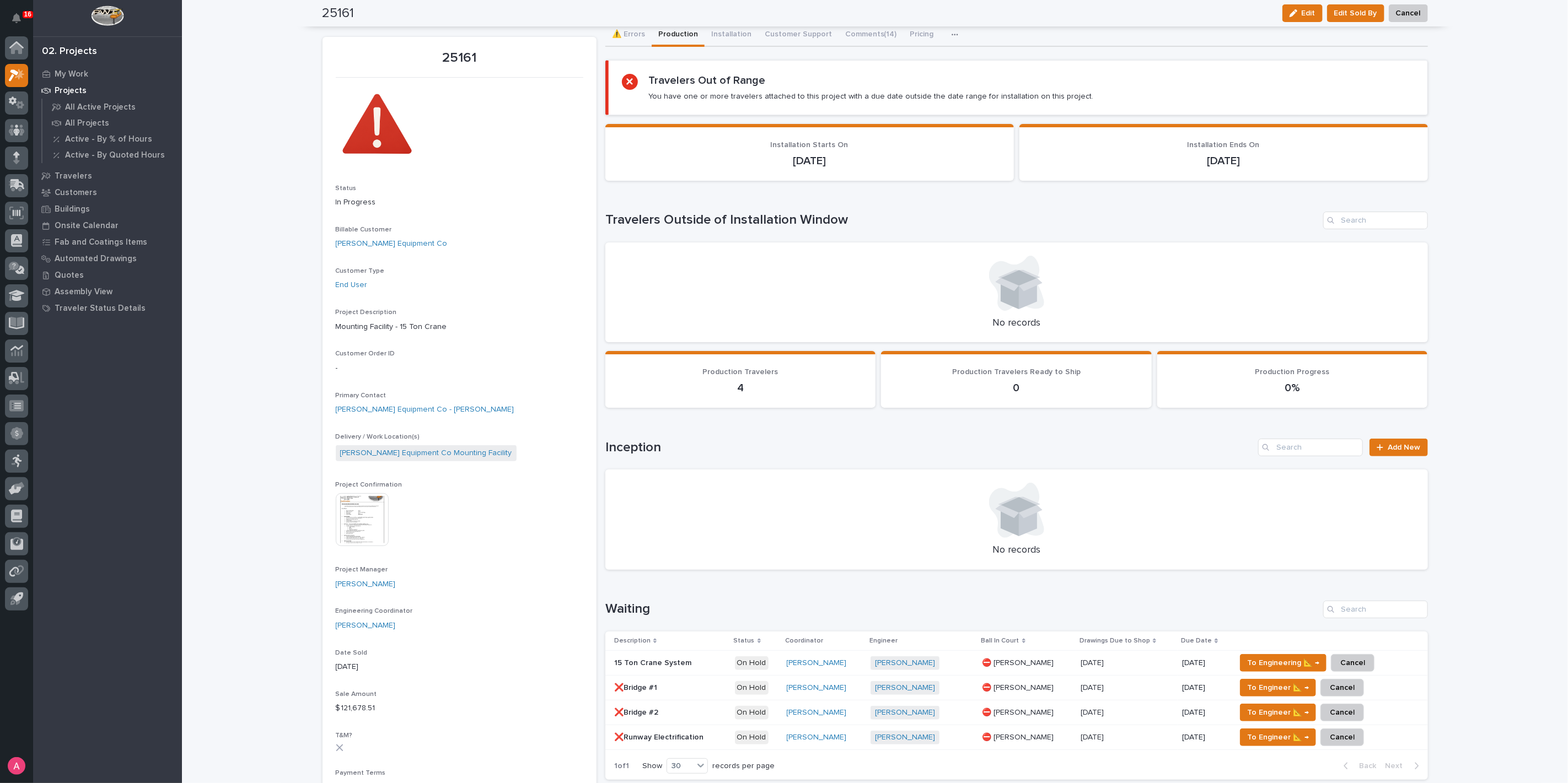
scroll to position [0, 0]
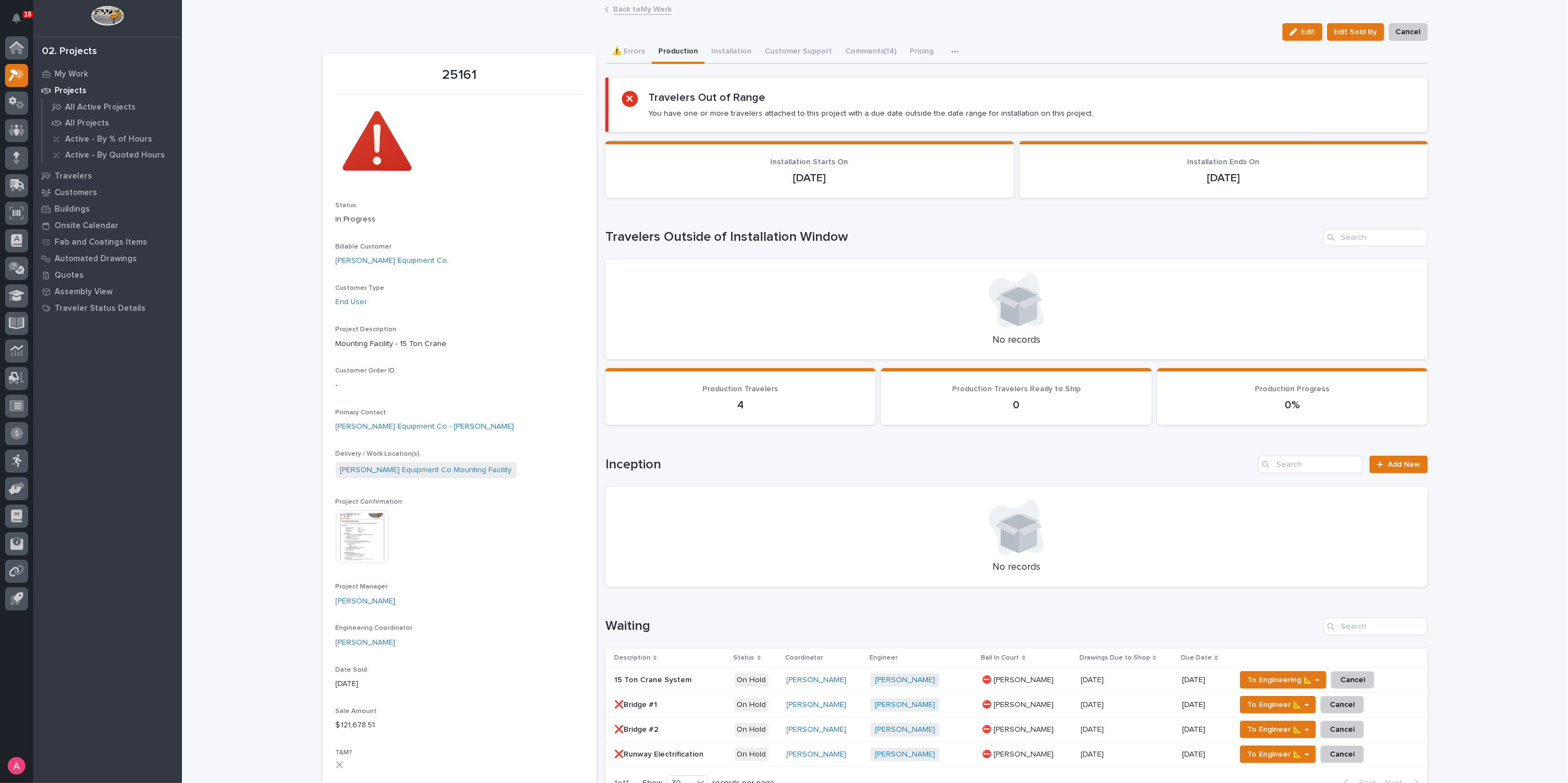
click at [637, 5] on link "Back to My Work" at bounding box center [642, 9] width 59 height 12
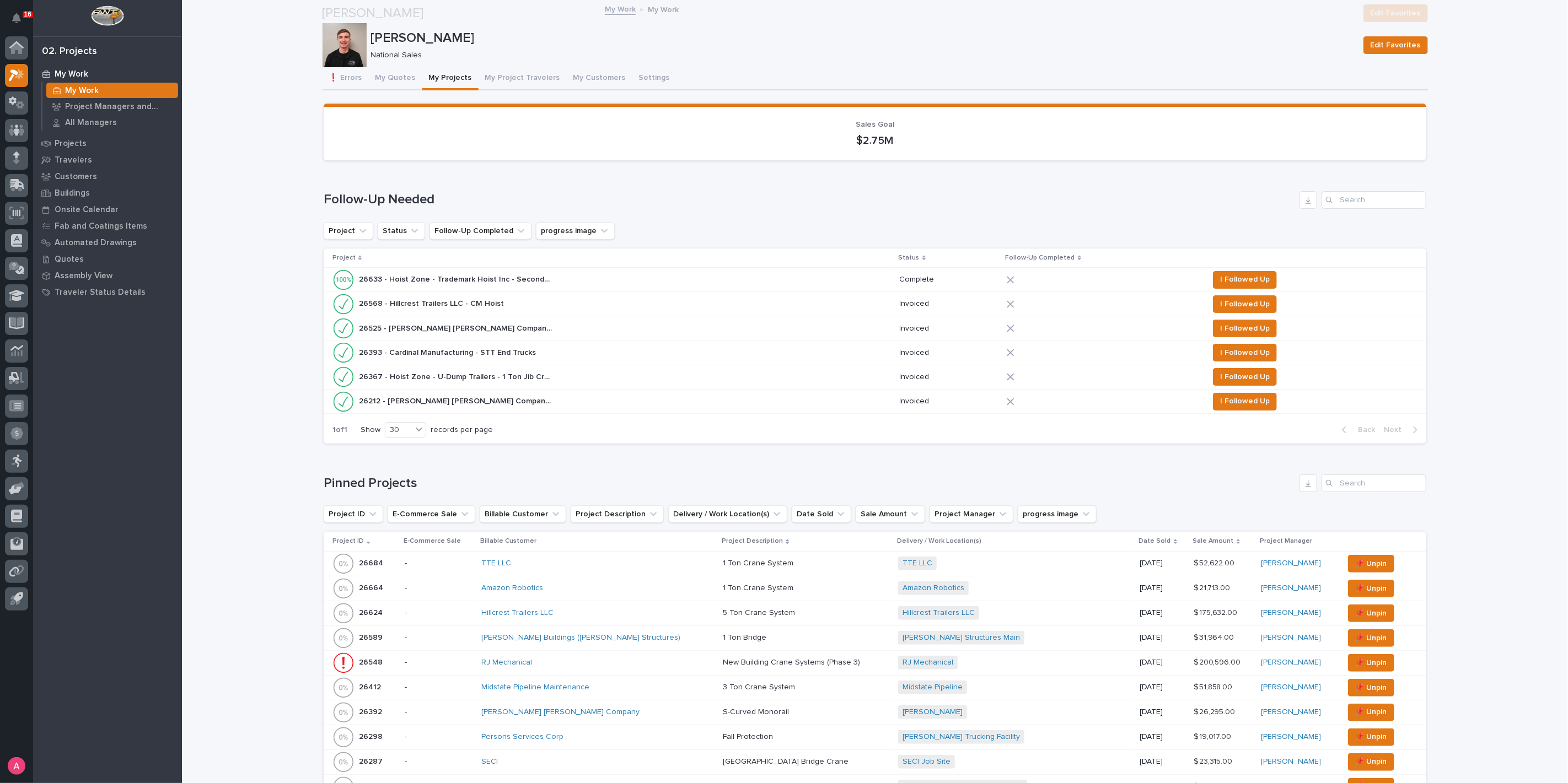
scroll to position [306, 0]
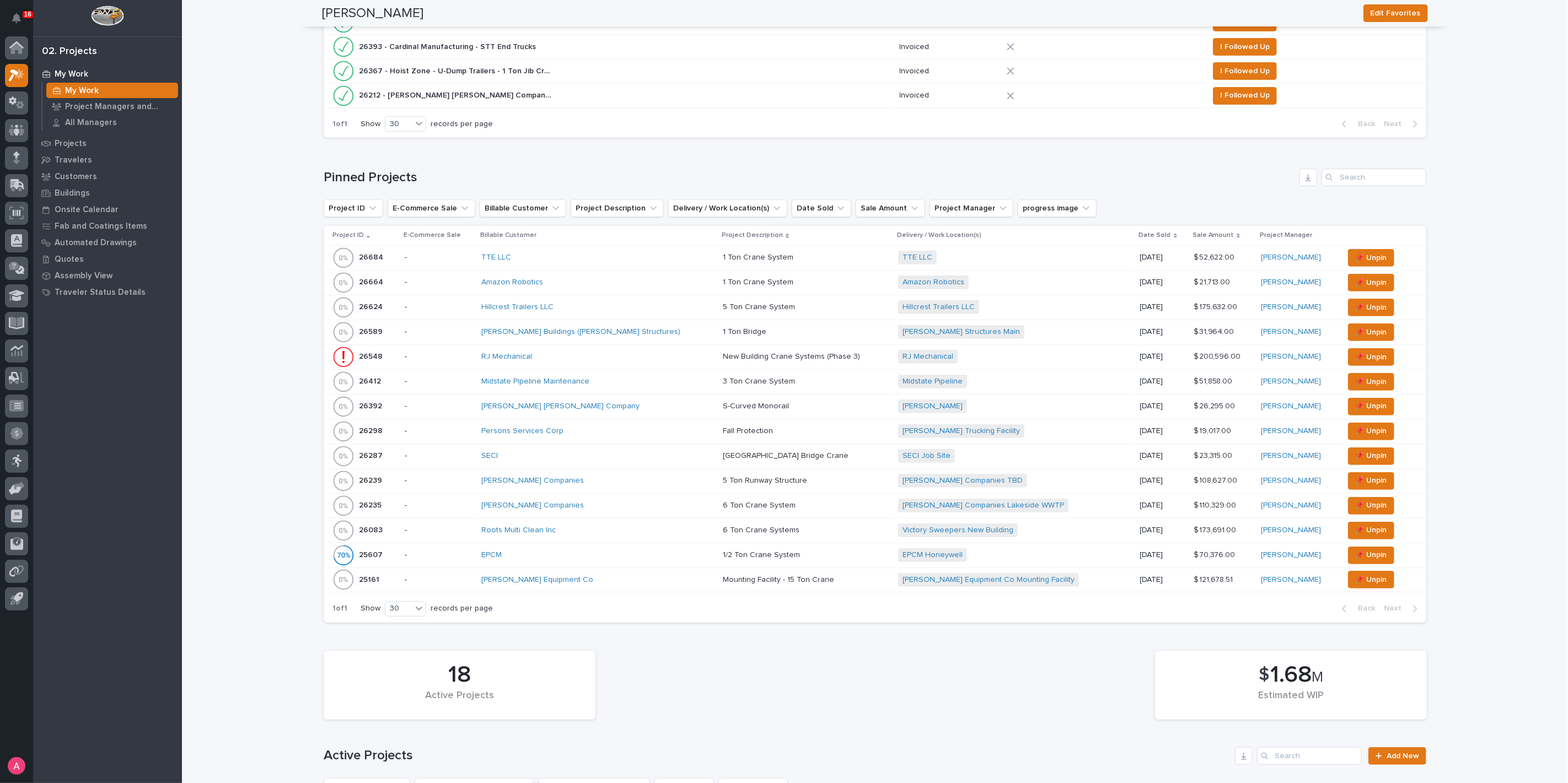
click at [611, 352] on div "RJ Mechanical" at bounding box center [578, 357] width 193 height 9
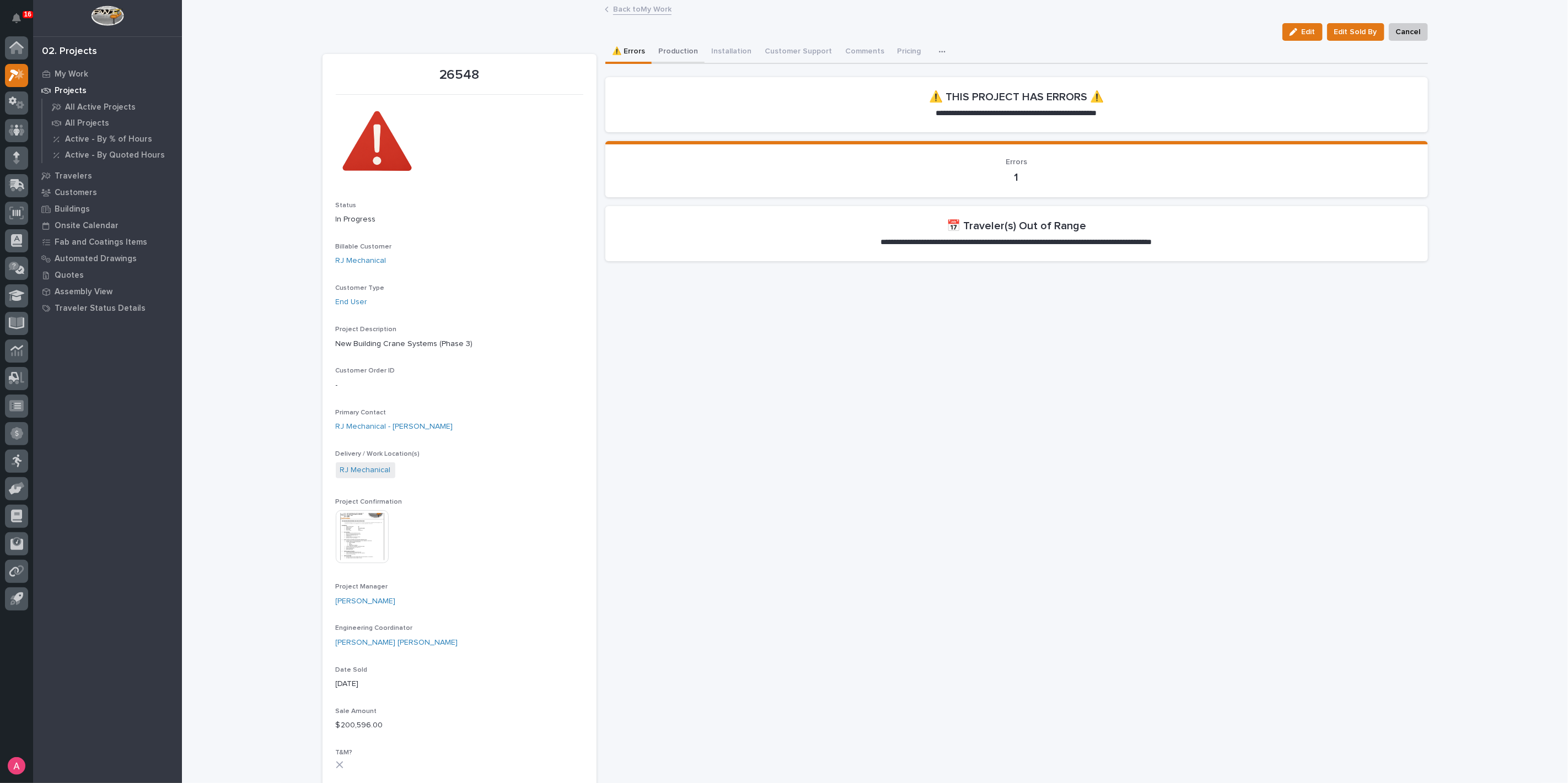
click at [680, 52] on button "Production" at bounding box center [678, 52] width 53 height 23
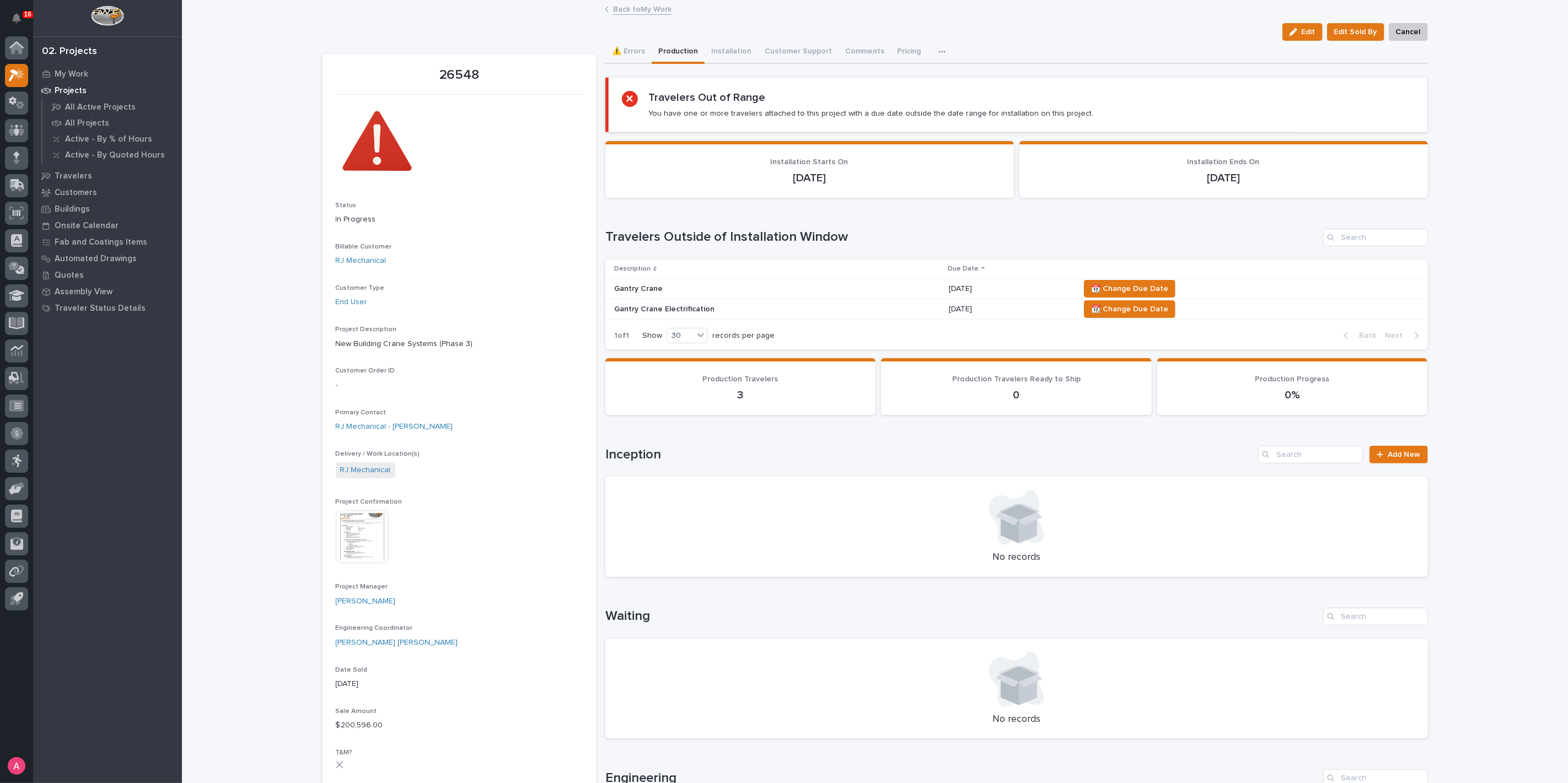
click at [627, 9] on link "Back to My Work" at bounding box center [642, 9] width 59 height 12
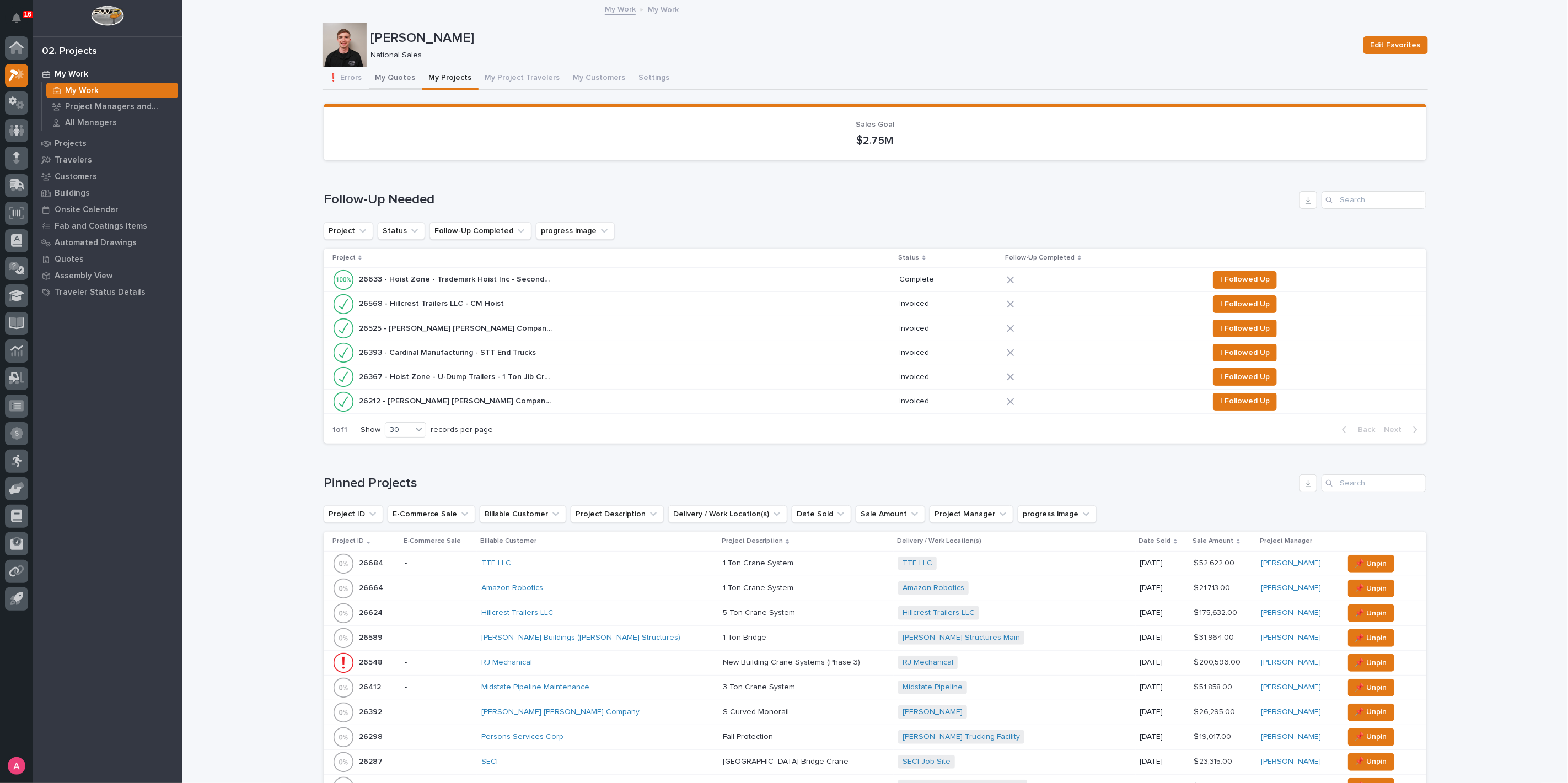
click at [386, 78] on button "My Quotes" at bounding box center [395, 79] width 54 height 23
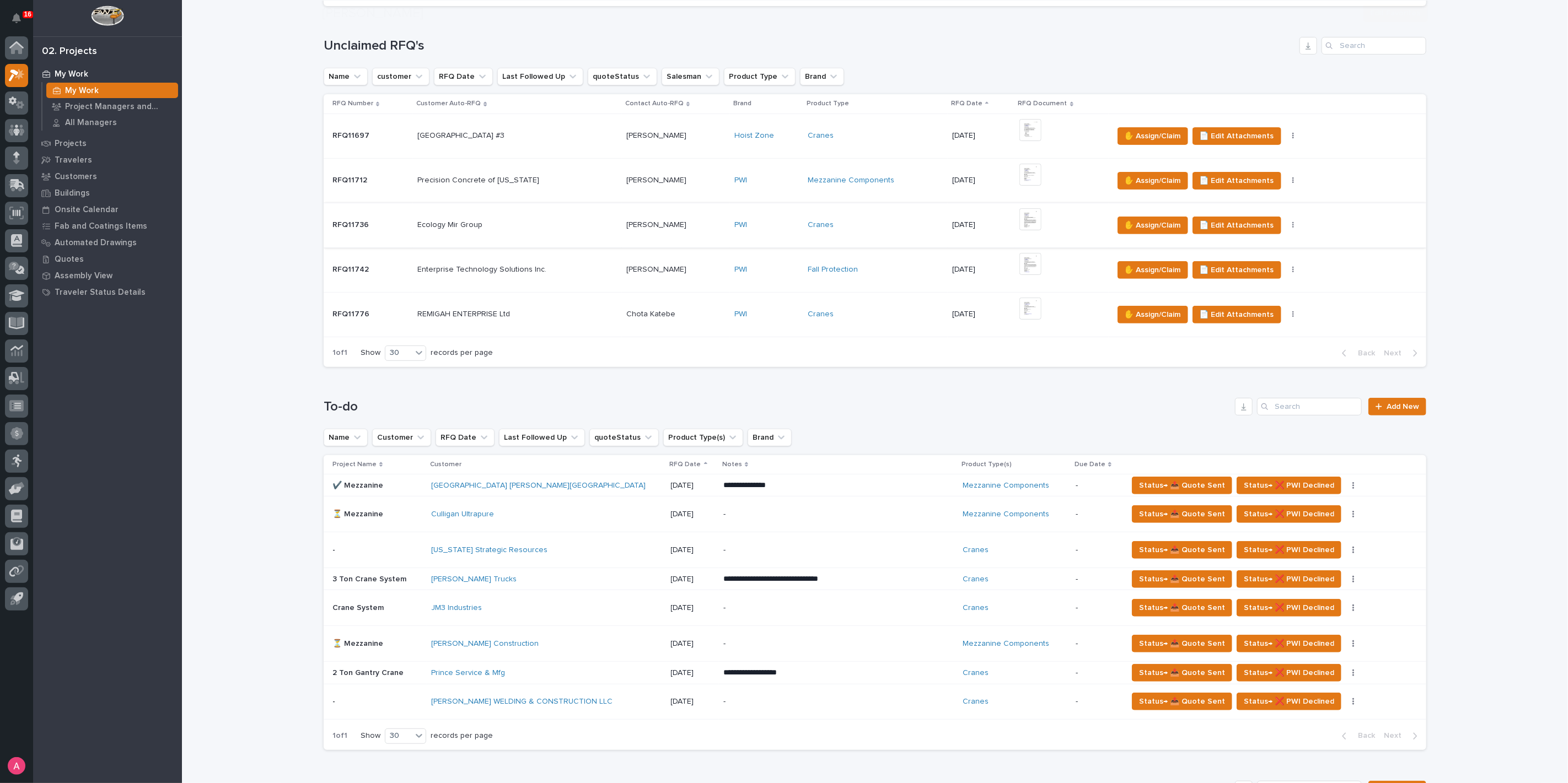
scroll to position [244, 0]
